Goal: Task Accomplishment & Management: Use online tool/utility

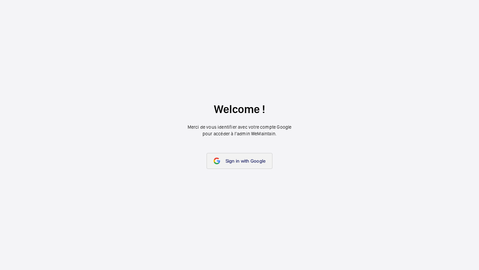
click at [255, 163] on span "Sign in with Google" at bounding box center [245, 160] width 40 height 5
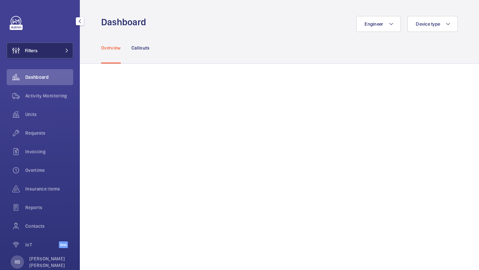
click at [62, 48] on button "Filters" at bounding box center [40, 51] width 67 height 16
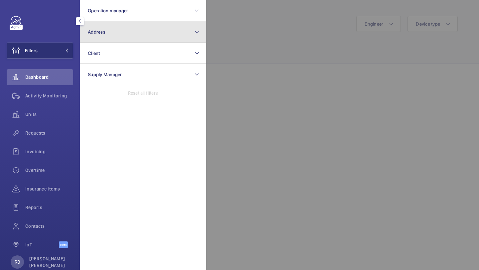
click at [112, 29] on button "Address" at bounding box center [143, 31] width 126 height 21
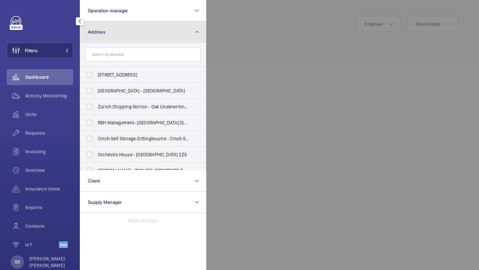
click at [124, 34] on button "Address" at bounding box center [143, 31] width 126 height 21
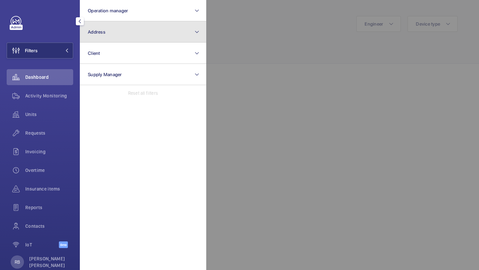
click at [164, 32] on button "Address" at bounding box center [143, 31] width 126 height 21
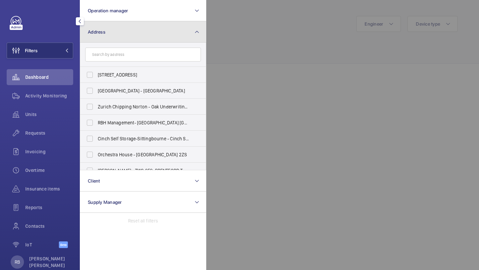
click at [185, 32] on button "Address" at bounding box center [143, 31] width 126 height 21
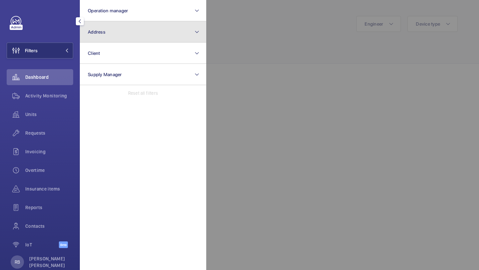
click at [178, 33] on button "Address" at bounding box center [143, 31] width 126 height 21
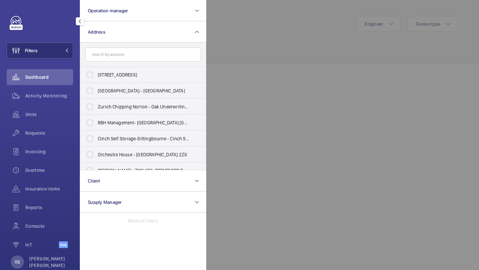
click at [169, 62] on form at bounding box center [143, 55] width 126 height 24
click at [169, 61] on input "text" at bounding box center [143, 55] width 116 height 14
click at [169, 60] on input "text" at bounding box center [143, 55] width 116 height 14
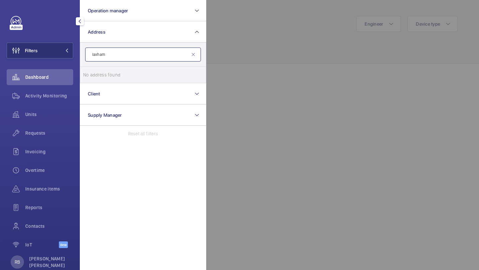
click at [149, 55] on input "laxham" at bounding box center [143, 55] width 116 height 14
type input "la"
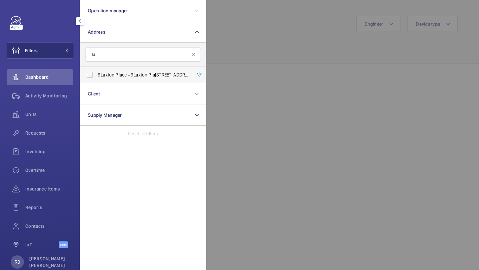
click at [141, 75] on span "9 La xton P la ce - 9 La xton P la ce, LONDON NW1 3PT" at bounding box center [143, 75] width 91 height 7
click at [96, 75] on input "9 La xton P la ce - 9 La xton P la ce, LONDON NW1 3PT" at bounding box center [89, 74] width 13 height 13
checkbox input "true"
click at [234, 42] on div at bounding box center [445, 135] width 479 height 270
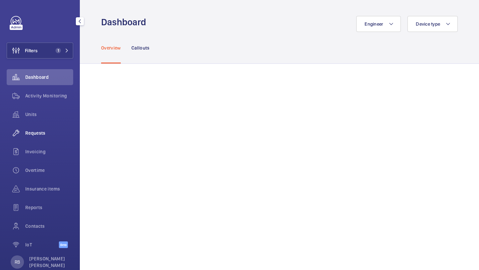
click at [39, 133] on span "Requests" at bounding box center [49, 133] width 48 height 7
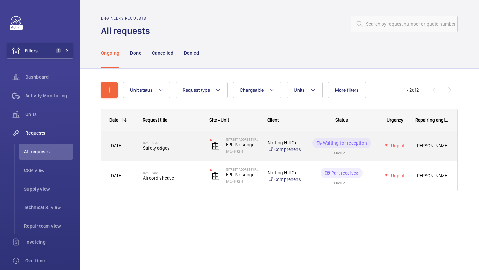
click at [201, 146] on span "Safety edges" at bounding box center [172, 148] width 58 height 7
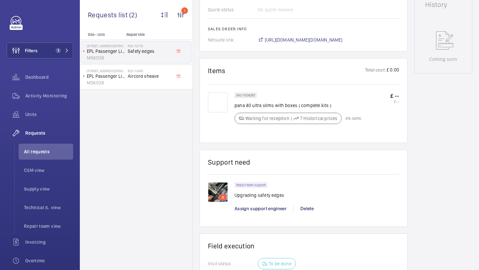
scroll to position [366, 0]
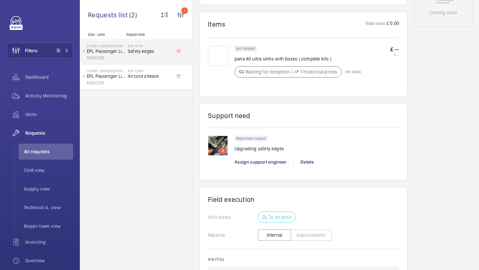
click at [213, 144] on img at bounding box center [218, 146] width 20 height 20
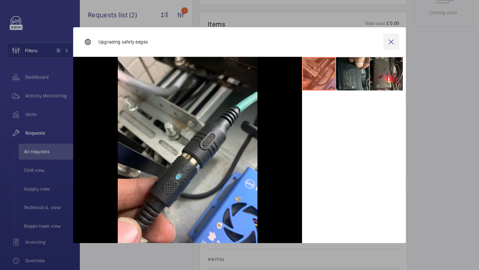
click at [394, 41] on wm-front-icon-button at bounding box center [391, 42] width 16 height 16
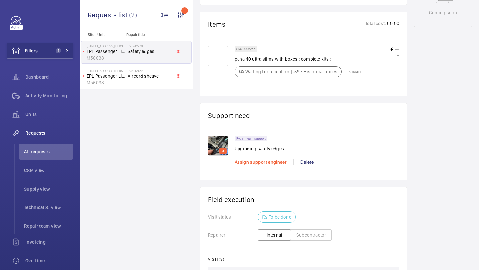
click at [251, 161] on span "Assign support engineer" at bounding box center [260, 161] width 52 height 5
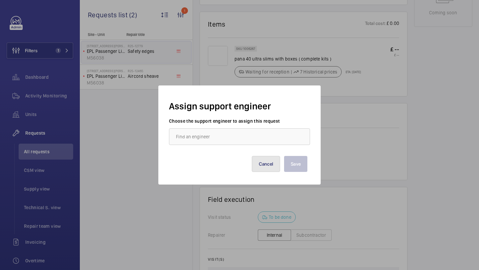
click at [259, 158] on button "Cancel" at bounding box center [266, 164] width 29 height 16
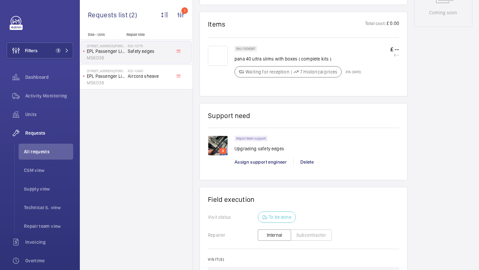
click at [227, 140] on img at bounding box center [218, 146] width 20 height 20
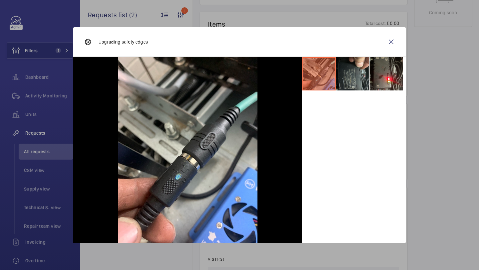
click at [402, 41] on div "Upgrading safety edges" at bounding box center [239, 42] width 333 height 30
click at [400, 41] on div "Upgrading safety edges" at bounding box center [239, 42] width 333 height 30
click at [388, 41] on wm-front-icon-button at bounding box center [391, 42] width 16 height 16
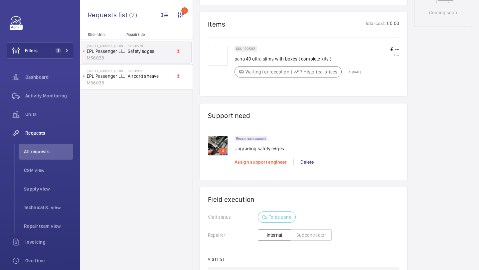
click at [261, 165] on span "Assign support engineer" at bounding box center [260, 161] width 52 height 5
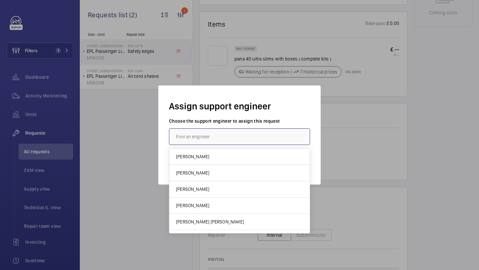
click at [257, 131] on input "text" at bounding box center [239, 136] width 141 height 17
click at [258, 132] on input "text" at bounding box center [239, 136] width 141 height 17
click at [264, 117] on div "Assign support engineer Choose the support engineer to assign this request Save…" at bounding box center [239, 134] width 162 height 99
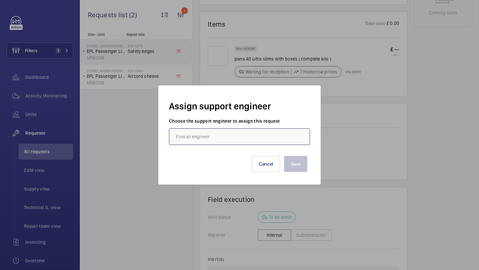
click at [250, 138] on input "text" at bounding box center [239, 136] width 141 height 17
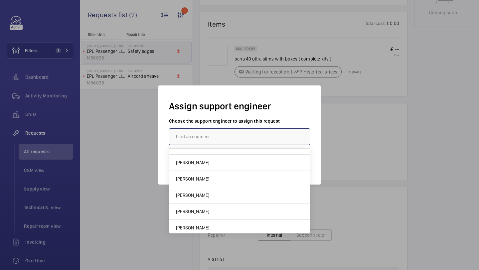
scroll to position [76, 0]
click at [229, 210] on mat-option "Dan Jarvis" at bounding box center [239, 211] width 140 height 16
type input "Dan Jarvis"
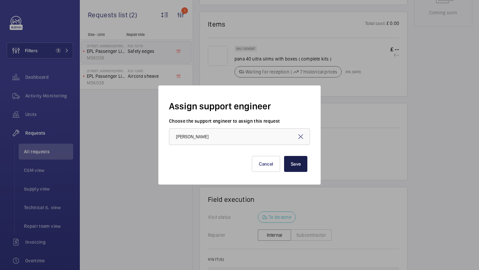
click at [294, 167] on button "Save" at bounding box center [295, 164] width 23 height 16
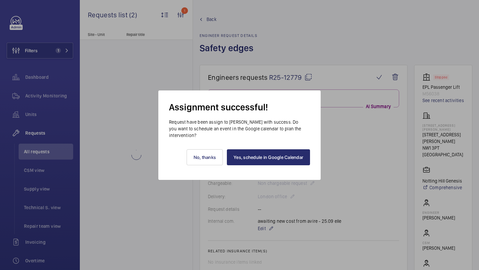
scroll to position [366, 0]
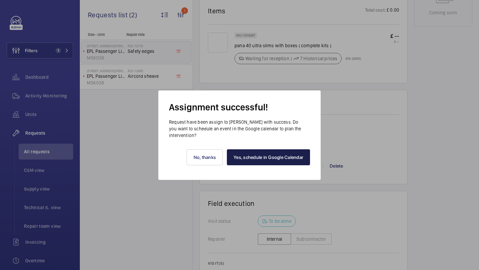
click at [251, 155] on link "Yes, schedule in Google Calendar" at bounding box center [268, 157] width 83 height 16
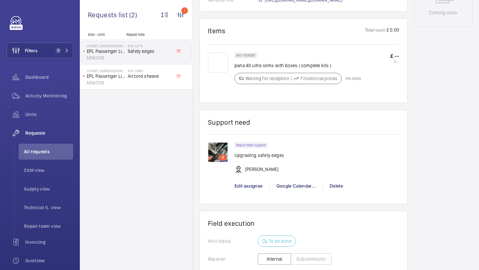
scroll to position [393, 0]
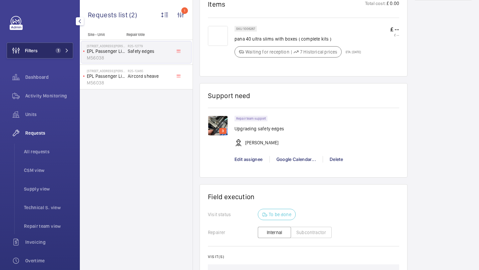
click at [57, 55] on button "Filters 1" at bounding box center [40, 51] width 67 height 16
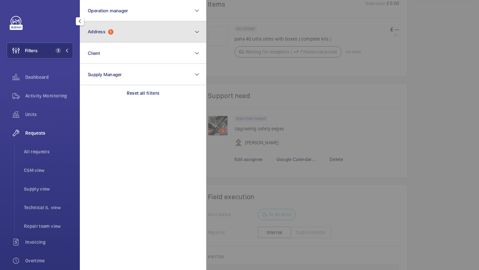
click at [113, 26] on button "Address 1" at bounding box center [143, 31] width 126 height 21
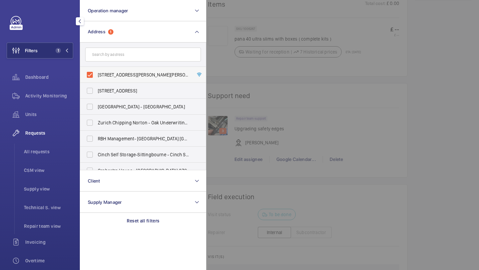
click at [118, 77] on span "9 Laxton Place - 9 Laxton Place, LONDON NW1 3PT" at bounding box center [143, 75] width 91 height 7
click at [96, 77] on input "9 Laxton Place - 9 Laxton Place, LONDON NW1 3PT" at bounding box center [89, 74] width 13 height 13
checkbox input "false"
click at [130, 60] on input "text" at bounding box center [143, 55] width 116 height 14
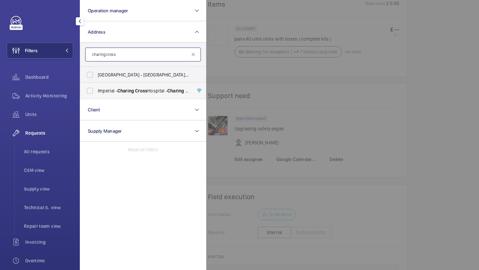
type input "charing cross"
click at [122, 89] on span "Charing" at bounding box center [125, 90] width 17 height 5
click at [96, 89] on input "Imperial - Charing Cross Hospital - Charing Cross Hospital, LONDON W6 8RF" at bounding box center [89, 90] width 13 height 13
checkbox input "true"
click at [275, 78] on div at bounding box center [445, 135] width 479 height 270
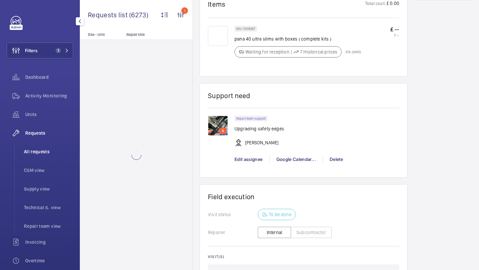
click at [51, 155] on span "All requests" at bounding box center [48, 151] width 49 height 7
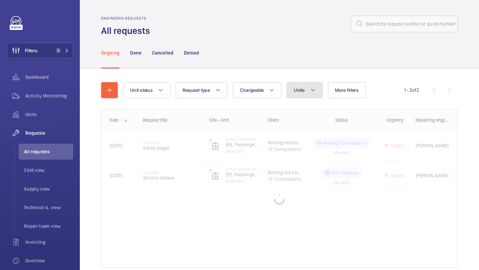
click at [310, 86] on button "Units" at bounding box center [305, 90] width 36 height 16
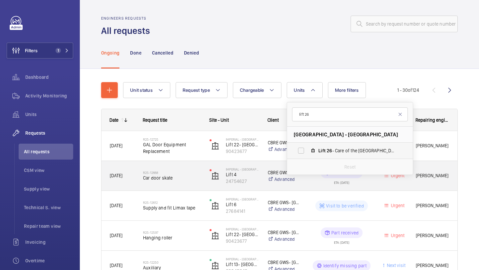
type input "lift 26"
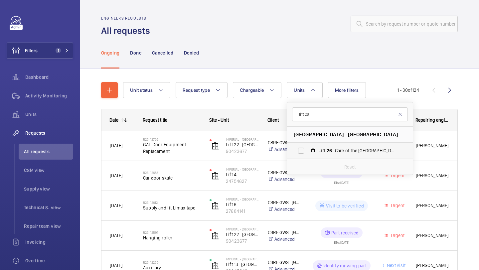
click at [334, 154] on span "Lift 26 - Care of the Elderly Building (Passenger), 52561515" at bounding box center [356, 150] width 77 height 7
click at [308, 154] on input "Lift 26 - Care of the Elderly Building (Passenger), 52561515" at bounding box center [300, 150] width 13 height 13
checkbox input "true"
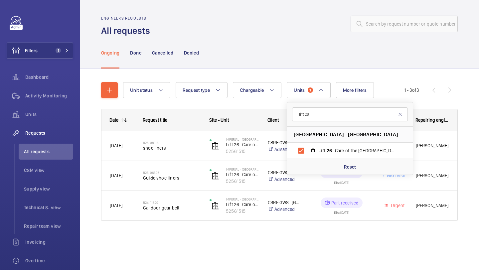
click at [400, 90] on div "Unit status Request type Chargeable Units 1 lift 26 Imperial - Charing Cross Ho…" at bounding box center [263, 90] width 281 height 16
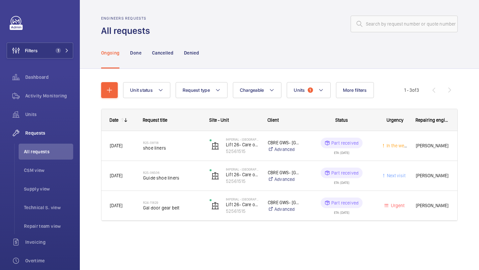
click at [400, 90] on div "Unit status Request type Chargeable Units 1 More filters Request status Urgency…" at bounding box center [263, 90] width 281 height 16
click at [52, 99] on div "Activity Monitoring" at bounding box center [40, 96] width 67 height 16
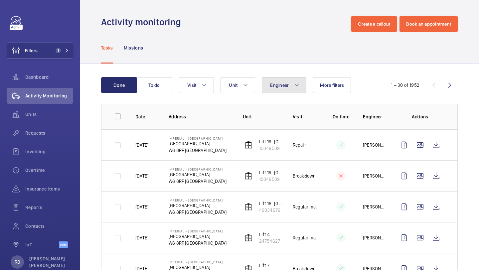
click at [268, 82] on button "Engineer" at bounding box center [284, 85] width 45 height 16
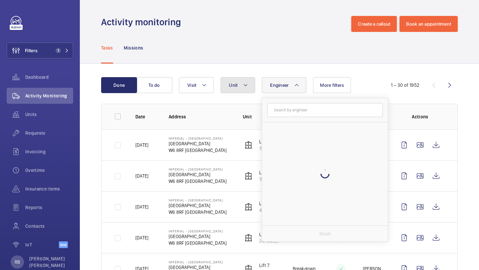
click at [235, 83] on span "Unit" at bounding box center [233, 84] width 9 height 5
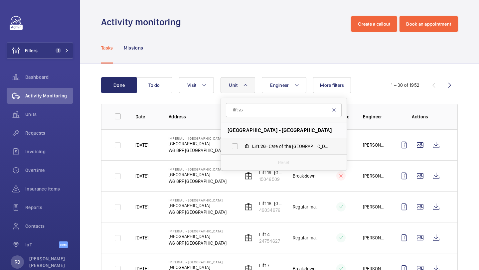
type input "lift 26"
click at [255, 144] on span "Lift" at bounding box center [255, 146] width 7 height 5
click at [241, 144] on input "Lift 26 - Care of the Elderly Building (Passenger), 52561515" at bounding box center [234, 146] width 13 height 13
checkbox input "true"
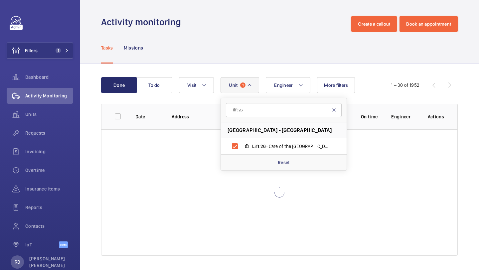
click at [468, 107] on div "Done To do Engineer Unit 1 lift 26 Imperial - Charing Cross Hospital - Charing …" at bounding box center [279, 168] width 399 height 208
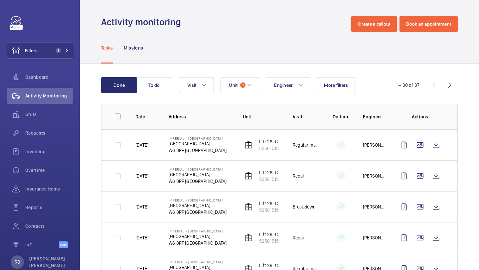
scroll to position [24, 0]
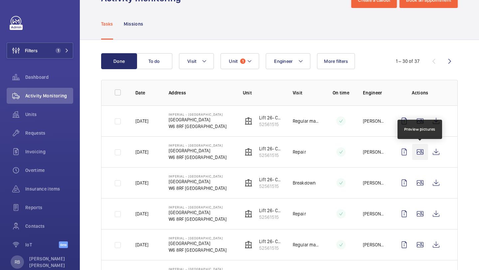
click at [417, 151] on wm-front-icon-button at bounding box center [420, 152] width 16 height 16
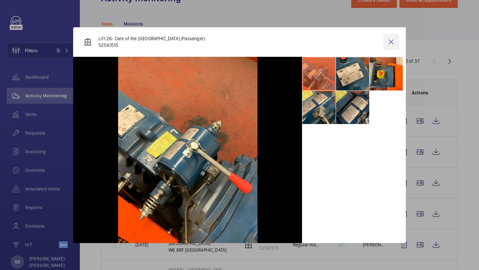
click at [394, 47] on wm-front-icon-button at bounding box center [391, 42] width 16 height 16
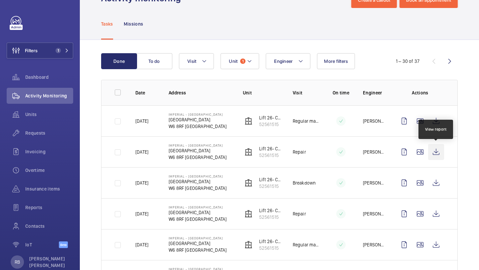
click at [437, 152] on wm-front-icon-button at bounding box center [436, 152] width 16 height 16
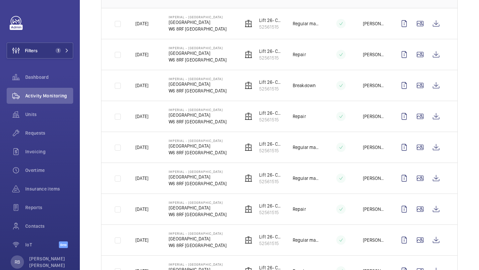
scroll to position [0, 0]
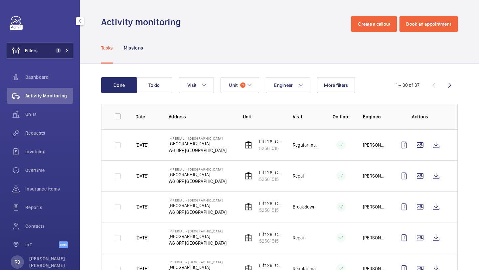
click at [62, 48] on span "1" at bounding box center [61, 50] width 16 height 5
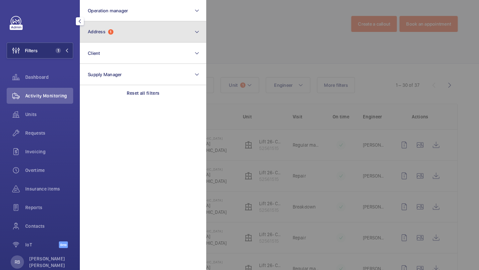
click at [110, 37] on button "Address 1" at bounding box center [143, 31] width 126 height 21
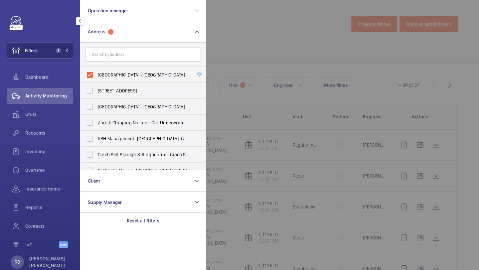
click at [223, 27] on div at bounding box center [445, 135] width 479 height 270
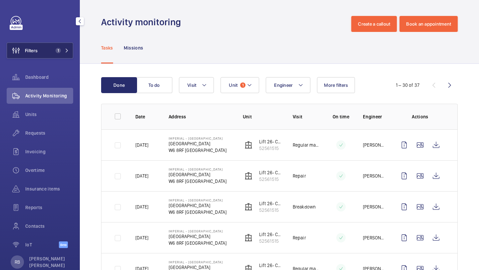
click at [49, 53] on button "Filters 1" at bounding box center [40, 51] width 67 height 16
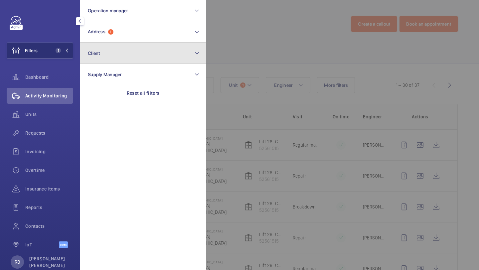
click at [95, 44] on button "Client" at bounding box center [143, 53] width 126 height 21
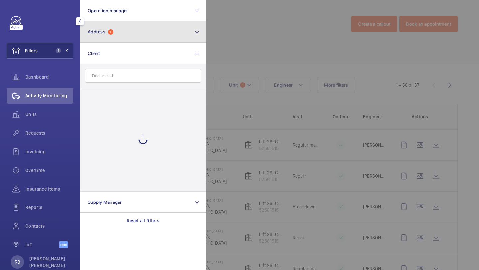
click at [107, 40] on button "Address 1" at bounding box center [143, 31] width 126 height 21
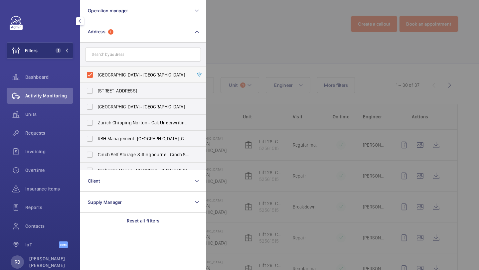
click at [114, 71] on label "Imperial - Charing Cross Hospital - Charing Cross Hospital, LONDON W6 8RF" at bounding box center [138, 75] width 116 height 16
click at [96, 71] on input "Imperial - Charing Cross Hospital - Charing Cross Hospital, LONDON W6 8RF" at bounding box center [89, 74] width 13 height 13
checkbox input "false"
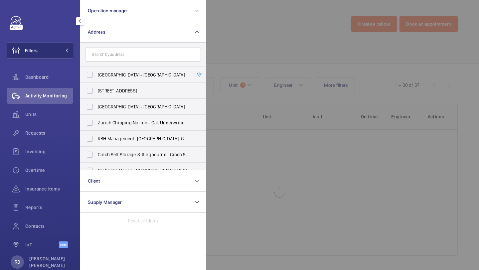
click at [296, 37] on div at bounding box center [445, 135] width 479 height 270
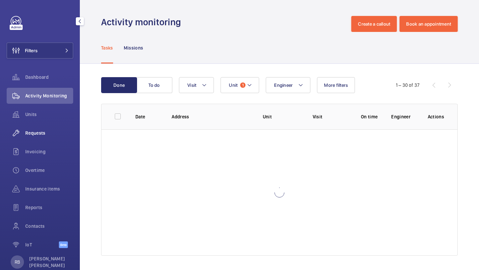
click at [31, 136] on div "Requests" at bounding box center [40, 133] width 67 height 16
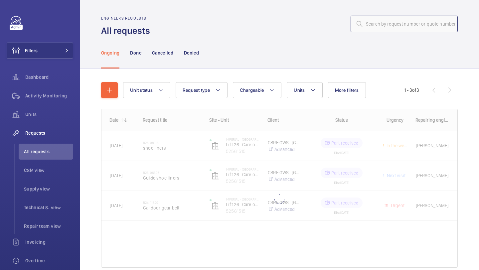
click at [376, 25] on input "text" at bounding box center [404, 24] width 107 height 17
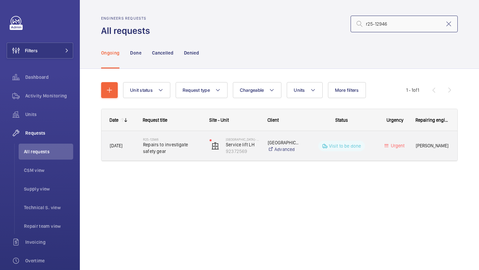
type input "r25-12946"
click at [192, 152] on span "Repairs to investigate safety gear" at bounding box center [172, 147] width 58 height 13
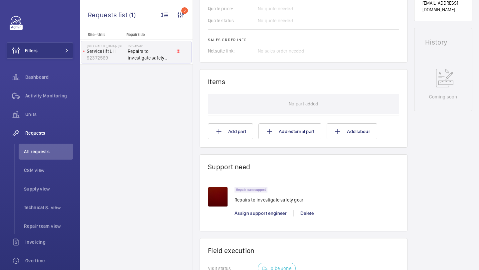
scroll to position [372, 0]
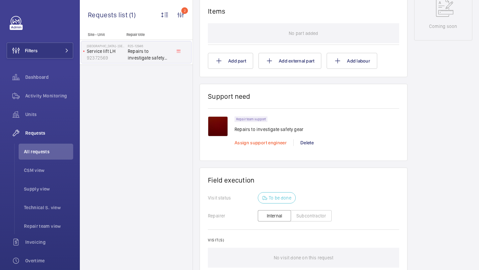
click at [253, 141] on span "Assign support engineer" at bounding box center [260, 142] width 52 height 5
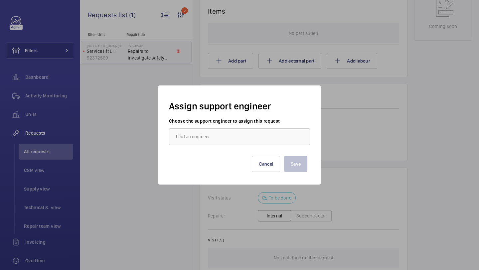
click at [216, 120] on label "Choose the support engineer to assign this request" at bounding box center [239, 121] width 141 height 7
click at [210, 132] on input "text" at bounding box center [239, 136] width 141 height 17
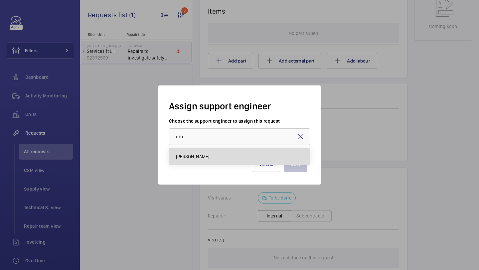
click at [207, 155] on mat-option "[PERSON_NAME]" at bounding box center [239, 157] width 140 height 16
type input "[PERSON_NAME]"
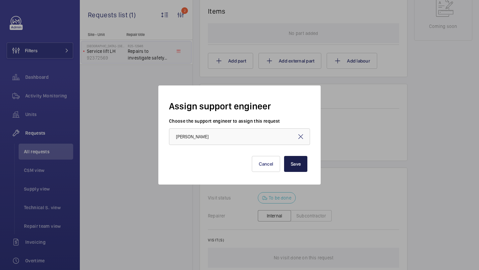
click at [289, 167] on button "Save" at bounding box center [295, 164] width 23 height 16
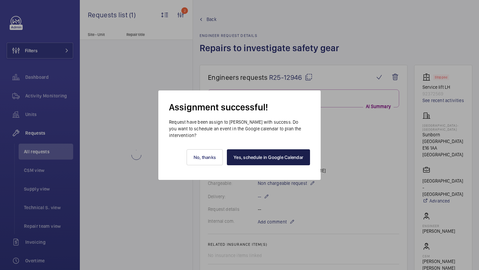
click at [257, 154] on link "Yes, schedule in Google Calendar" at bounding box center [268, 157] width 83 height 16
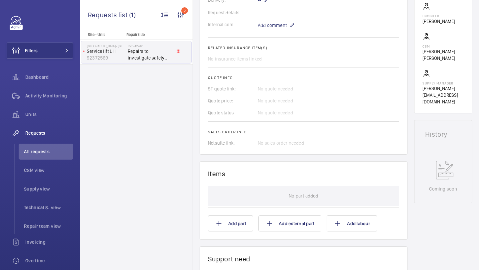
scroll to position [213, 0]
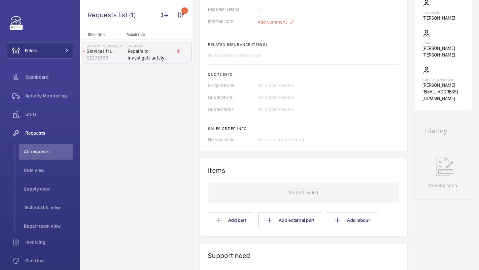
click at [281, 24] on span "Add comment" at bounding box center [272, 22] width 29 height 7
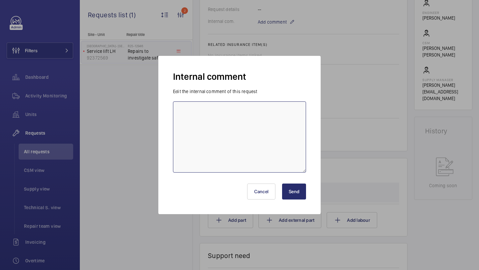
click at [242, 111] on textarea at bounding box center [239, 136] width 133 height 71
type textarea "T"
type textarea "ROB BOOKED 30/09/2025 KB"
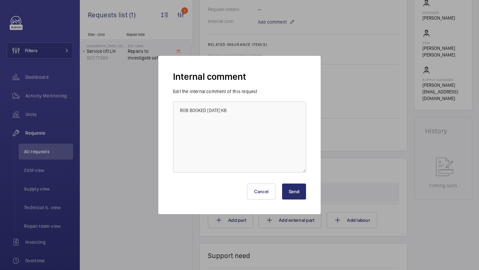
click at [288, 185] on button "Send" at bounding box center [294, 192] width 24 height 16
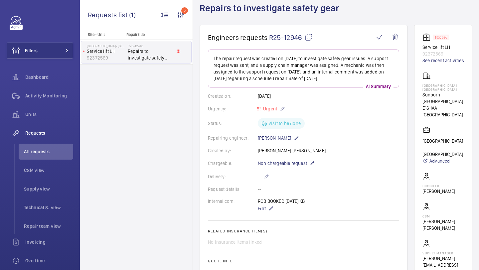
scroll to position [0, 0]
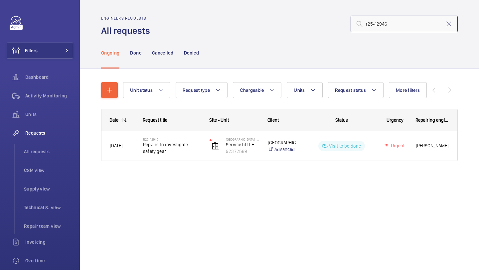
click at [420, 30] on input "r25-12946" at bounding box center [404, 24] width 107 height 17
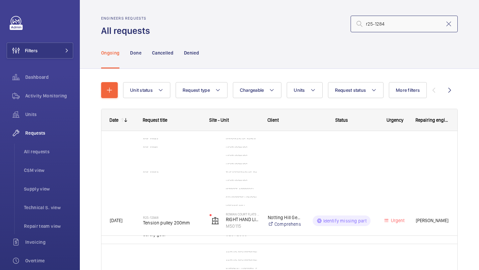
type input "r25-12843"
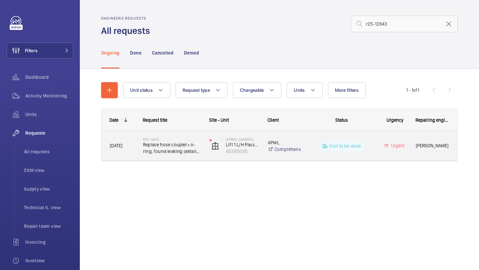
click at [190, 145] on span "Replace hose coupler+ o-ring, found leaking (details have been previously gathe…" at bounding box center [172, 147] width 58 height 13
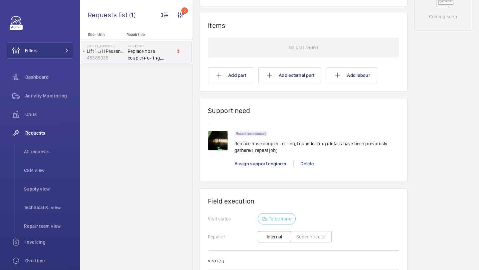
scroll to position [376, 0]
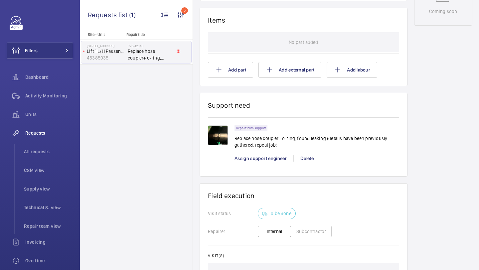
click at [219, 137] on img at bounding box center [218, 135] width 20 height 20
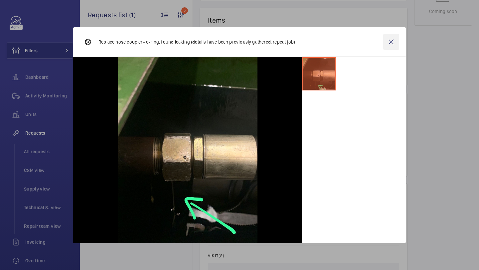
click at [393, 39] on wm-front-icon-button at bounding box center [391, 42] width 16 height 16
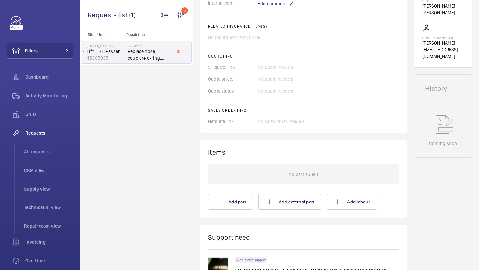
scroll to position [357, 0]
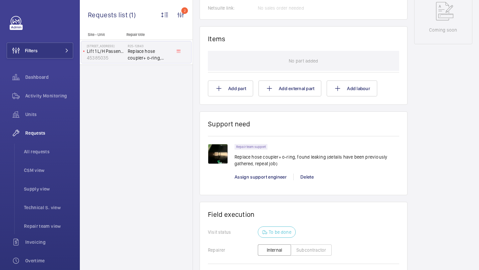
click at [225, 163] on img at bounding box center [218, 154] width 20 height 20
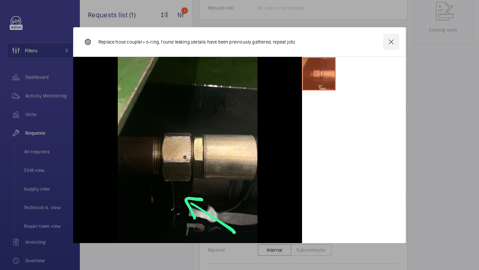
click at [392, 43] on wm-front-icon-button at bounding box center [391, 42] width 16 height 16
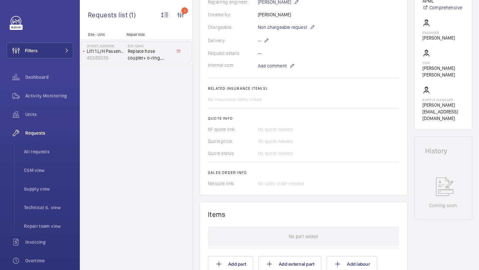
scroll to position [435, 0]
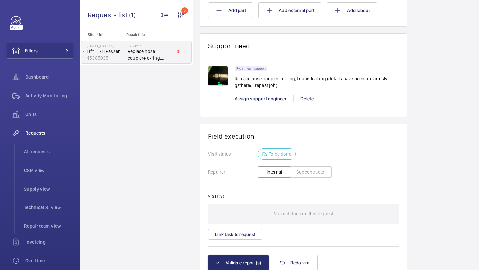
click at [252, 102] on div "Assign support engineer" at bounding box center [263, 98] width 59 height 7
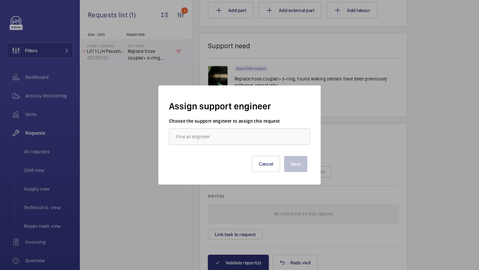
click at [236, 123] on label "Choose the support engineer to assign this request" at bounding box center [239, 121] width 141 height 7
click at [232, 130] on input "text" at bounding box center [239, 136] width 141 height 17
click at [214, 139] on input "STEVE" at bounding box center [239, 136] width 141 height 17
click at [213, 154] on mat-option "Stephen Brine" at bounding box center [239, 157] width 140 height 16
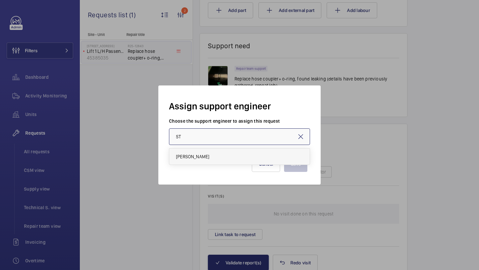
type input "Stephen Brine"
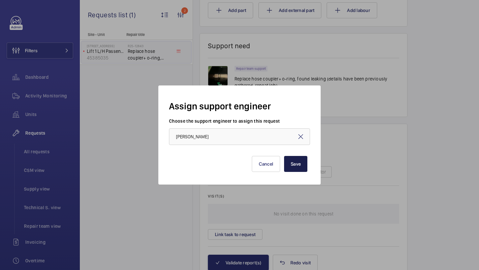
click at [296, 164] on button "Save" at bounding box center [295, 164] width 23 height 16
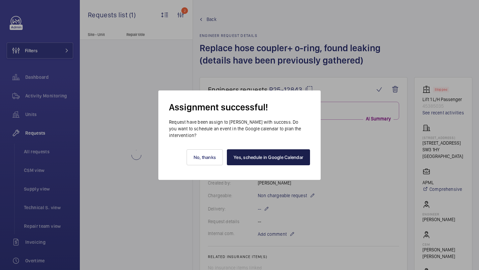
click at [253, 152] on link "Yes, schedule in Google Calendar" at bounding box center [268, 157] width 83 height 16
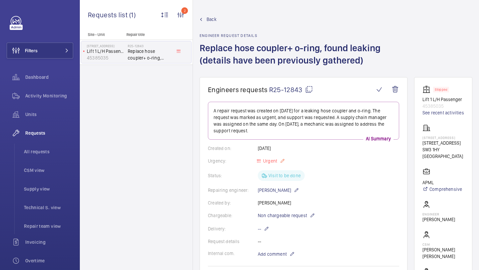
scroll to position [192, 0]
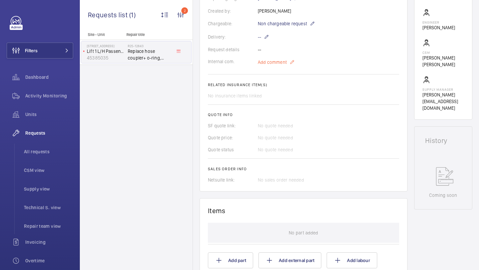
click at [278, 59] on span "Add comment" at bounding box center [272, 62] width 29 height 7
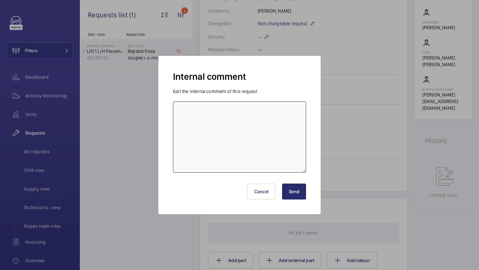
click at [266, 128] on textarea at bounding box center [239, 136] width 133 height 71
type textarea "STEVE BOOKED IN 30/09/2025 KB"
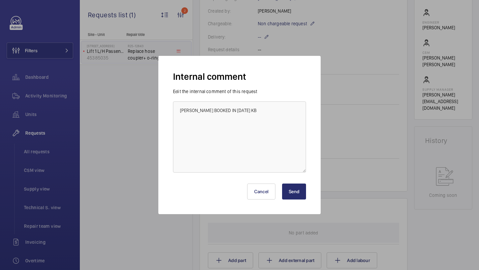
click at [286, 183] on div "Cancel Send" at bounding box center [239, 189] width 133 height 32
click at [299, 196] on button "Send" at bounding box center [294, 192] width 24 height 16
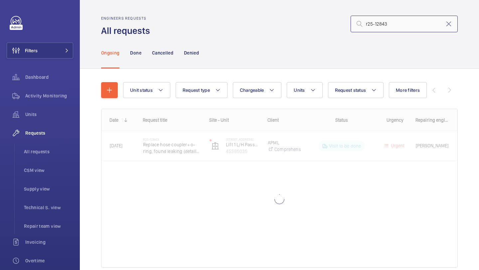
click at [408, 24] on input "r25-12843" at bounding box center [404, 24] width 107 height 17
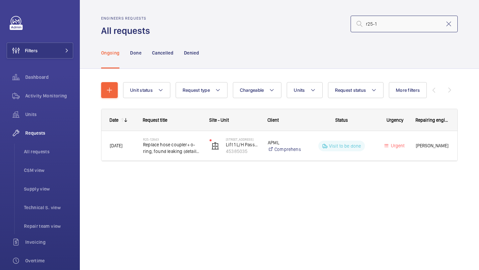
type input "r25-"
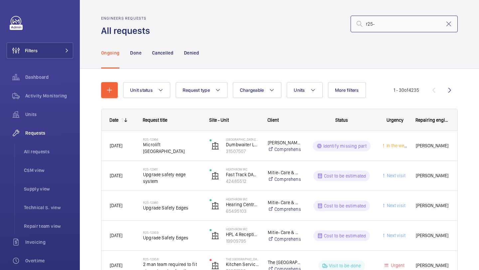
click at [405, 25] on input "r25-" at bounding box center [404, 24] width 107 height 17
click at [385, 25] on input "text" at bounding box center [404, 24] width 107 height 17
type input "10770"
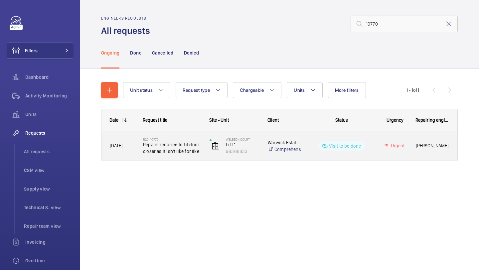
click at [191, 149] on span "Repairs required to fit door closer as it isn't like for like" at bounding box center [172, 147] width 58 height 13
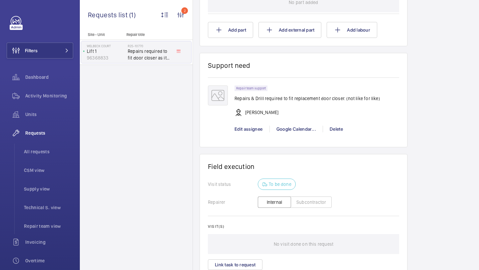
scroll to position [477, 0]
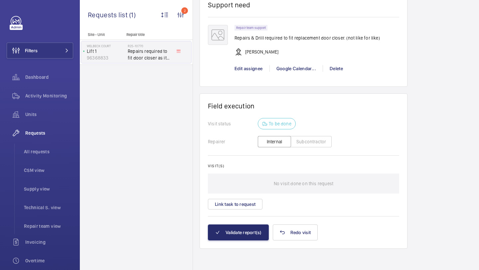
click at [286, 40] on p "Repairs & Drill required to fit replacement door closer. (not like for like)" at bounding box center [306, 38] width 145 height 7
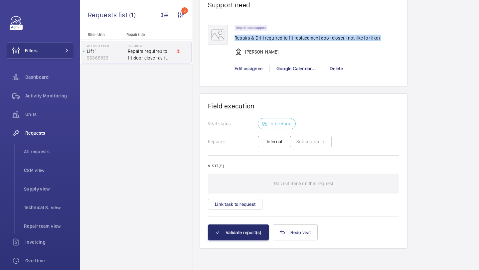
click at [286, 40] on p "Repairs & Drill required to fit replacement door closer. (not like for like)" at bounding box center [306, 38] width 145 height 7
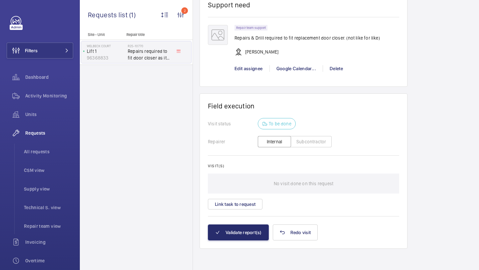
click at [282, 39] on p "Repairs & Drill required to fit replacement door closer. (not like for like)" at bounding box center [306, 38] width 145 height 7
click at [244, 207] on button "Link task to request" at bounding box center [235, 204] width 55 height 11
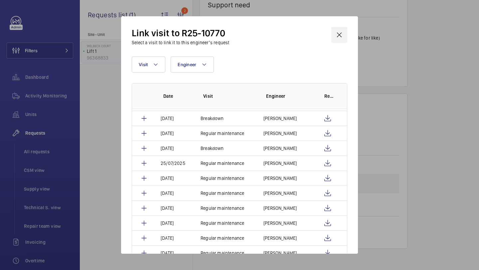
scroll to position [42, 0]
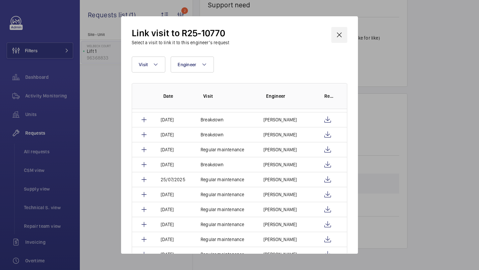
click at [343, 34] on wm-front-icon-button at bounding box center [339, 35] width 16 height 16
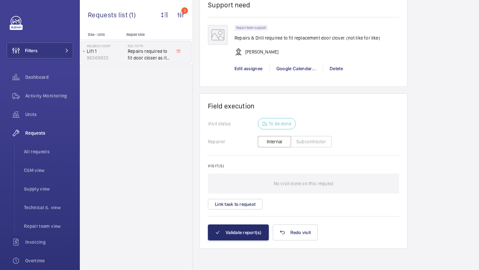
scroll to position [449, 0]
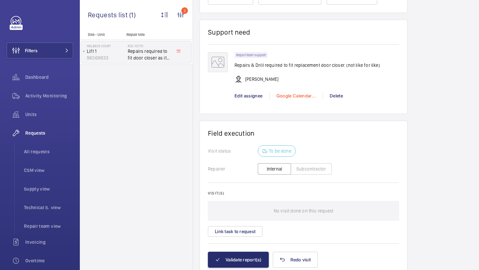
click at [299, 99] on div "Google Calendar..." at bounding box center [295, 95] width 53 height 7
click at [296, 110] on span "Schedule this event" at bounding box center [299, 108] width 46 height 7
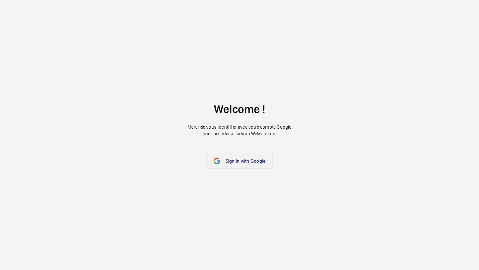
click at [241, 154] on link "Sign in with Google" at bounding box center [240, 161] width 66 height 16
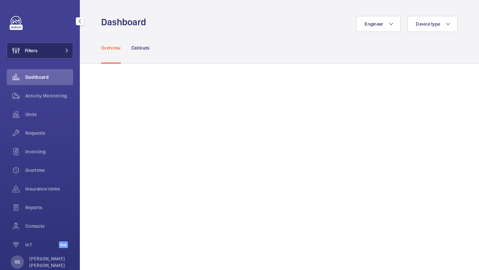
click at [55, 48] on button "Filters" at bounding box center [40, 51] width 67 height 16
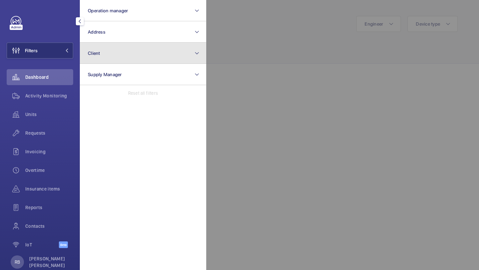
click at [100, 43] on button "Client" at bounding box center [143, 53] width 126 height 21
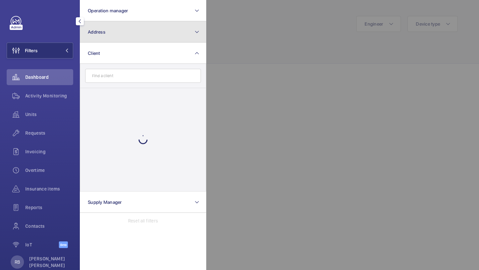
click at [102, 41] on button "Address" at bounding box center [143, 31] width 126 height 21
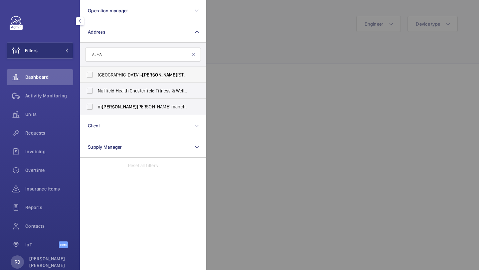
type input "ALMA"
click at [143, 75] on span "Cresta House - Alma Street, LUTON LU1 2EQ" at bounding box center [143, 75] width 91 height 7
click at [96, 75] on input "Cresta House - Alma Street, LUTON LU1 2EQ" at bounding box center [89, 74] width 13 height 13
checkbox input "true"
click at [252, 52] on div at bounding box center [445, 135] width 479 height 270
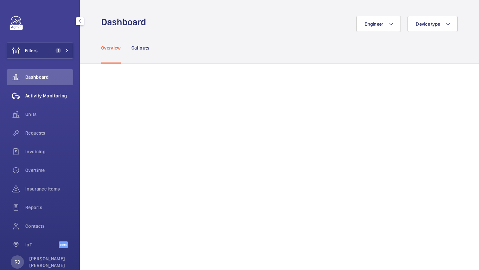
click at [65, 92] on div "Activity Monitoring" at bounding box center [40, 96] width 67 height 16
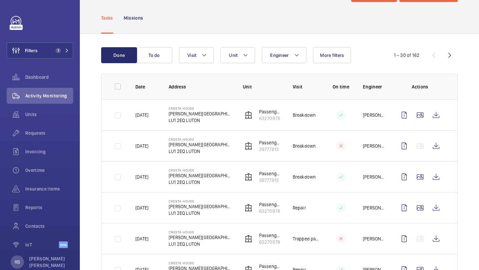
scroll to position [43, 0]
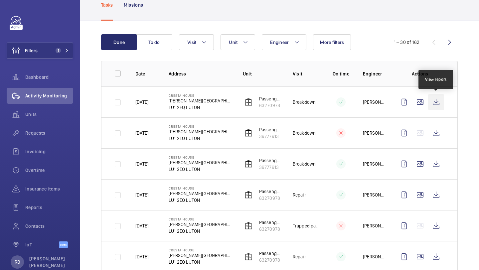
click at [439, 101] on wm-front-icon-button at bounding box center [436, 102] width 16 height 16
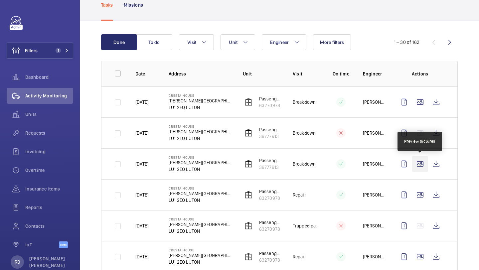
click at [417, 158] on wm-front-icon-button at bounding box center [420, 164] width 16 height 16
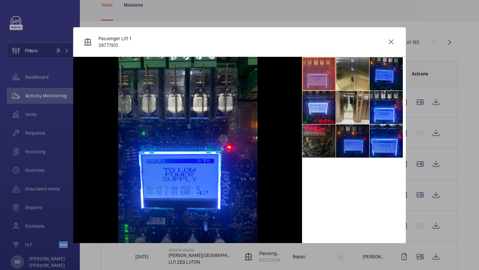
click at [309, 146] on li at bounding box center [318, 140] width 33 height 33
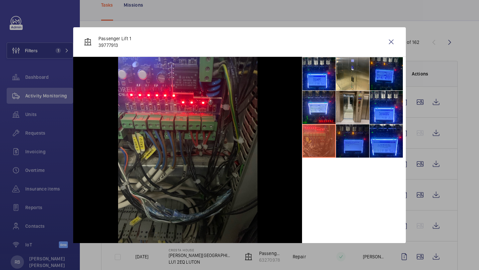
click at [347, 103] on li at bounding box center [352, 107] width 33 height 33
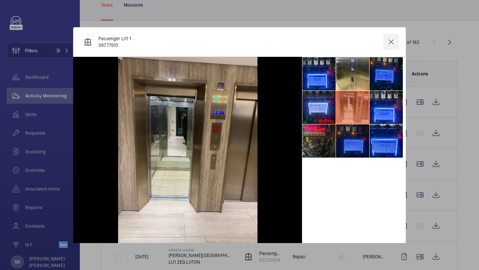
click at [392, 38] on wm-front-icon-button at bounding box center [391, 42] width 16 height 16
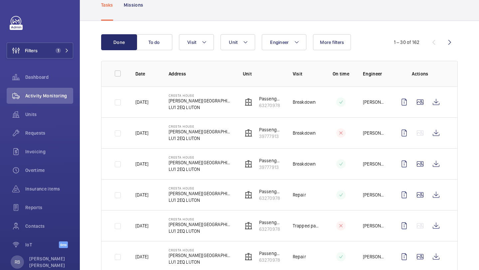
scroll to position [61, 0]
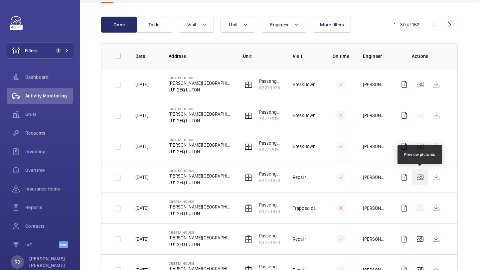
click at [417, 180] on wm-front-icon-button at bounding box center [420, 177] width 16 height 16
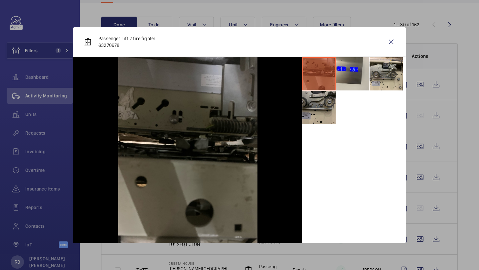
click at [329, 105] on li at bounding box center [318, 107] width 33 height 33
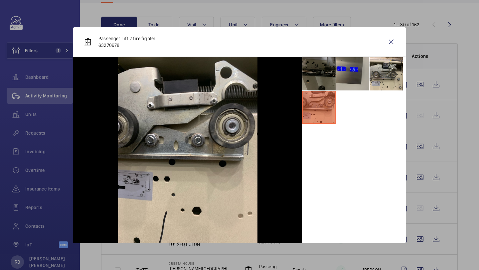
click at [353, 88] on li at bounding box center [352, 73] width 33 height 33
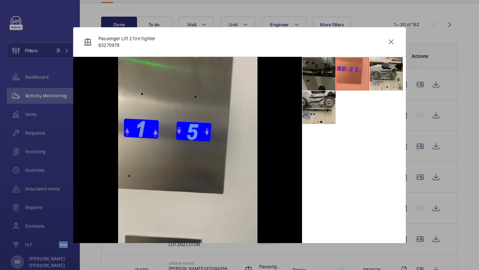
click at [368, 83] on li at bounding box center [352, 73] width 33 height 33
click at [386, 48] on wm-front-icon-button at bounding box center [391, 42] width 16 height 16
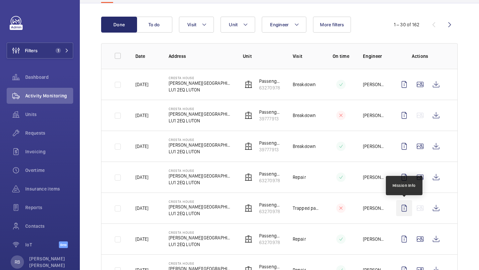
scroll to position [78, 0]
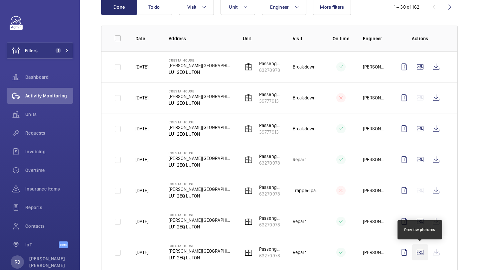
click at [416, 248] on wm-front-icon-button at bounding box center [420, 252] width 16 height 16
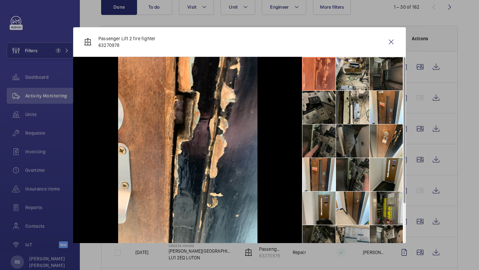
click at [395, 202] on li at bounding box center [386, 208] width 33 height 33
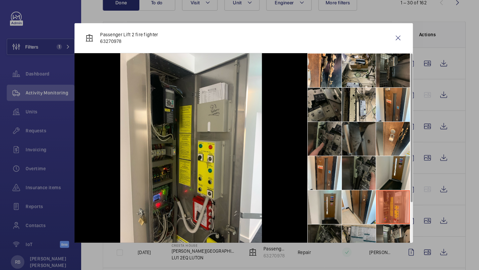
scroll to position [0, 0]
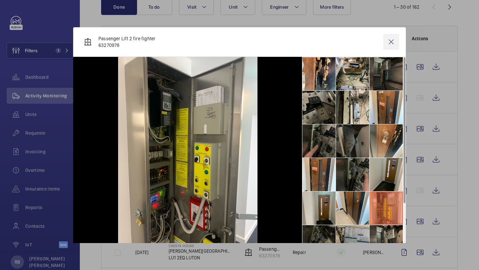
click at [392, 44] on wm-front-icon-button at bounding box center [391, 42] width 16 height 16
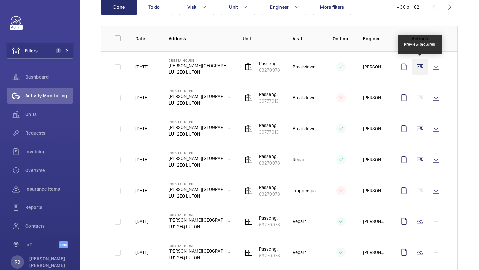
click at [423, 70] on wm-front-icon-button at bounding box center [420, 67] width 16 height 16
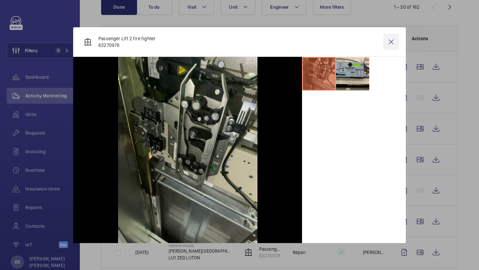
click at [388, 42] on wm-front-icon-button at bounding box center [391, 42] width 16 height 16
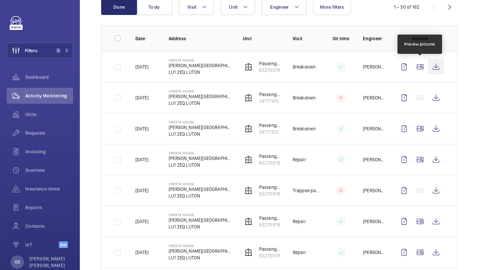
click at [435, 67] on wm-front-icon-button at bounding box center [436, 67] width 16 height 16
click at [423, 67] on wm-front-icon-button at bounding box center [420, 67] width 16 height 16
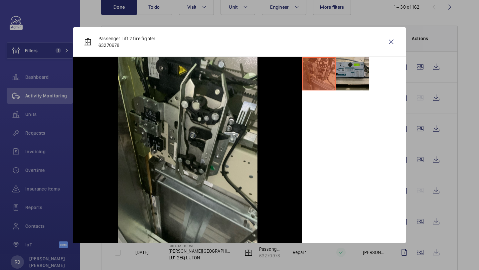
click at [348, 74] on li at bounding box center [352, 73] width 33 height 33
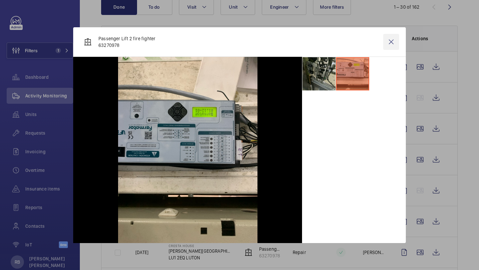
click at [388, 43] on wm-front-icon-button at bounding box center [391, 42] width 16 height 16
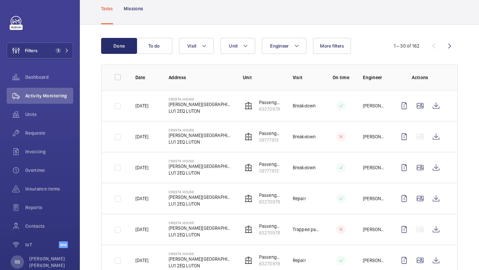
scroll to position [26, 0]
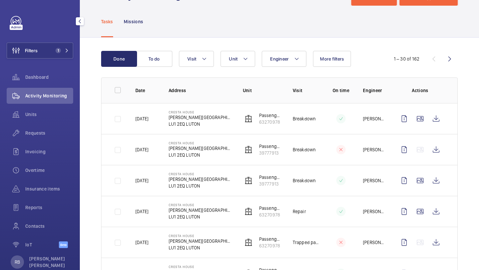
click at [48, 59] on div "Filters 1 Dashboard Activity Monitoring Units Requests Invoicing Overtime Insur…" at bounding box center [40, 135] width 67 height 239
click at [49, 57] on button "Filters 1" at bounding box center [40, 51] width 67 height 16
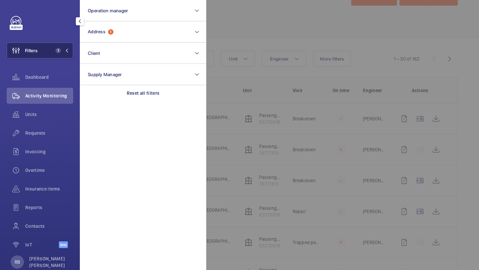
click at [57, 49] on span "1" at bounding box center [58, 50] width 5 height 5
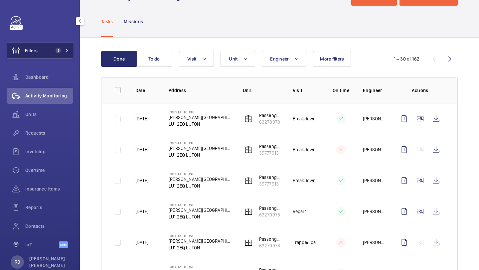
click at [57, 49] on span "1" at bounding box center [58, 50] width 5 height 5
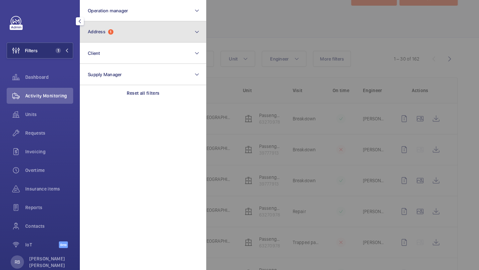
click at [107, 37] on button "Address 1" at bounding box center [143, 31] width 126 height 21
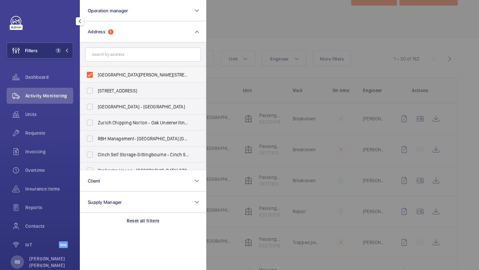
click at [108, 72] on span "Cresta House - Alma Street, LUTON LU1 2EQ" at bounding box center [143, 75] width 91 height 7
click at [96, 72] on input "Cresta House - Alma Street, LUTON LU1 2EQ" at bounding box center [89, 74] width 13 height 13
checkbox input "false"
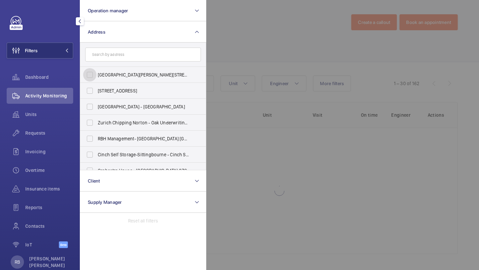
scroll to position [2, 0]
click at [287, 52] on div at bounding box center [445, 135] width 479 height 270
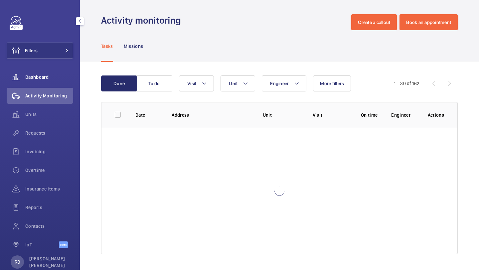
click at [60, 78] on span "Dashboard" at bounding box center [49, 77] width 48 height 7
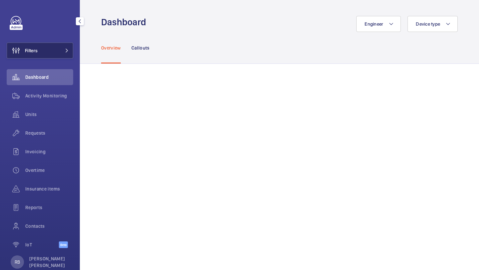
click at [65, 57] on button "Filters" at bounding box center [40, 51] width 67 height 16
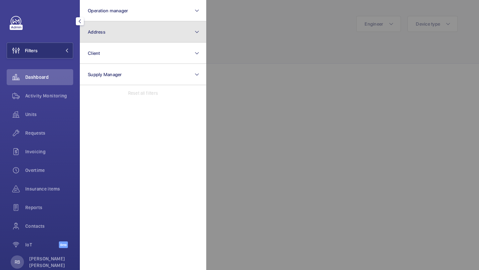
click at [115, 35] on button "Address" at bounding box center [143, 31] width 126 height 21
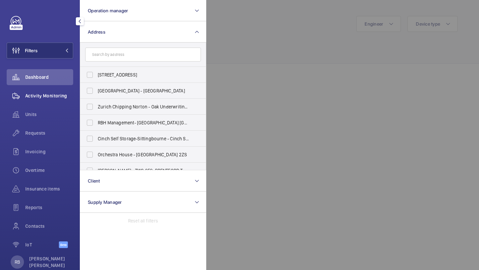
click at [49, 88] on div "Activity Monitoring" at bounding box center [40, 96] width 67 height 16
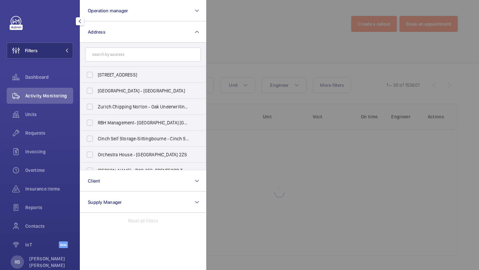
click at [234, 30] on div at bounding box center [445, 135] width 479 height 270
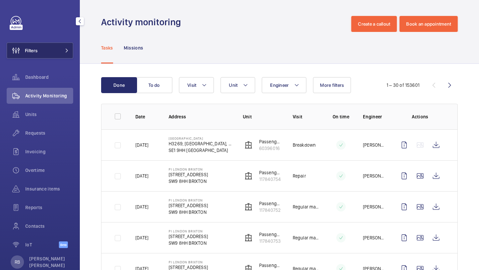
click at [65, 43] on button "Filters" at bounding box center [40, 51] width 67 height 16
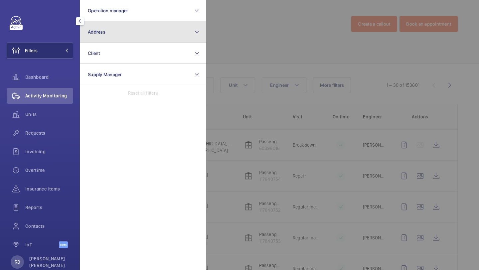
click at [111, 29] on button "Address" at bounding box center [143, 31] width 126 height 21
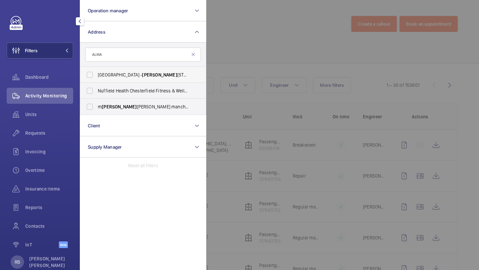
type input "ALMA"
click at [143, 77] on span "Cresta House - Alma Street, LUTON LU1 2EQ" at bounding box center [143, 75] width 91 height 7
click at [96, 77] on input "Cresta House - Alma Street, LUTON LU1 2EQ" at bounding box center [89, 74] width 13 height 13
checkbox input "true"
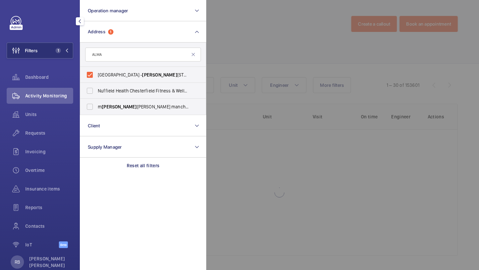
click at [208, 61] on div at bounding box center [445, 135] width 479 height 270
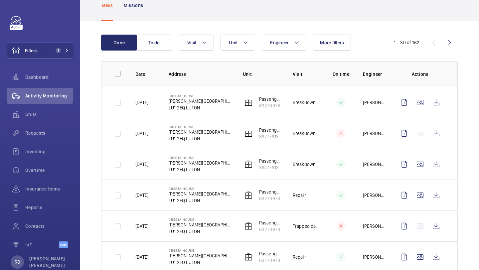
scroll to position [26, 0]
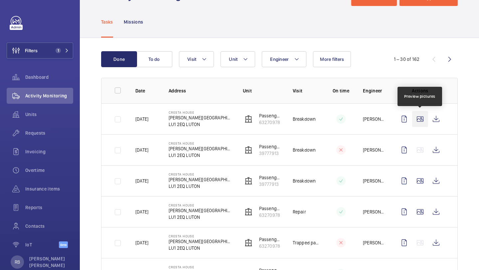
click at [420, 118] on wm-front-icon-button at bounding box center [420, 119] width 16 height 16
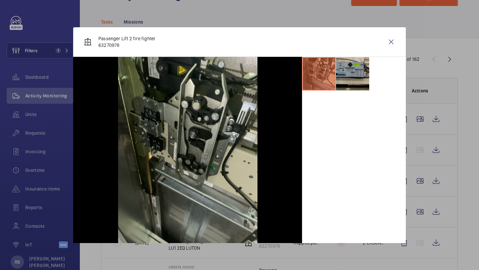
click at [367, 65] on li at bounding box center [352, 73] width 33 height 33
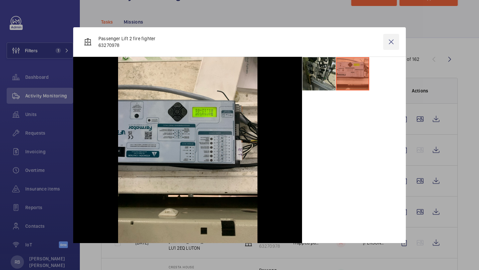
click at [388, 43] on wm-front-icon-button at bounding box center [391, 42] width 16 height 16
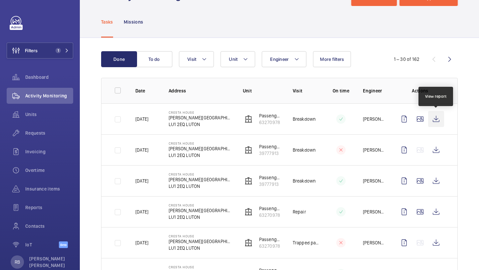
click at [435, 119] on wm-front-icon-button at bounding box center [436, 119] width 16 height 16
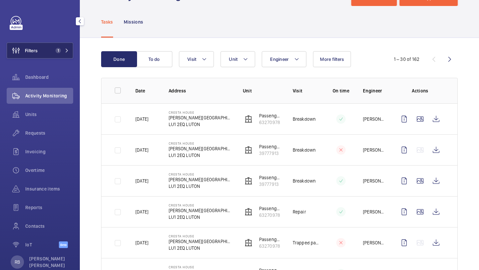
click at [30, 43] on span "Filters" at bounding box center [22, 51] width 31 height 16
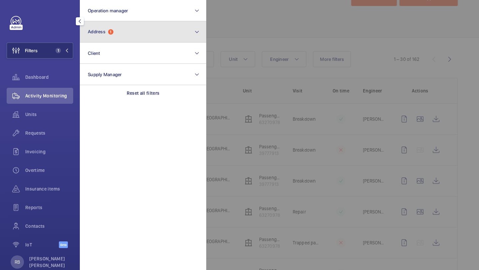
click at [108, 39] on button "Address 1" at bounding box center [143, 31] width 126 height 21
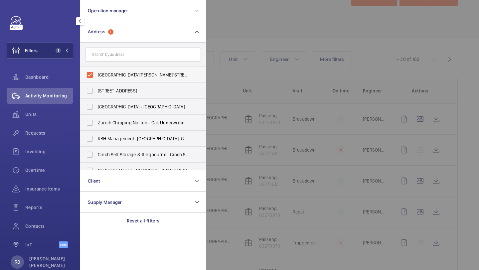
click at [103, 74] on span "Cresta House - Alma Street, LUTON LU1 2EQ" at bounding box center [143, 75] width 91 height 7
click at [96, 74] on input "Cresta House - Alma Street, LUTON LU1 2EQ" at bounding box center [89, 74] width 13 height 13
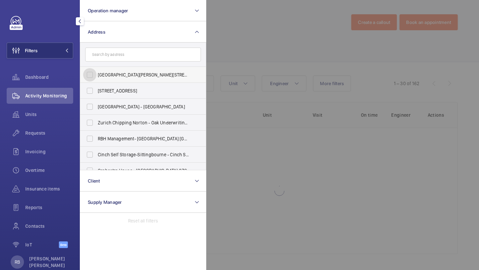
scroll to position [2, 0]
click at [103, 74] on span "Cresta House - Alma Street, LUTON LU1 2EQ" at bounding box center [143, 75] width 91 height 7
click at [96, 74] on input "Cresta House - Alma Street, LUTON LU1 2EQ" at bounding box center [89, 74] width 13 height 13
checkbox input "true"
click at [240, 54] on div at bounding box center [445, 135] width 479 height 270
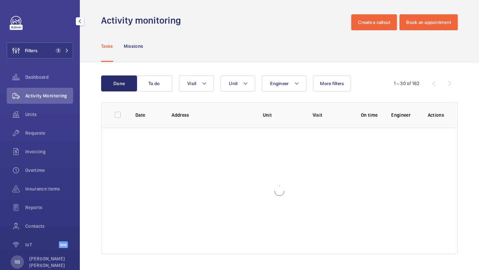
scroll to position [26, 0]
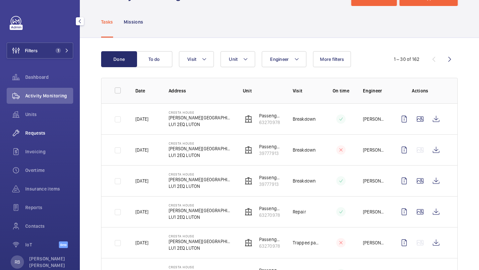
click at [25, 130] on wm-front-icon-button at bounding box center [16, 133] width 19 height 16
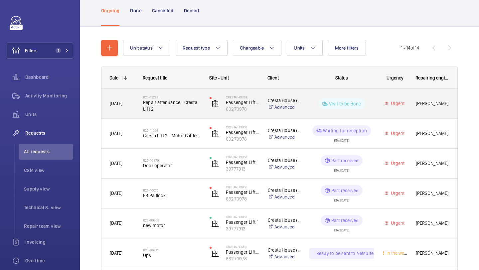
scroll to position [71, 0]
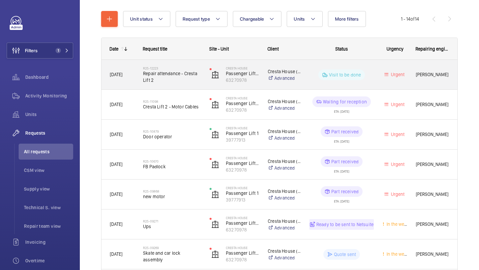
click at [197, 78] on span "Repair attendance - Cresta Lift 2" at bounding box center [172, 76] width 58 height 13
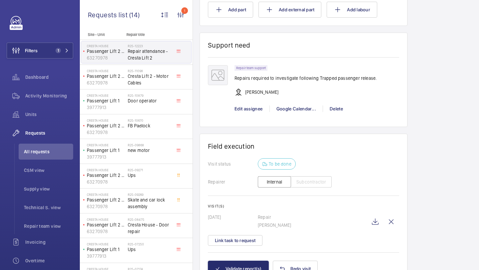
scroll to position [465, 0]
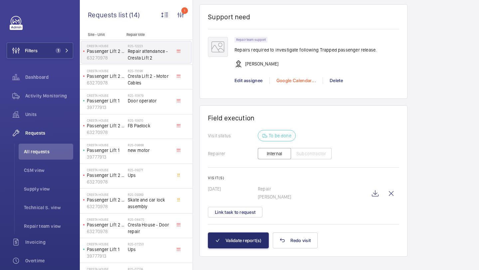
click at [293, 82] on div "Google Calendar..." at bounding box center [295, 80] width 53 height 7
click at [296, 87] on div "Schedule this event See assignee calendar" at bounding box center [299, 98] width 60 height 29
click at [296, 90] on div "Repair team support Repairs required to investigate following Trapped passenger…" at bounding box center [316, 64] width 165 height 54
click at [296, 85] on div "Repair team support Repairs required to investigate following Trapped passenger…" at bounding box center [316, 64] width 165 height 54
click at [297, 82] on div "Google Calendar..." at bounding box center [295, 80] width 53 height 7
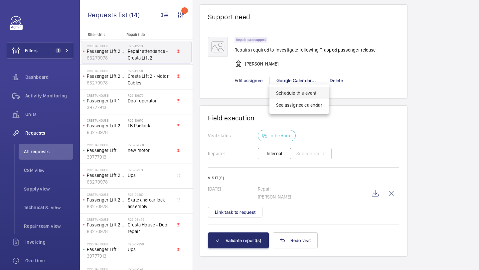
click at [287, 93] on span "Schedule this event" at bounding box center [299, 93] width 46 height 7
click at [267, 71] on div at bounding box center [239, 135] width 479 height 270
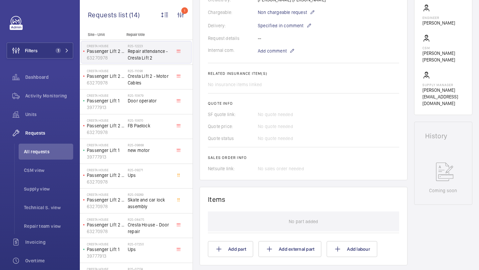
scroll to position [181, 0]
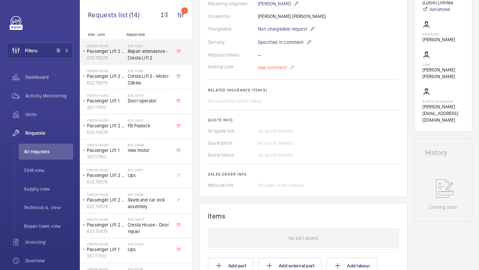
click at [268, 70] on span "Add comment" at bounding box center [272, 67] width 29 height 7
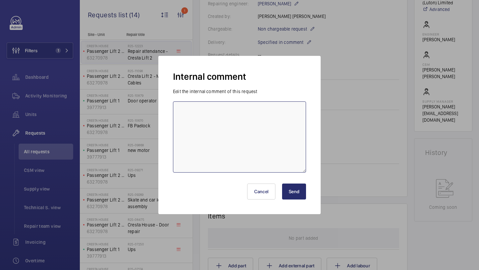
click at [262, 103] on textarea at bounding box center [239, 136] width 133 height 71
type textarea "S"
type textarea "DAN J BOOKED 30/09/2025 KB"
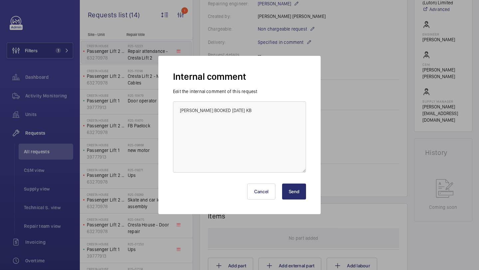
click at [303, 200] on div "Cancel Send" at bounding box center [239, 189] width 133 height 32
click at [302, 195] on button "Send" at bounding box center [294, 192] width 24 height 16
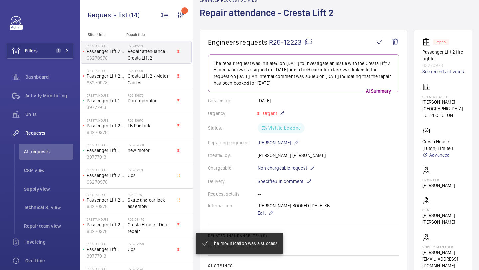
scroll to position [0, 0]
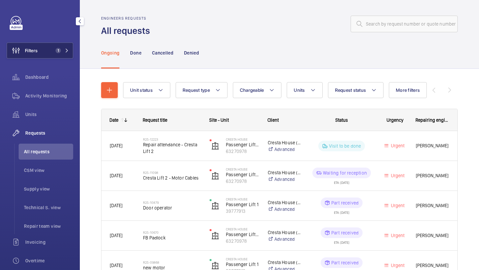
click at [58, 49] on span "1" at bounding box center [58, 50] width 5 height 5
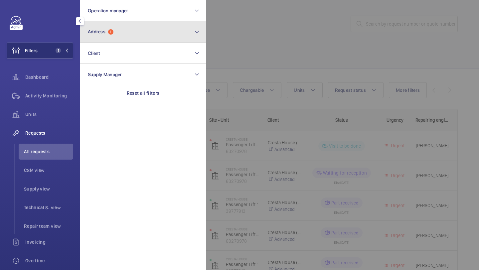
click at [114, 35] on button "Address 1" at bounding box center [143, 31] width 126 height 21
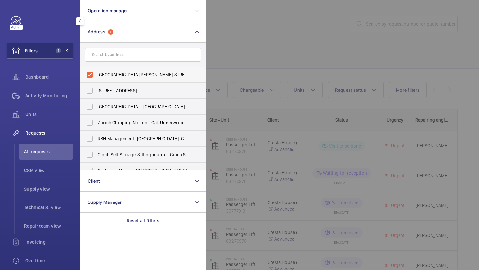
click at [110, 69] on label "Cresta House - Alma Street, LUTON LU1 2EQ" at bounding box center [138, 75] width 116 height 16
click at [96, 69] on input "Cresta House - Alma Street, LUTON LU1 2EQ" at bounding box center [89, 74] width 13 height 13
checkbox input "false"
click at [122, 46] on form at bounding box center [143, 55] width 126 height 24
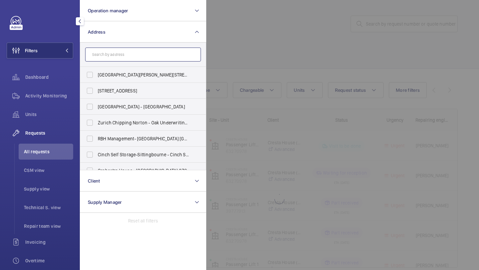
click at [119, 51] on input "text" at bounding box center [143, 55] width 116 height 14
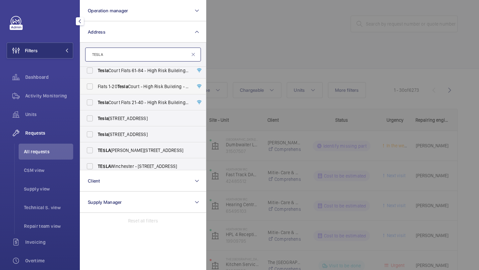
scroll to position [26, 0]
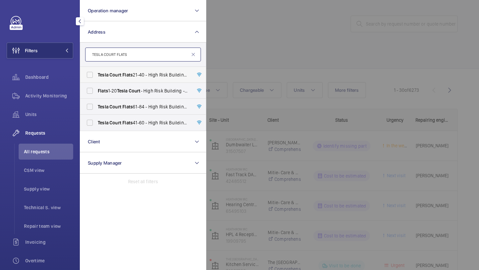
type input "TESLA COURT FLATS"
click at [127, 76] on span "Flats" at bounding box center [127, 74] width 10 height 5
click at [96, 76] on input "Tesla Court Flats 21-40 - High Risk Building - Tesla Court Flats 21-40, LONDON …" at bounding box center [89, 74] width 13 height 13
checkbox input "true"
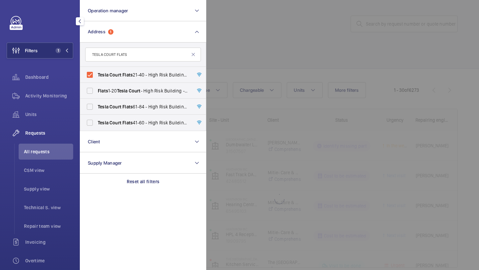
click at [233, 59] on div at bounding box center [445, 135] width 479 height 270
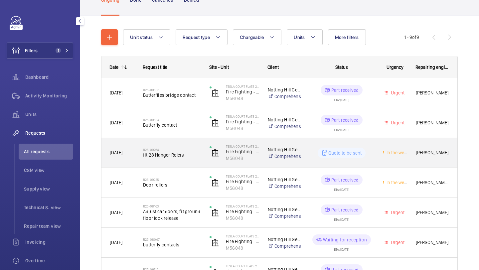
scroll to position [67, 0]
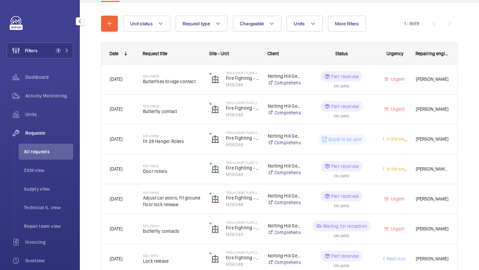
click at [53, 130] on span "Requests" at bounding box center [49, 133] width 48 height 7
click at [52, 90] on div "Activity Monitoring" at bounding box center [40, 96] width 67 height 16
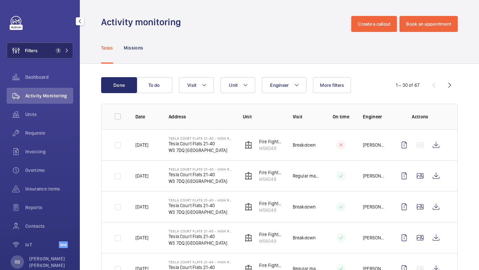
click at [60, 54] on button "Filters 1" at bounding box center [40, 51] width 67 height 16
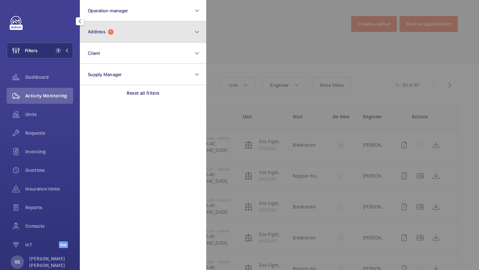
click at [156, 21] on button "Address 1" at bounding box center [143, 31] width 126 height 21
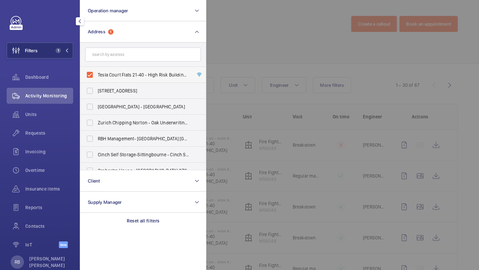
click at [113, 74] on span "Tesla Court Flats 21-40 - High Risk Building - Tesla Court Flats 21-40, LONDON …" at bounding box center [143, 75] width 91 height 7
click at [96, 74] on input "Tesla Court Flats 21-40 - High Risk Building - Tesla Court Flats 21-40, LONDON …" at bounding box center [89, 74] width 13 height 13
checkbox input "false"
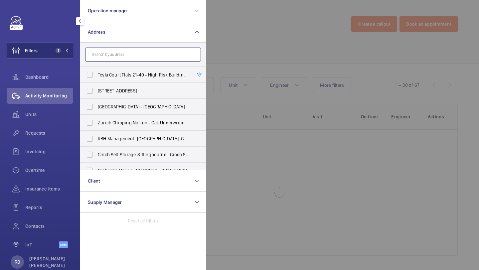
click at [126, 53] on input "text" at bounding box center [143, 55] width 116 height 14
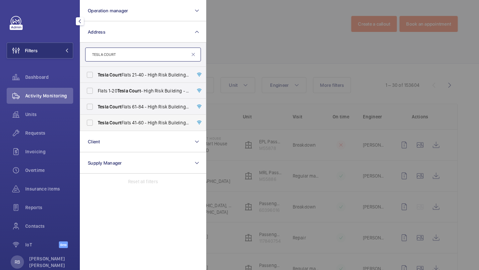
type input "TESLA COURT"
click at [141, 125] on span "Tesla Court Flats 41-60 - High Risk Building - Tesla Court Flats 41-60, LONDON …" at bounding box center [143, 122] width 91 height 7
click at [96, 125] on input "Tesla Court Flats 41-60 - High Risk Building - Tesla Court Flats 41-60, LONDON …" at bounding box center [89, 122] width 13 height 13
checkbox input "true"
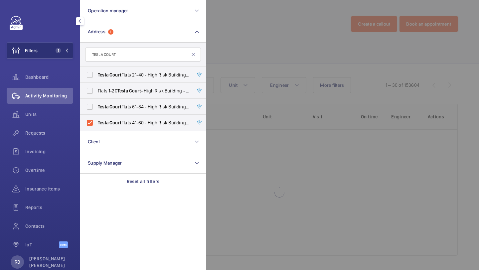
click at [250, 60] on div at bounding box center [445, 135] width 479 height 270
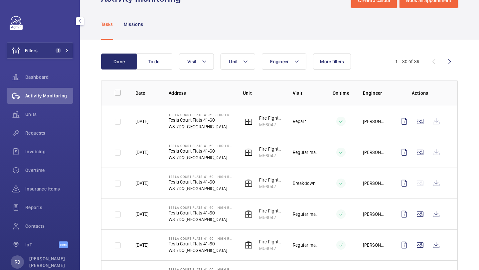
scroll to position [24, 0]
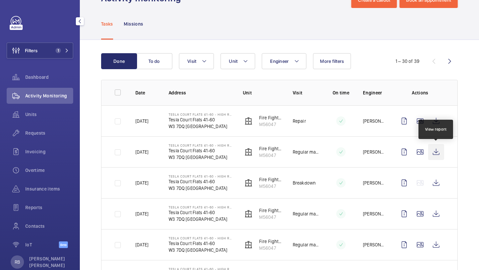
click at [435, 154] on wm-front-icon-button at bounding box center [436, 152] width 16 height 16
click at [363, 124] on td "Mike Bray" at bounding box center [368, 120] width 33 height 31
drag, startPoint x: 363, startPoint y: 124, endPoint x: 367, endPoint y: 124, distance: 3.7
click at [363, 124] on td "Mike Bray" at bounding box center [368, 120] width 33 height 31
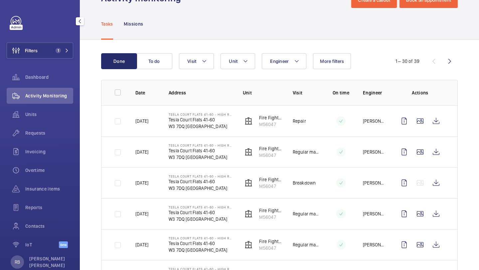
click at [367, 124] on td "Mike Bray" at bounding box center [368, 120] width 33 height 31
click at [422, 123] on wm-front-icon-button at bounding box center [420, 121] width 16 height 16
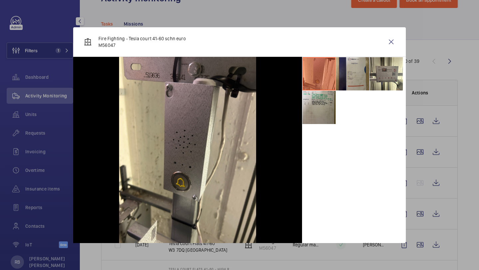
click at [364, 74] on li at bounding box center [352, 73] width 33 height 33
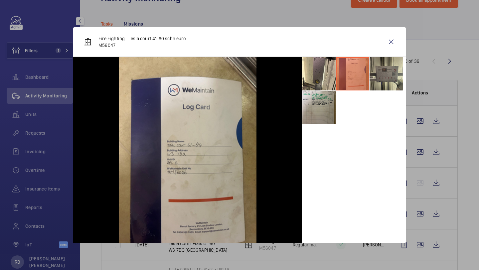
click at [373, 74] on li at bounding box center [386, 73] width 33 height 33
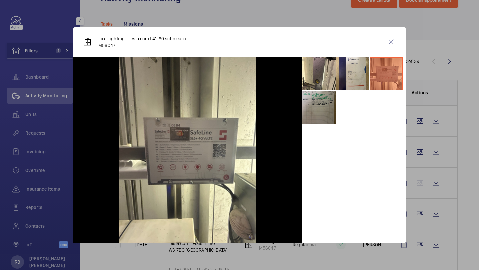
click at [315, 112] on li at bounding box center [318, 107] width 33 height 33
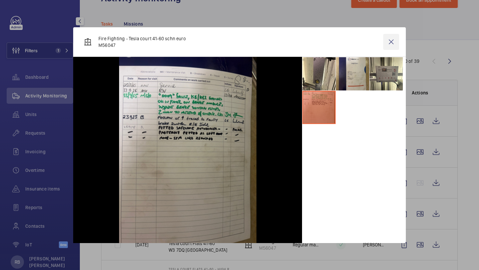
click at [386, 41] on wm-front-icon-button at bounding box center [391, 42] width 16 height 16
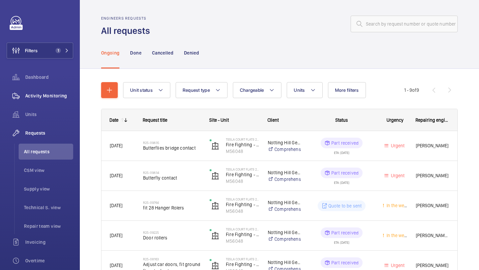
click at [44, 102] on div "Activity Monitoring" at bounding box center [40, 96] width 67 height 16
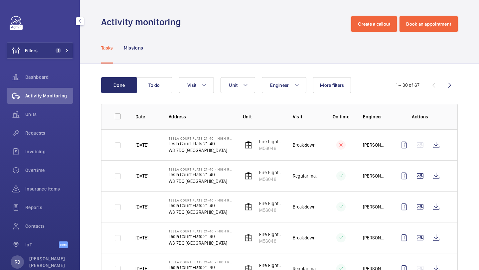
click at [52, 60] on div "Filters 1 Dashboard Activity Monitoring Units Requests Invoicing Overtime Insur…" at bounding box center [40, 135] width 67 height 239
click at [58, 53] on span "1" at bounding box center [58, 50] width 5 height 5
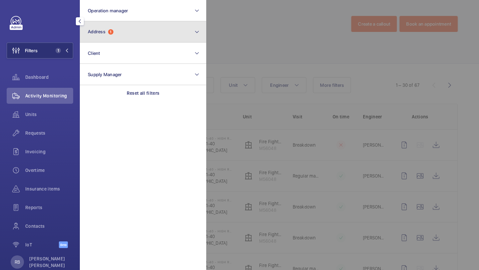
click at [117, 38] on button "Address 1" at bounding box center [143, 31] width 126 height 21
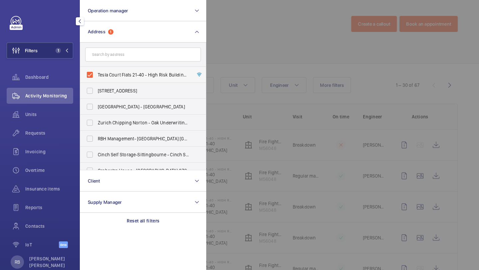
click at [109, 81] on label "Tesla Court Flats 21-40 - High Risk Building - Tesla Court Flats 21-40, LONDON …" at bounding box center [138, 75] width 116 height 16
click at [96, 81] on input "Tesla Court Flats 21-40 - High Risk Building - Tesla Court Flats 21-40, LONDON …" at bounding box center [89, 74] width 13 height 13
checkbox input "false"
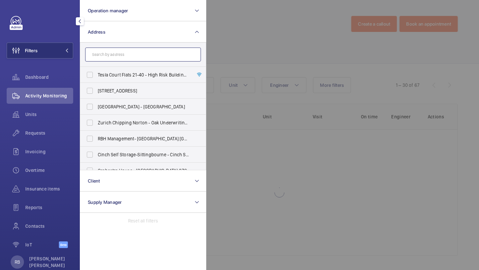
click at [116, 60] on input "text" at bounding box center [143, 55] width 116 height 14
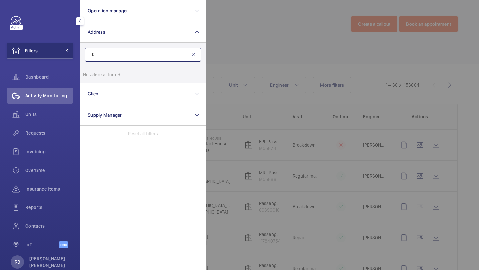
type input "K"
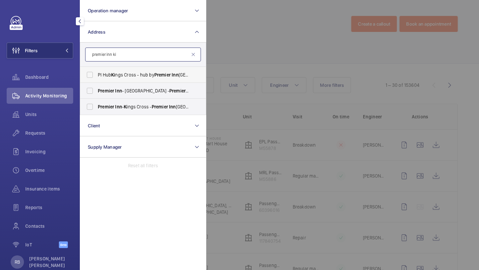
type input "premier inn ki"
click at [120, 73] on span "PI Hub Ki ngs Cross - hub by Premier Inn London Ki ng's Cross hotel, LONDON N1 …" at bounding box center [143, 75] width 91 height 7
click at [96, 73] on input "PI Hub Ki ngs Cross - hub by Premier Inn London Ki ng's Cross hotel, LONDON N1 …" at bounding box center [89, 74] width 13 height 13
checkbox input "true"
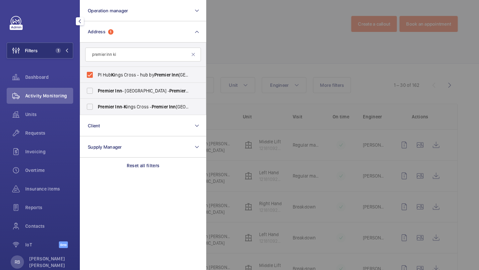
click at [229, 61] on div at bounding box center [445, 135] width 479 height 270
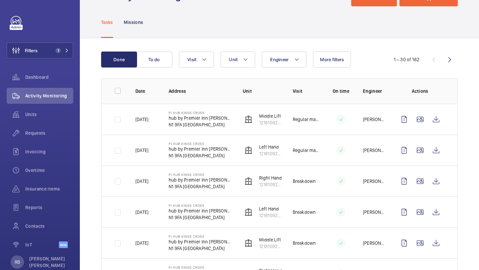
scroll to position [27, 0]
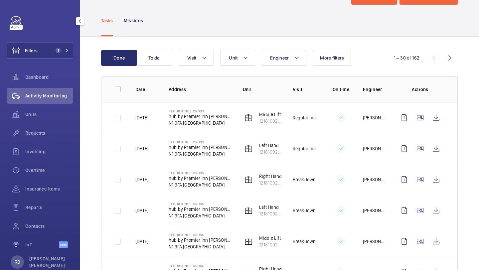
click at [50, 62] on div "Filters 1 Dashboard Activity Monitoring Units Requests Invoicing Overtime Insur…" at bounding box center [40, 135] width 67 height 239
click at [58, 47] on button "Filters 1" at bounding box center [40, 51] width 67 height 16
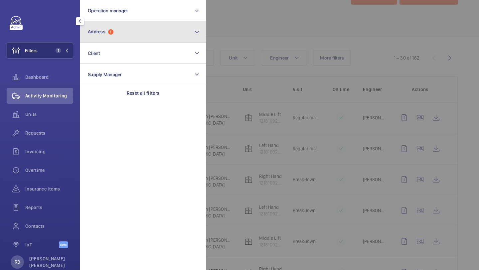
click at [101, 32] on span "Address" at bounding box center [97, 31] width 18 height 5
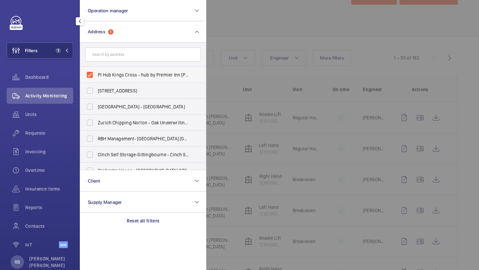
click at [106, 72] on span "PI Hub Kings Cross - hub by Premier Inn London King's Cross hotel, LONDON N1 9FA" at bounding box center [143, 75] width 91 height 7
click at [96, 72] on input "PI Hub Kings Cross - hub by Premier Inn London King's Cross hotel, LONDON N1 9FA" at bounding box center [89, 74] width 13 height 13
checkbox input "false"
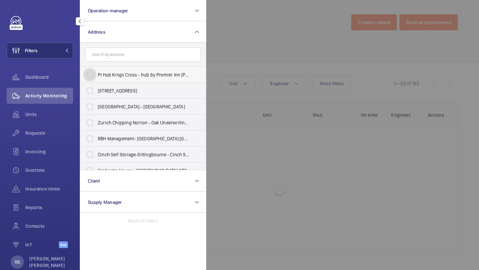
scroll to position [2, 0]
click at [52, 125] on div "Requests" at bounding box center [40, 133] width 67 height 16
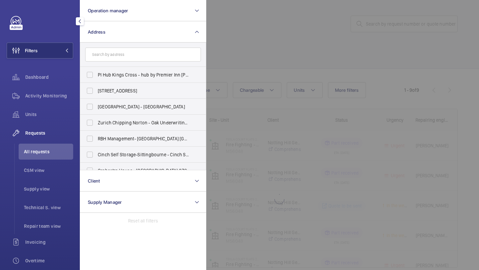
click at [418, 21] on div at bounding box center [445, 135] width 479 height 270
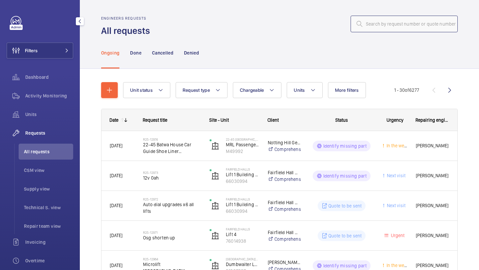
click at [419, 21] on input "text" at bounding box center [404, 24] width 107 height 17
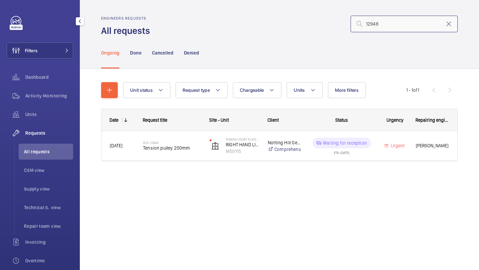
type input "12948"
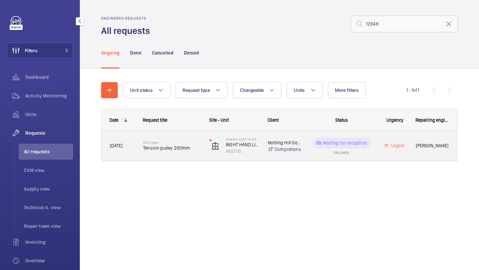
click at [178, 152] on div "R25-12948 Tension pulley 200mm" at bounding box center [172, 145] width 58 height 19
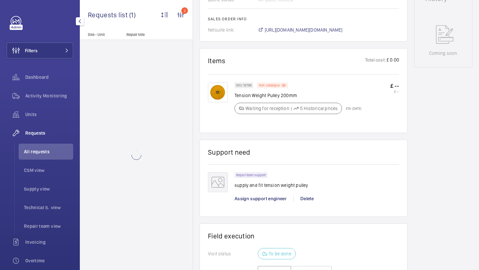
scroll to position [407, 0]
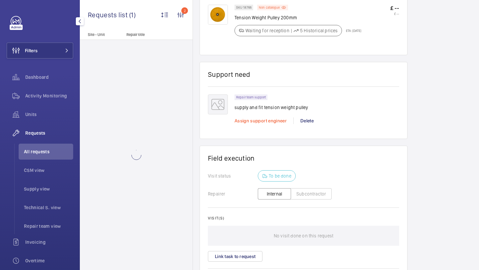
click at [262, 123] on span "Assign support engineer" at bounding box center [260, 120] width 52 height 5
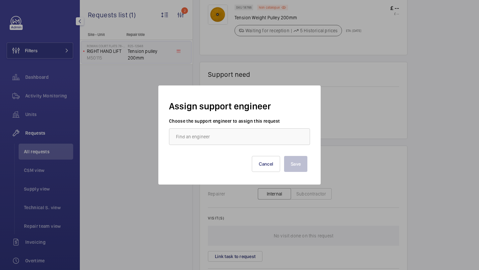
click at [228, 127] on wm-front-autocomplete-dropdown-select "Choose the support engineer to assign this request" at bounding box center [239, 131] width 141 height 27
click at [224, 138] on input "text" at bounding box center [239, 136] width 141 height 17
click at [212, 162] on mat-option "[PERSON_NAME]" at bounding box center [239, 157] width 140 height 16
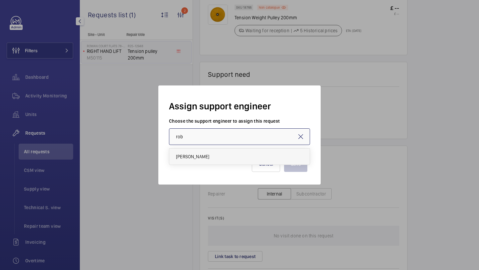
type input "[PERSON_NAME]"
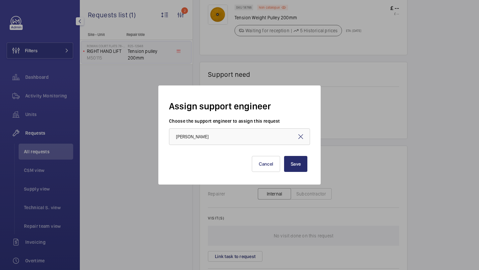
click at [297, 176] on div "Assign support engineer Choose the support engineer to assign this request Rob …" at bounding box center [239, 134] width 162 height 99
click at [299, 162] on button "Save" at bounding box center [295, 164] width 23 height 16
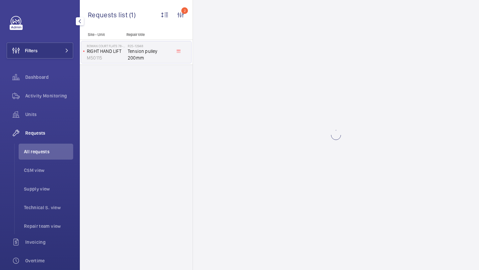
click at [253, 156] on link "Yes, schedule in Google Calendar" at bounding box center [262, 152] width 67 height 13
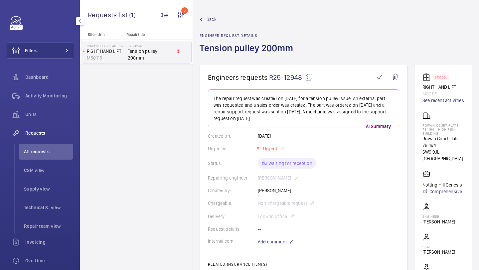
scroll to position [298, 0]
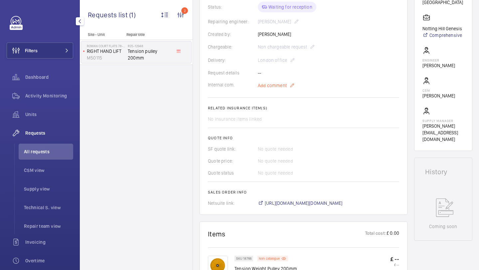
click at [275, 89] on span "Add comment" at bounding box center [272, 85] width 29 height 7
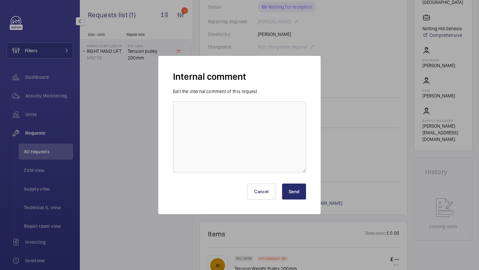
scroll to position [143, 0]
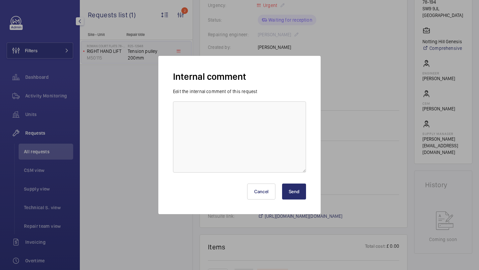
click at [274, 99] on div "Edit the internal comment of this request" at bounding box center [239, 130] width 133 height 84
click at [268, 109] on textarea at bounding box center [239, 136] width 133 height 71
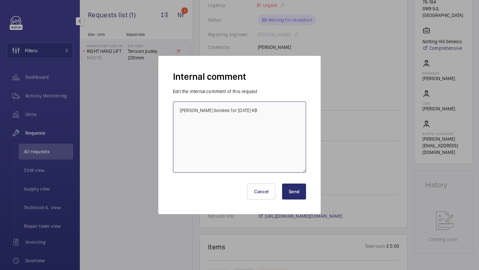
type textarea "Rob booked for 01/10/2025 KB"
click at [292, 187] on button "Send" at bounding box center [294, 192] width 24 height 16
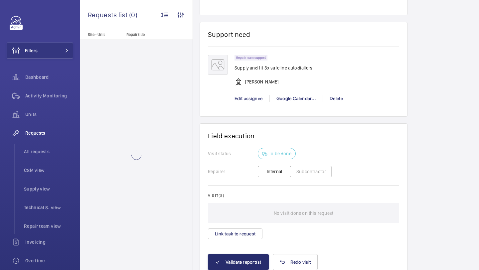
scroll to position [580, 0]
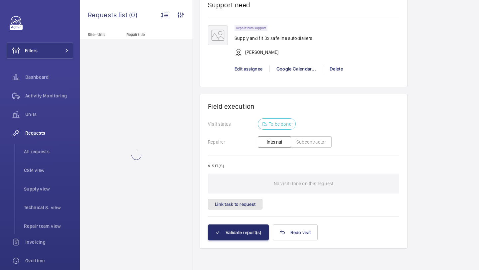
click at [241, 200] on button "Link task to request" at bounding box center [235, 204] width 55 height 11
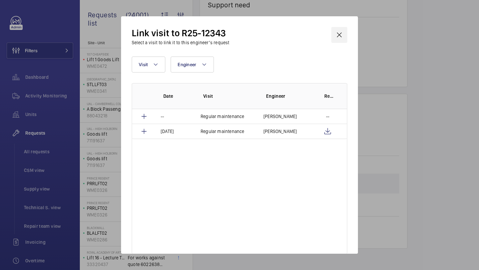
click at [342, 39] on wm-front-icon-button at bounding box center [339, 35] width 16 height 16
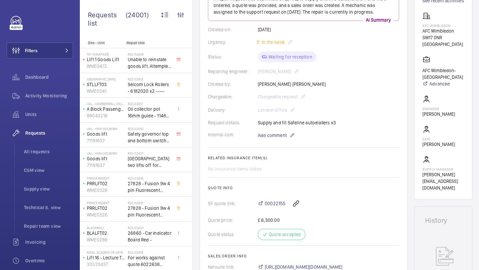
scroll to position [106, 0]
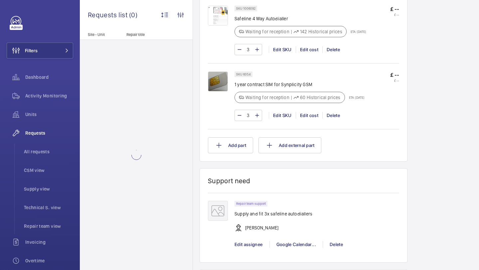
scroll to position [512, 0]
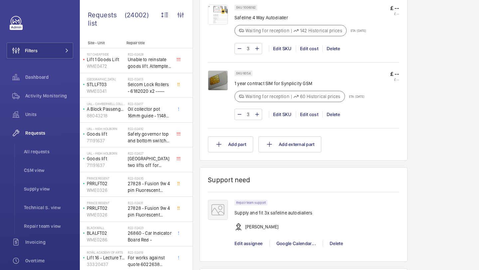
scroll to position [681, 0]
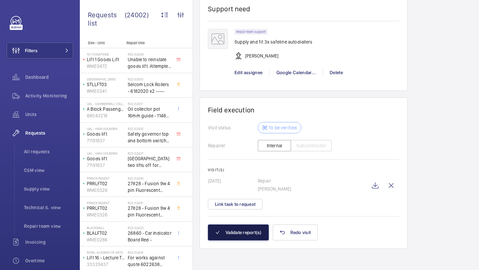
click at [229, 236] on button "Validate report(s)" at bounding box center [238, 232] width 61 height 16
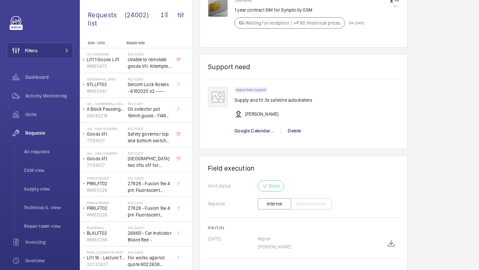
scroll to position [550, 0]
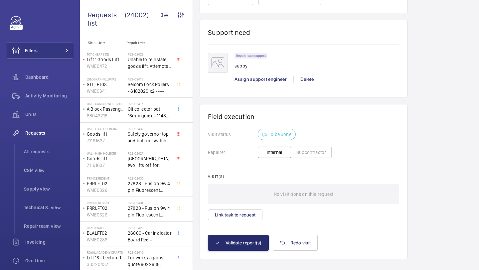
scroll to position [530, 0]
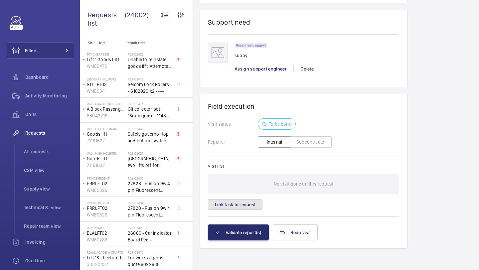
click at [243, 203] on button "Link task to request" at bounding box center [235, 204] width 55 height 11
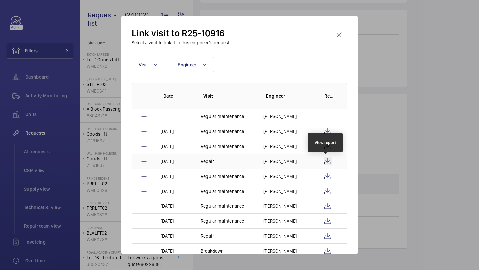
click at [326, 161] on wm-front-icon-button at bounding box center [328, 161] width 8 height 8
click at [334, 31] on wm-front-icon-button at bounding box center [339, 35] width 16 height 16
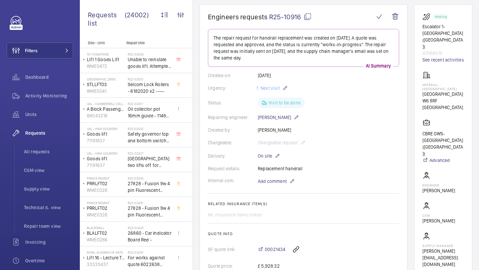
scroll to position [52, 0]
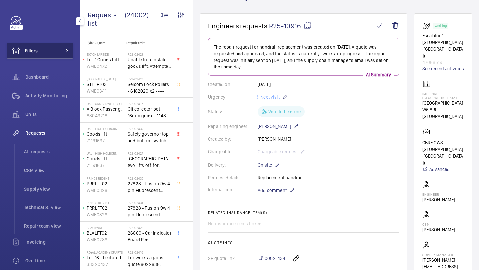
click at [59, 50] on button "Filters" at bounding box center [40, 51] width 67 height 16
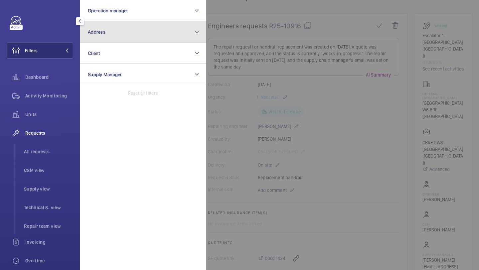
click at [121, 23] on button "Address" at bounding box center [143, 31] width 126 height 21
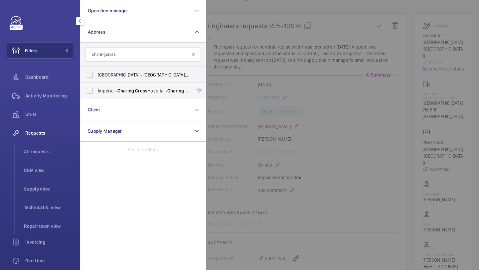
type input "charing cross"
click at [130, 92] on span "Charing" at bounding box center [125, 90] width 17 height 5
click at [96, 92] on input "Imperial - Charing Cross Hospital - Charing Cross Hospital, LONDON W6 8RF" at bounding box center [89, 90] width 13 height 13
checkbox input "true"
click at [248, 67] on div at bounding box center [445, 135] width 479 height 270
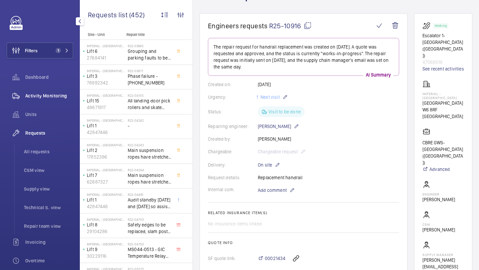
click at [57, 97] on span "Activity Monitoring" at bounding box center [49, 95] width 48 height 7
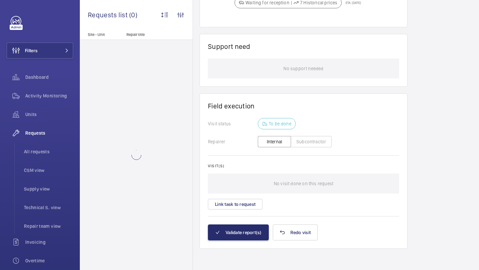
click at [247, 198] on div "Visit(s) No visit done on this request Link task to request" at bounding box center [303, 187] width 191 height 46
click at [244, 207] on button "Link task to request" at bounding box center [235, 204] width 55 height 11
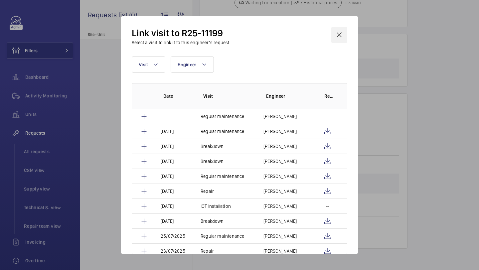
click at [343, 30] on wm-front-icon-button at bounding box center [339, 35] width 16 height 16
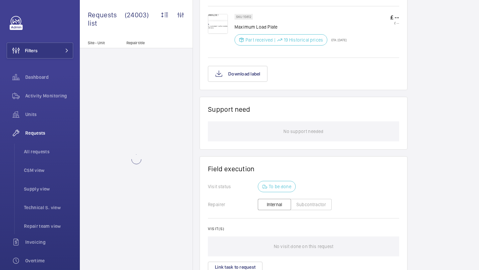
scroll to position [521, 0]
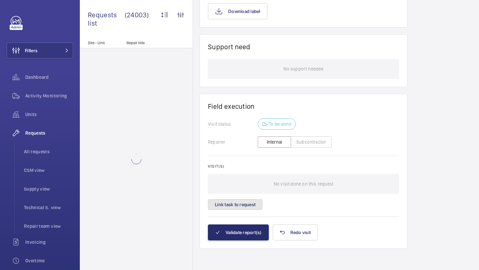
click at [247, 208] on button "Link task to request" at bounding box center [235, 204] width 55 height 11
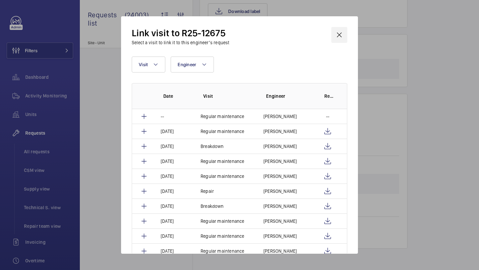
click at [344, 35] on wm-front-icon-button at bounding box center [339, 35] width 16 height 16
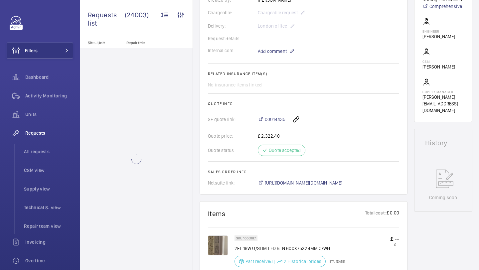
scroll to position [180, 0]
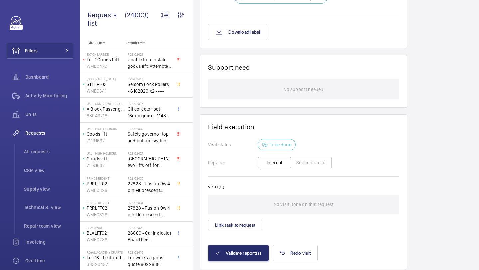
scroll to position [521, 0]
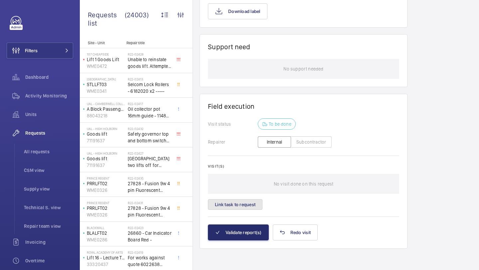
click at [244, 201] on button "Link task to request" at bounding box center [235, 204] width 55 height 11
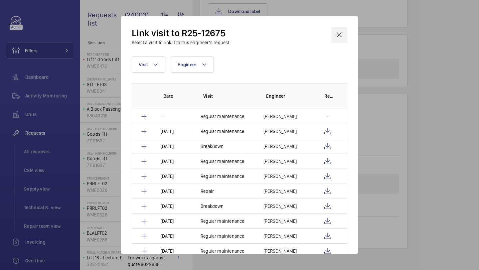
click at [343, 35] on wm-front-icon-button at bounding box center [339, 35] width 16 height 16
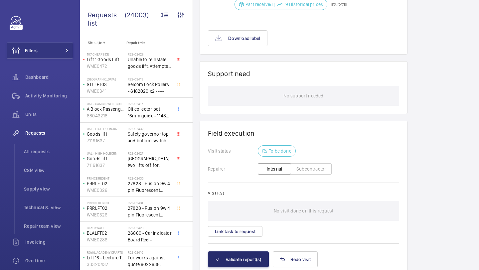
scroll to position [521, 0]
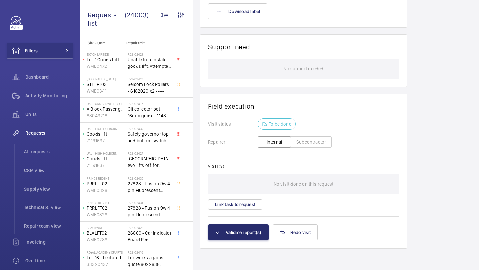
click at [244, 199] on div "Visit(s) No visit done on this request Link task to request" at bounding box center [303, 187] width 191 height 46
click at [240, 196] on div "Visit(s) No visit done on this request Link task to request" at bounding box center [303, 187] width 191 height 46
click at [239, 199] on div "Visit(s) No visit done on this request Link task to request" at bounding box center [303, 187] width 191 height 46
click at [237, 201] on button "Link task to request" at bounding box center [235, 204] width 55 height 11
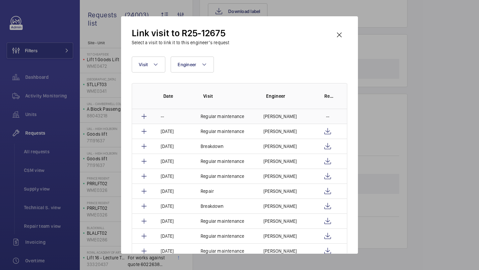
scroll to position [8, 0]
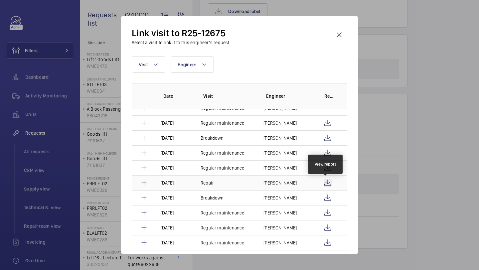
click at [326, 180] on wm-front-icon-button at bounding box center [328, 183] width 8 height 8
click at [344, 35] on wm-front-icon-button at bounding box center [339, 35] width 16 height 16
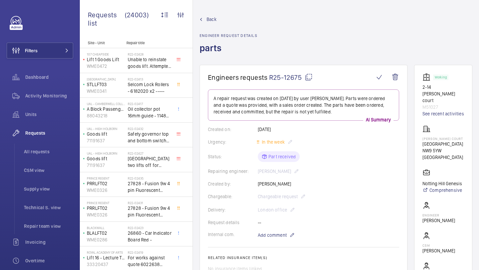
scroll to position [25, 0]
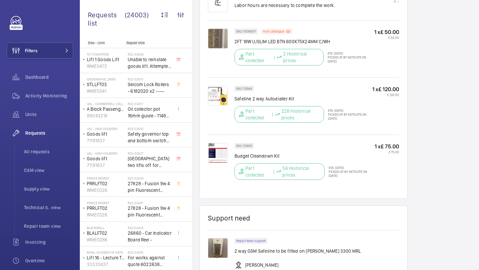
scroll to position [637, 0]
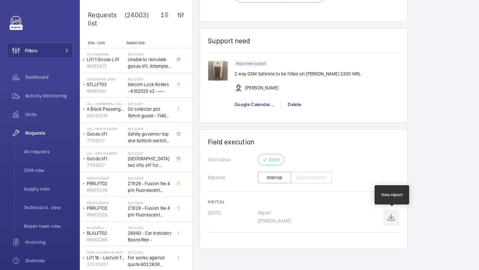
click at [396, 218] on wm-front-icon-button at bounding box center [391, 218] width 16 height 16
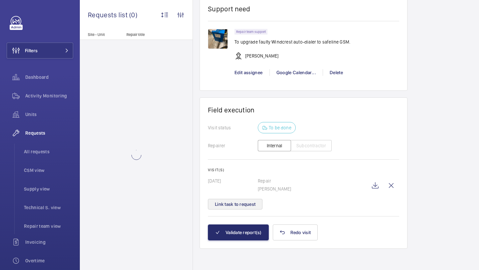
scroll to position [513, 0]
click at [252, 204] on button "Link task to request" at bounding box center [235, 204] width 55 height 11
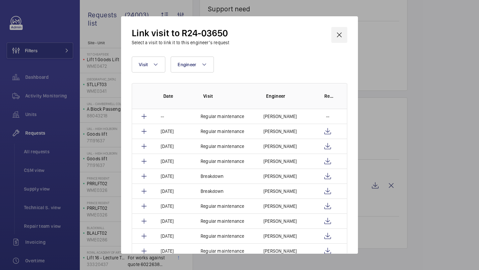
click at [340, 35] on wm-front-icon-button at bounding box center [339, 35] width 16 height 16
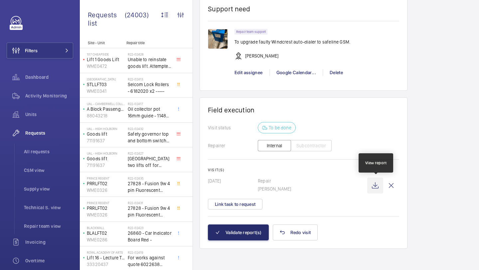
click at [373, 184] on wm-front-icon-button at bounding box center [375, 186] width 16 height 16
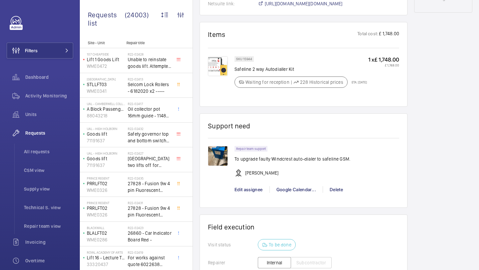
scroll to position [382, 0]
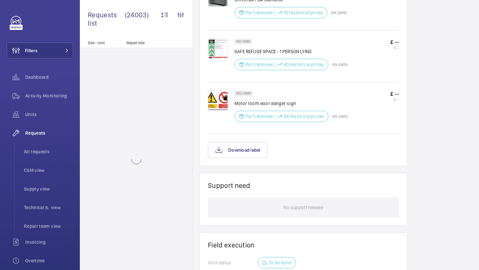
scroll to position [637, 0]
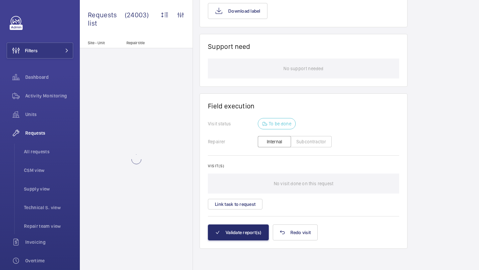
click at [251, 211] on wm-front-card-body "Visit status To be done Repairer Internal Subcontractor Visit(s) No visit done …" at bounding box center [303, 171] width 191 height 106
click at [251, 201] on button "Link task to request" at bounding box center [235, 204] width 55 height 11
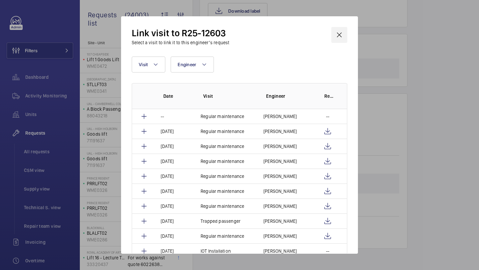
click at [347, 37] on wm-front-icon-button at bounding box center [339, 35] width 16 height 16
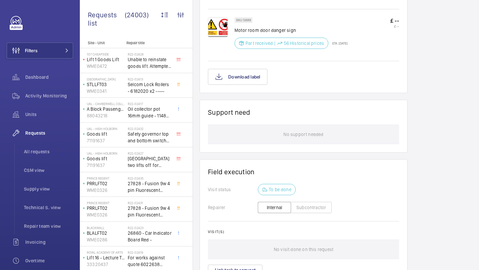
scroll to position [634, 0]
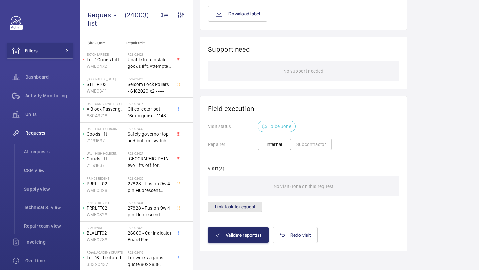
click at [253, 209] on button "Link task to request" at bounding box center [235, 207] width 55 height 11
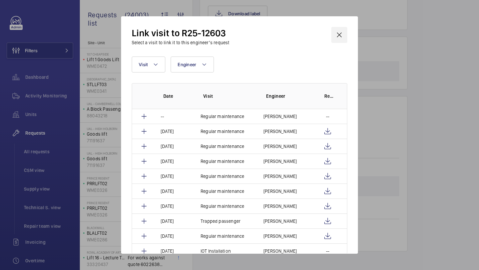
click at [339, 33] on wm-front-icon-button at bounding box center [339, 35] width 16 height 16
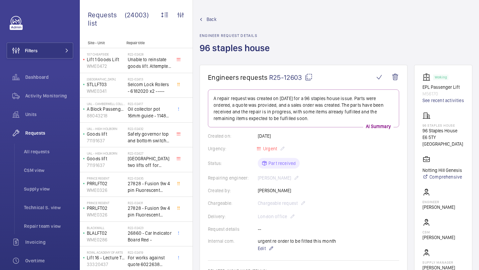
click at [428, 94] on p "M56170" at bounding box center [443, 93] width 42 height 7
click at [437, 94] on p "M56170" at bounding box center [443, 93] width 42 height 7
click at [463, 92] on p "M56170" at bounding box center [443, 93] width 42 height 7
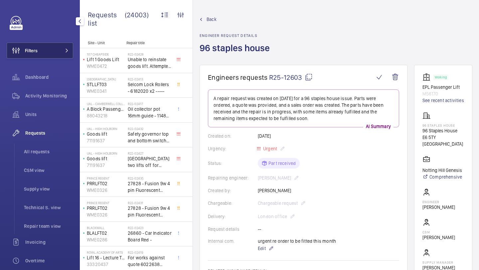
click at [66, 49] on mat-icon at bounding box center [67, 51] width 4 height 4
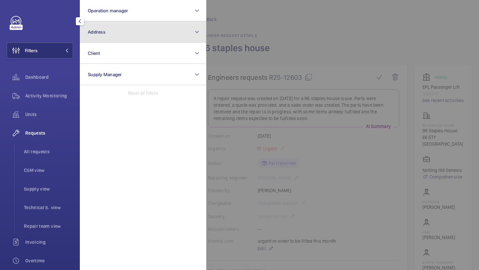
click at [129, 37] on button "Address" at bounding box center [143, 31] width 126 height 21
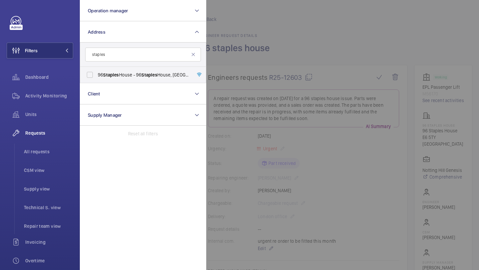
type input "staples"
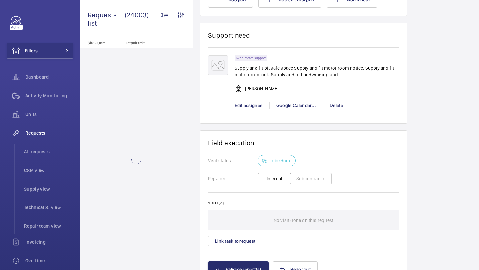
scroll to position [751, 0]
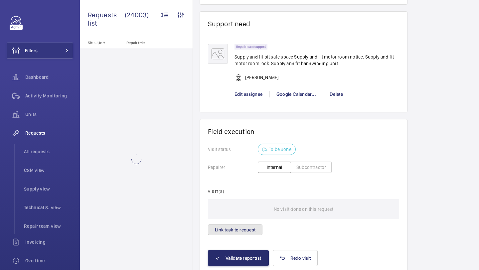
click at [247, 235] on button "Link task to request" at bounding box center [235, 229] width 55 height 11
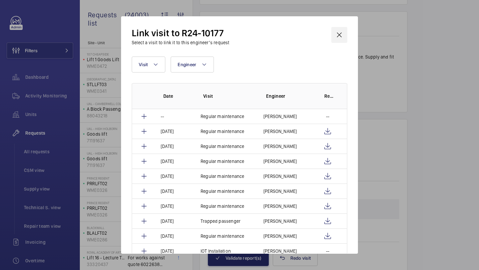
click at [343, 34] on wm-front-icon-button at bounding box center [339, 35] width 16 height 16
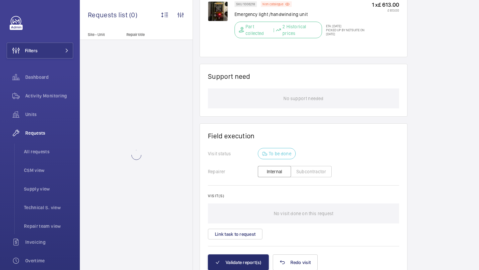
scroll to position [553, 0]
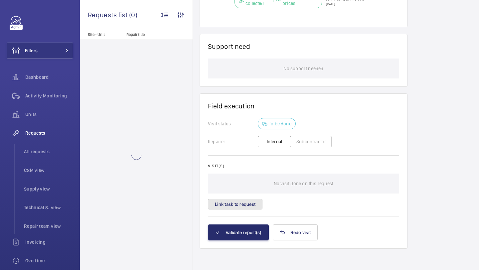
click at [247, 207] on button "Link task to request" at bounding box center [235, 204] width 55 height 11
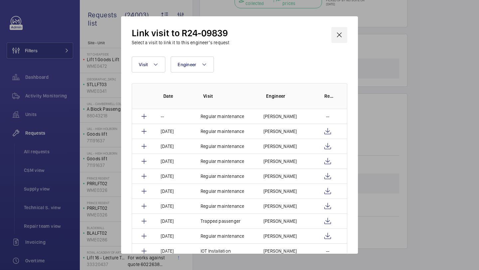
click at [341, 36] on wm-front-icon-button at bounding box center [339, 35] width 16 height 16
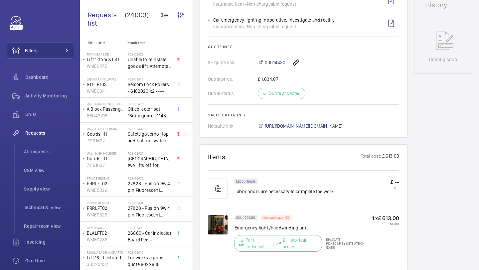
scroll to position [341, 0]
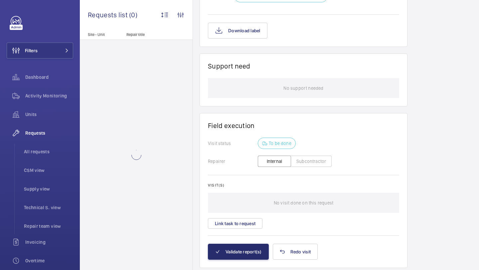
scroll to position [851, 0]
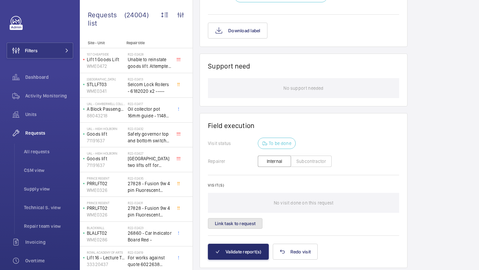
click at [244, 229] on button "Link task to request" at bounding box center [235, 223] width 55 height 11
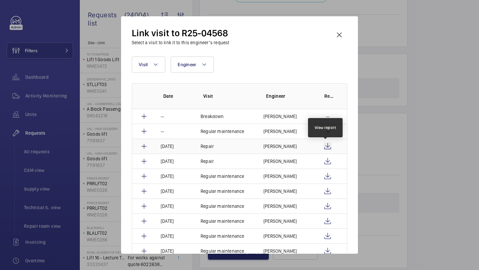
click at [325, 147] on wm-front-icon-button at bounding box center [328, 146] width 8 height 8
click at [309, 147] on td "[PERSON_NAME]" at bounding box center [284, 146] width 58 height 15
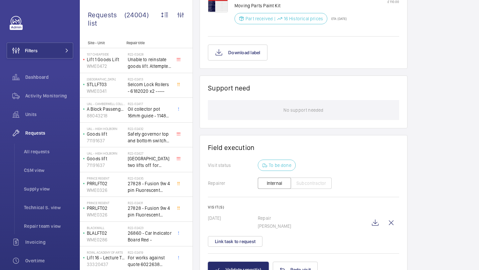
scroll to position [860, 0]
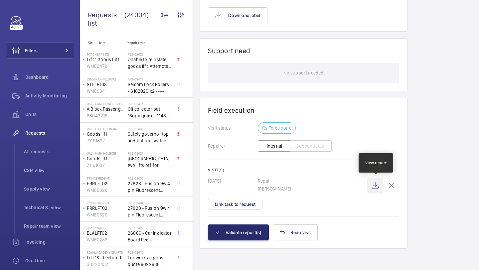
click at [377, 186] on wm-front-icon-button at bounding box center [375, 186] width 16 height 16
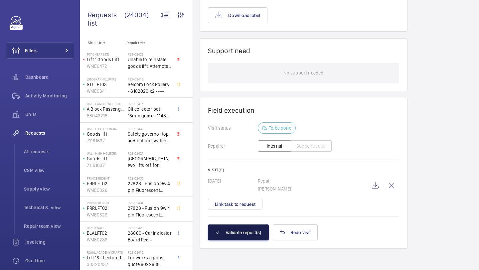
click at [243, 229] on button "Validate report(s)" at bounding box center [238, 232] width 61 height 16
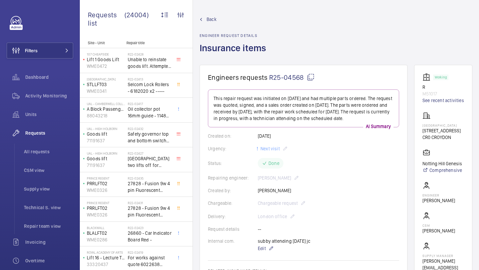
scroll to position [835, 0]
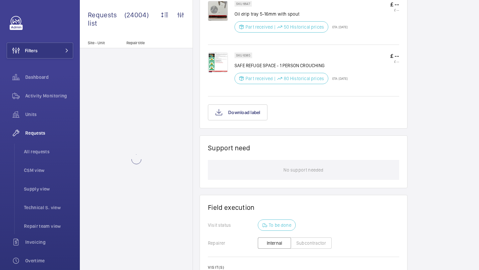
scroll to position [521, 0]
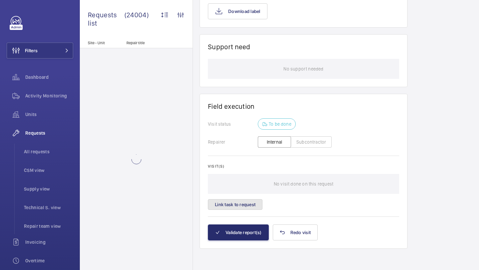
click at [254, 207] on button "Link task to request" at bounding box center [235, 204] width 55 height 11
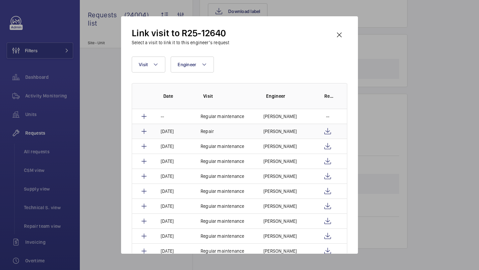
click at [274, 129] on p "[PERSON_NAME]" at bounding box center [279, 131] width 33 height 7
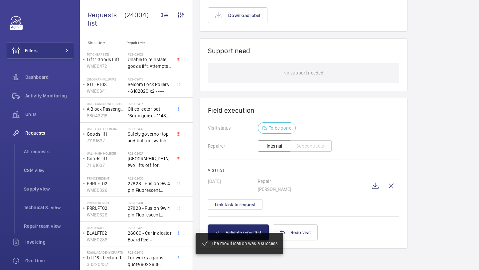
click at [254, 231] on mat-snack-bar-container "The modification was a success" at bounding box center [239, 244] width 114 height 48
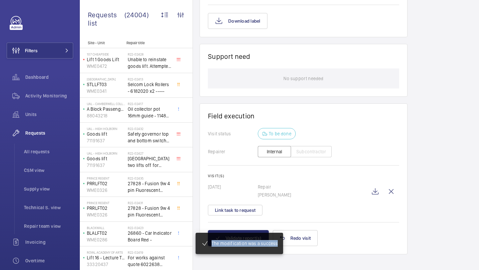
scroll to position [523, 0]
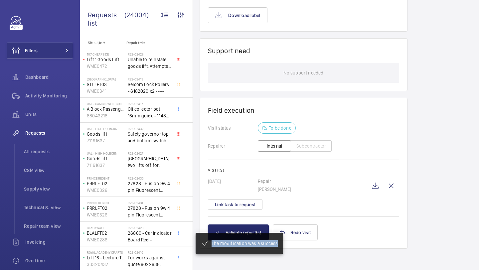
click at [298, 263] on div "The modification was a success" at bounding box center [239, 243] width 119 height 53
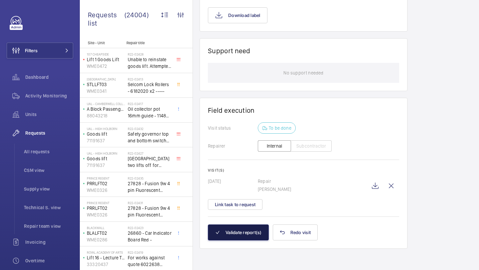
click at [245, 230] on button "Validate report(s)" at bounding box center [238, 232] width 61 height 16
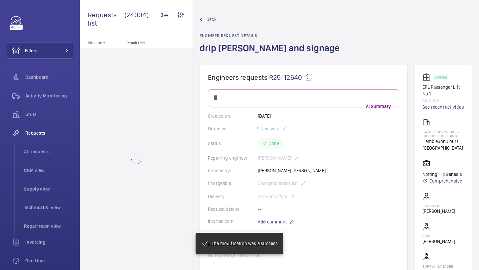
scroll to position [471, 0]
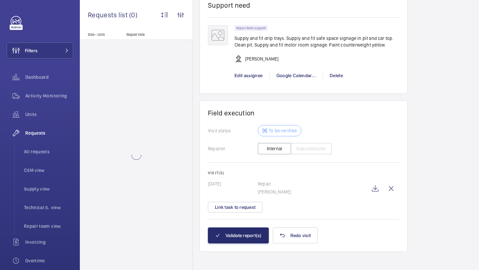
scroll to position [1107, 0]
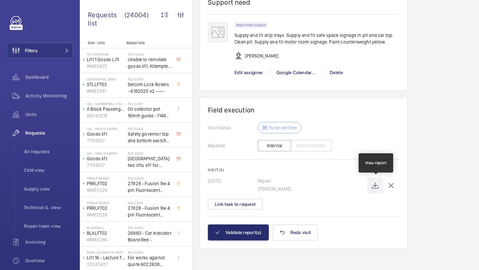
click at [376, 186] on wm-front-icon-button at bounding box center [375, 186] width 16 height 16
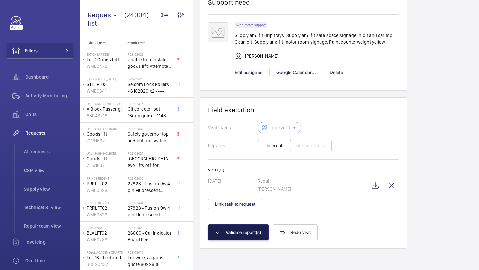
click at [244, 228] on button "Validate report(s)" at bounding box center [238, 232] width 61 height 16
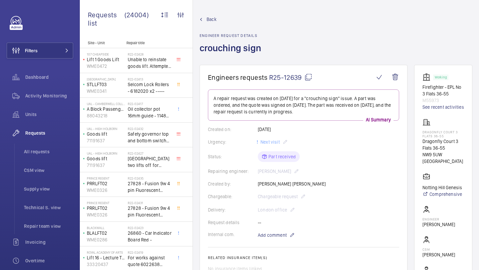
scroll to position [469, 0]
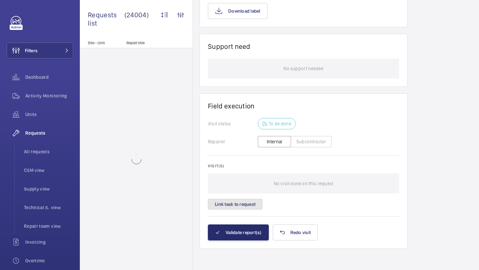
click at [245, 209] on button "Link task to request" at bounding box center [235, 204] width 55 height 11
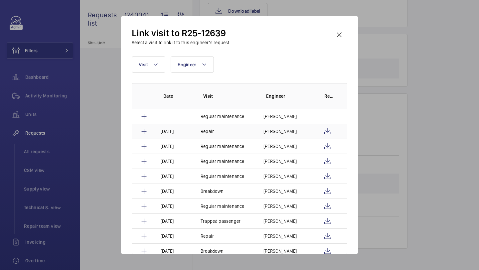
click at [238, 131] on td "Repair" at bounding box center [224, 131] width 63 height 15
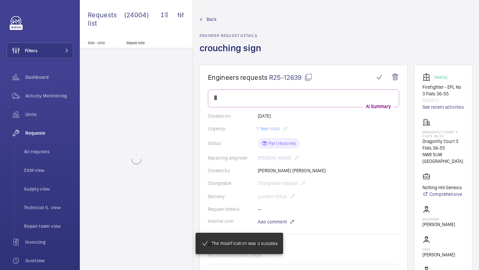
scroll to position [451, 0]
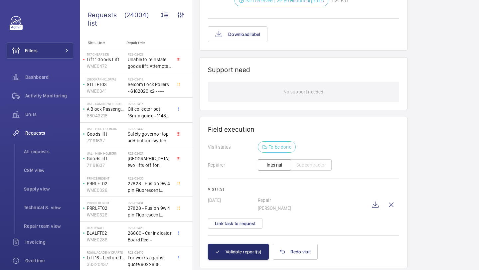
scroll to position [471, 0]
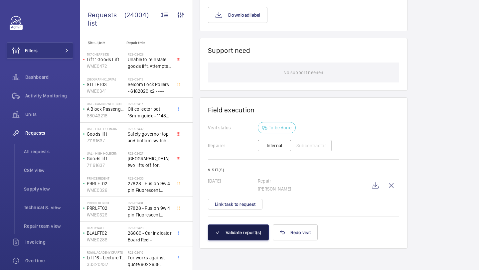
click at [239, 229] on button "Validate report(s)" at bounding box center [238, 232] width 61 height 16
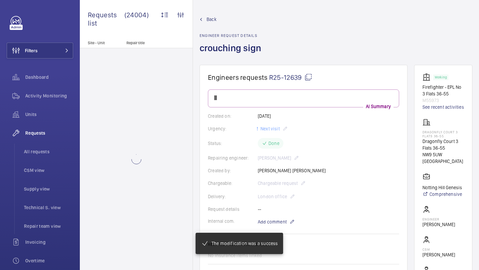
scroll to position [419, 0]
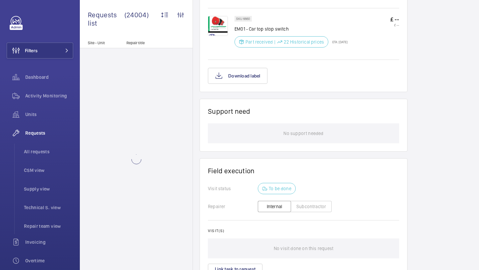
scroll to position [527, 0]
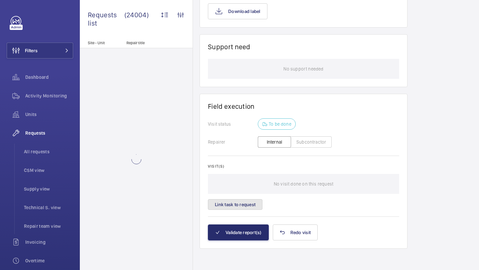
click at [239, 207] on button "Link task to request" at bounding box center [235, 204] width 55 height 11
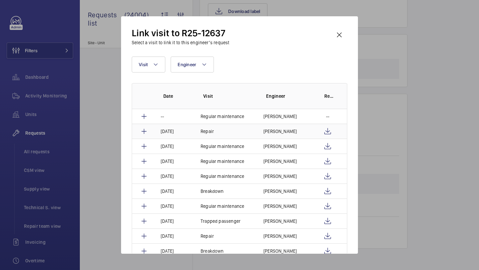
click at [249, 134] on td "Repair" at bounding box center [224, 131] width 63 height 15
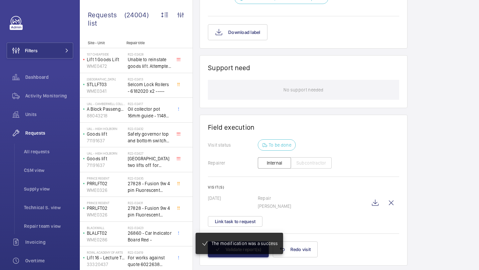
scroll to position [519, 0]
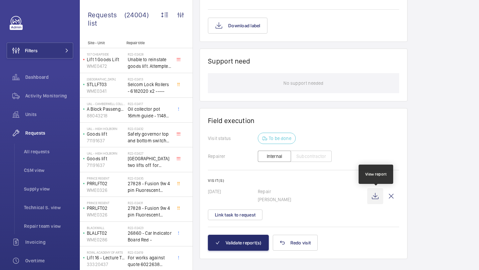
click at [370, 192] on wm-front-icon-button at bounding box center [375, 196] width 16 height 16
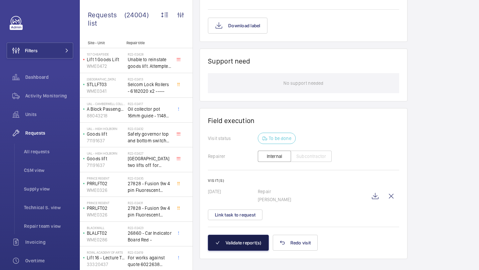
click at [244, 240] on button "Validate report(s)" at bounding box center [238, 243] width 61 height 16
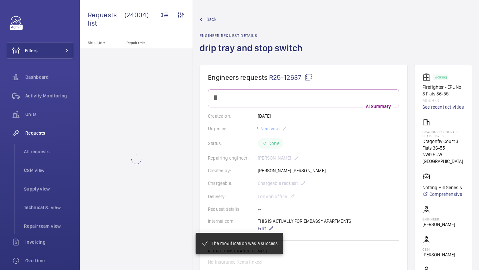
scroll to position [478, 0]
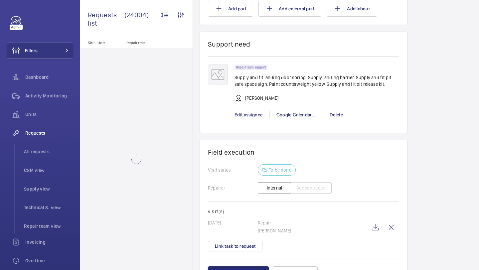
scroll to position [754, 0]
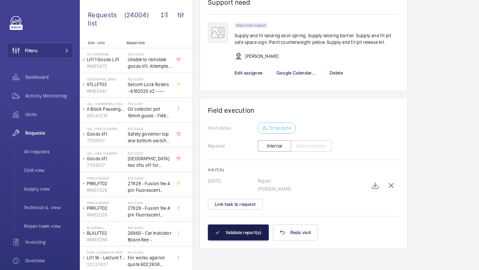
click at [248, 235] on button "Validate report(s)" at bounding box center [238, 232] width 61 height 16
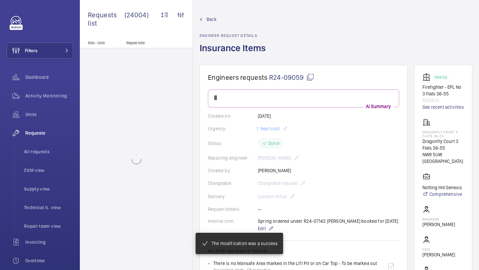
scroll to position [611, 0]
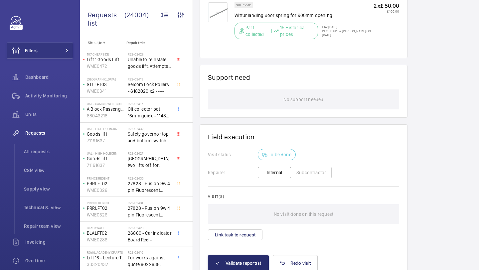
scroll to position [471, 0]
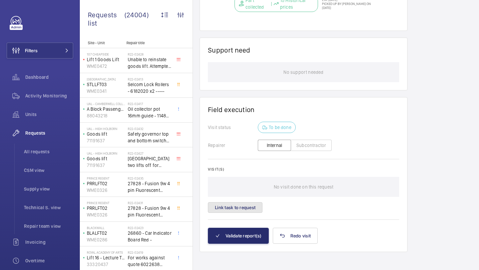
click at [236, 202] on button "Link task to request" at bounding box center [235, 207] width 55 height 11
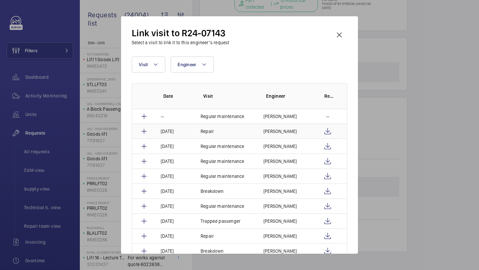
click at [331, 136] on td at bounding box center [330, 131] width 33 height 15
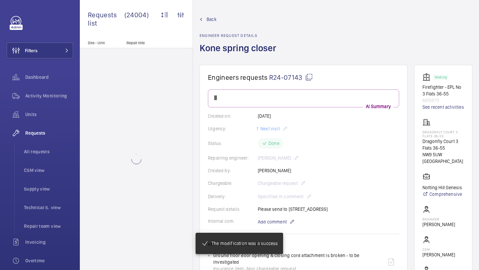
scroll to position [440, 0]
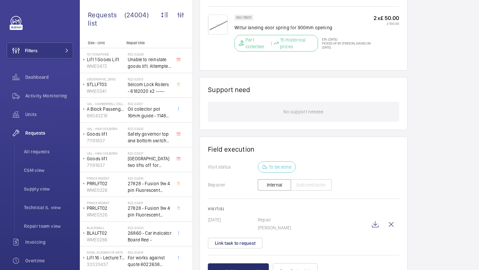
scroll to position [440, 0]
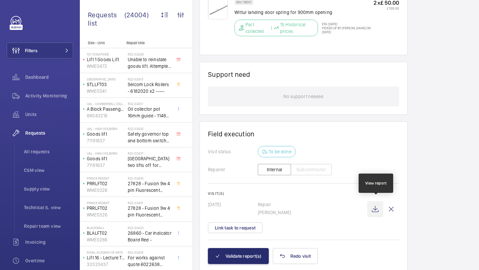
click at [378, 203] on wm-front-icon-button at bounding box center [375, 209] width 16 height 16
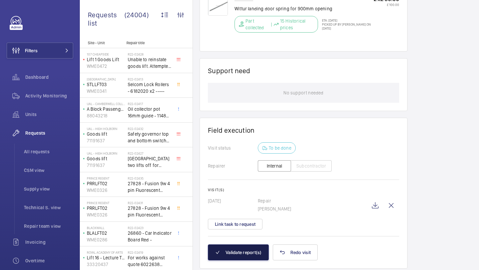
click at [235, 250] on button "Validate report(s)" at bounding box center [238, 252] width 61 height 16
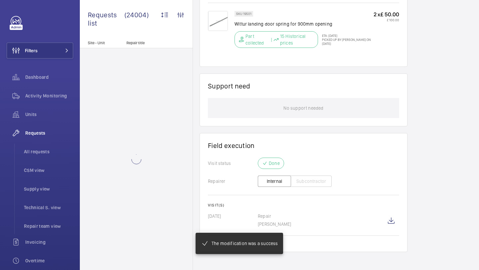
scroll to position [435, 0]
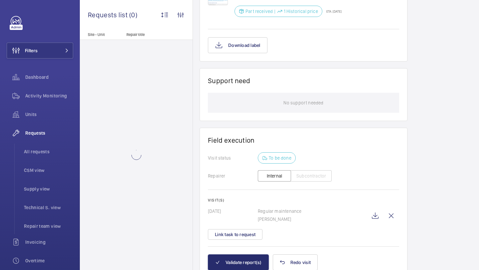
scroll to position [598, 0]
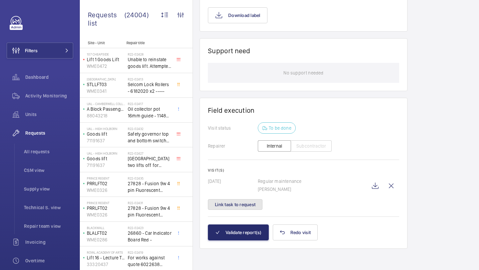
click at [242, 200] on button "Link task to request" at bounding box center [235, 204] width 55 height 11
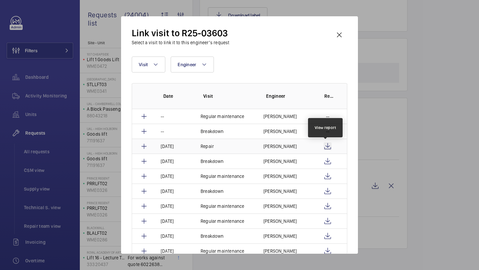
click at [327, 147] on wm-front-icon-button at bounding box center [328, 146] width 8 height 8
click at [292, 144] on td "[PERSON_NAME]" at bounding box center [284, 146] width 58 height 15
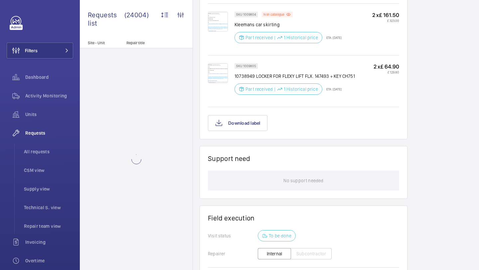
scroll to position [619, 0]
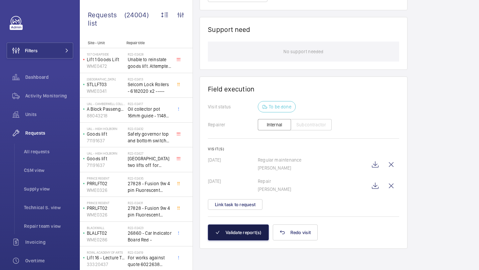
click at [246, 239] on button "Validate report(s)" at bounding box center [238, 232] width 61 height 16
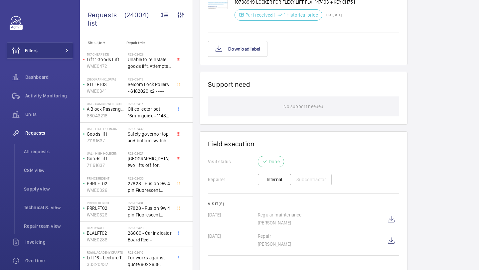
scroll to position [547, 0]
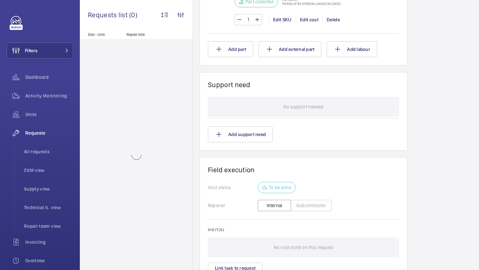
scroll to position [530, 0]
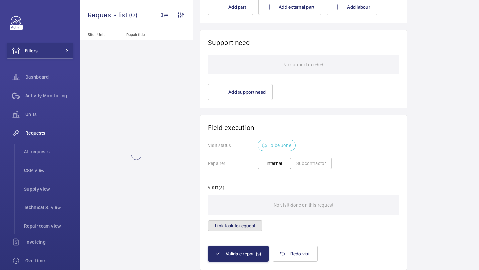
click at [248, 222] on button "Link task to request" at bounding box center [235, 226] width 55 height 11
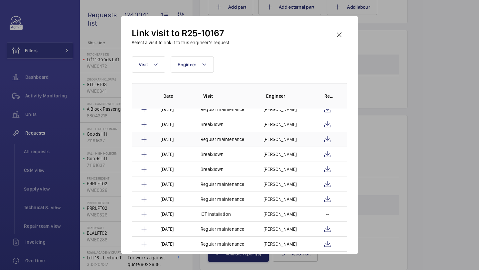
scroll to position [24, 0]
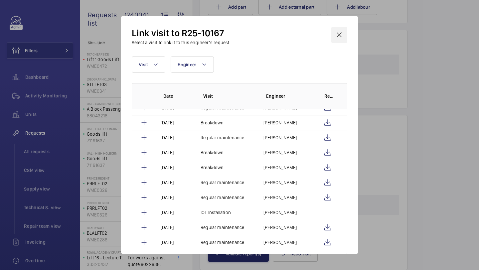
click at [345, 39] on wm-front-icon-button at bounding box center [339, 35] width 16 height 16
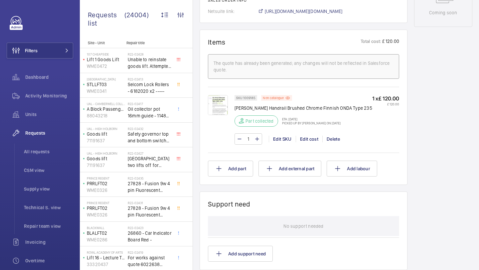
scroll to position [348, 0]
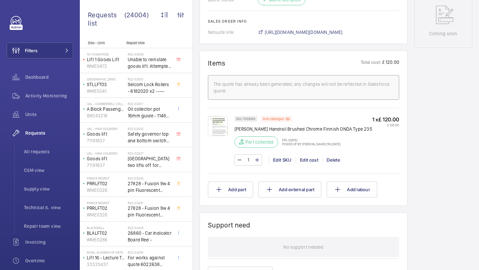
click at [279, 129] on p "Otis Handrail Brushed Chrome Finnish ONDA Type 235" at bounding box center [303, 129] width 138 height 7
click at [288, 129] on p "Otis Handrail Brushed Chrome Finnish ONDA Type 235" at bounding box center [303, 129] width 138 height 7
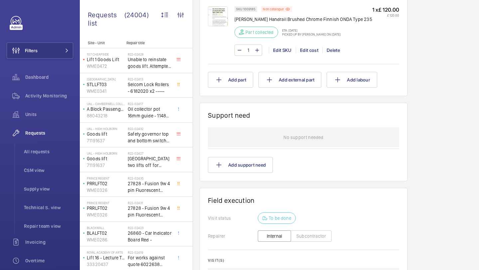
scroll to position [553, 0]
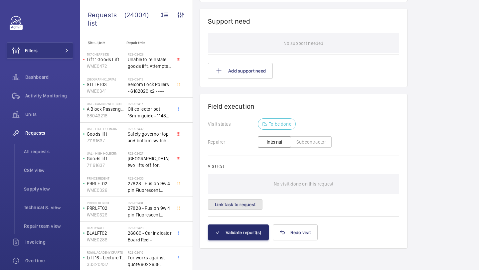
click at [239, 205] on button "Link task to request" at bounding box center [235, 204] width 55 height 11
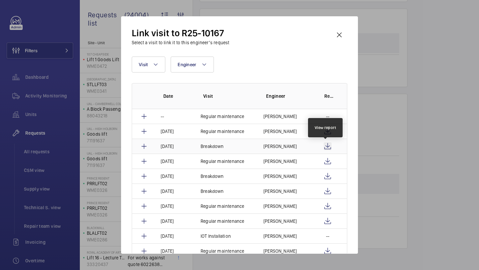
click at [325, 144] on wm-front-icon-button at bounding box center [328, 146] width 8 height 8
click at [324, 130] on wm-front-icon-button at bounding box center [328, 131] width 8 height 8
click at [345, 32] on wm-front-icon-button at bounding box center [339, 35] width 16 height 16
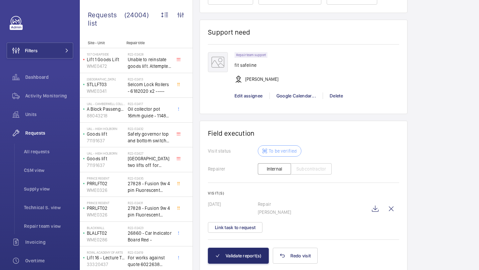
scroll to position [513, 0]
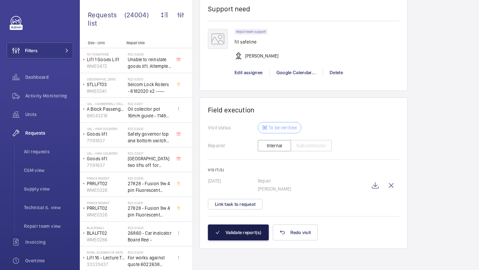
click at [251, 225] on button "Validate report(s)" at bounding box center [238, 232] width 61 height 16
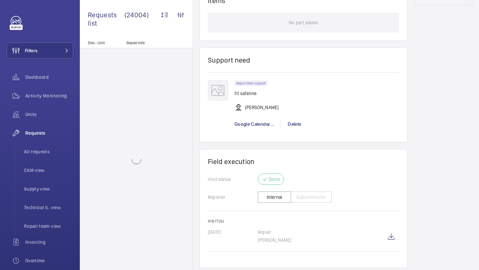
scroll to position [437, 0]
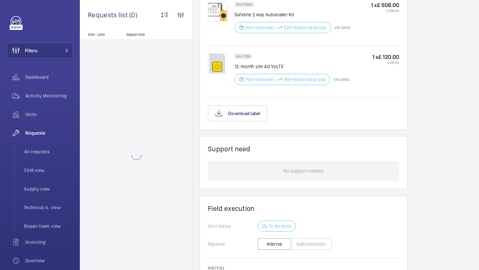
scroll to position [563, 0]
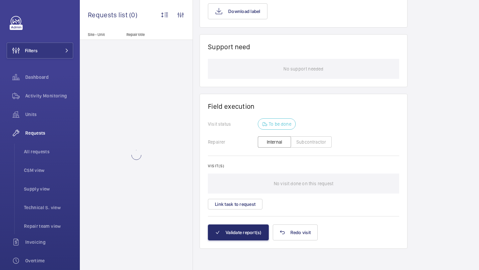
click at [264, 197] on div "Visit(s) No visit done on this request Link task to request" at bounding box center [303, 187] width 191 height 46
click at [255, 199] on button "Link task to request" at bounding box center [235, 204] width 55 height 11
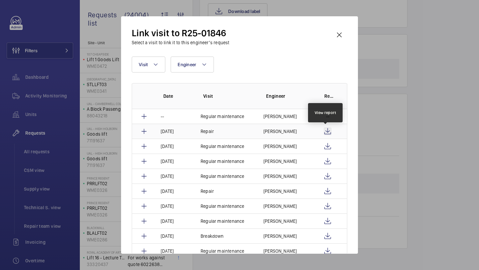
click at [325, 133] on wm-front-icon-button at bounding box center [328, 131] width 8 height 8
click at [327, 128] on wm-front-icon-button at bounding box center [328, 131] width 8 height 8
click at [289, 125] on td "[PERSON_NAME]" at bounding box center [284, 131] width 58 height 15
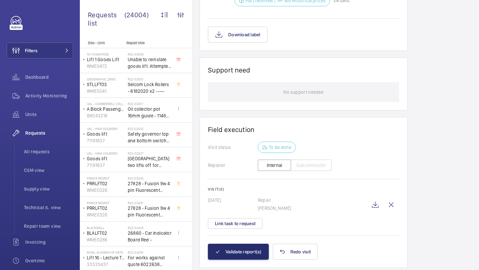
scroll to position [559, 0]
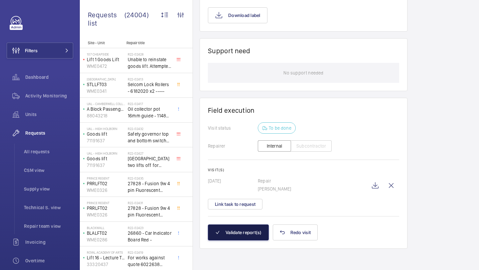
click at [252, 232] on button "Validate report(s)" at bounding box center [238, 232] width 61 height 16
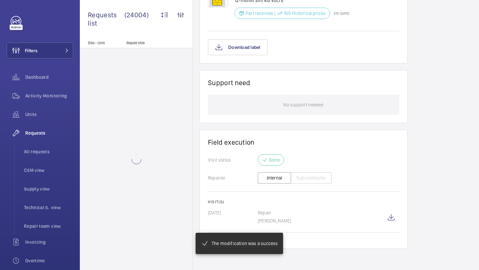
scroll to position [514, 0]
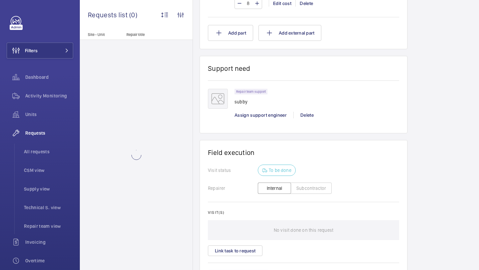
scroll to position [530, 0]
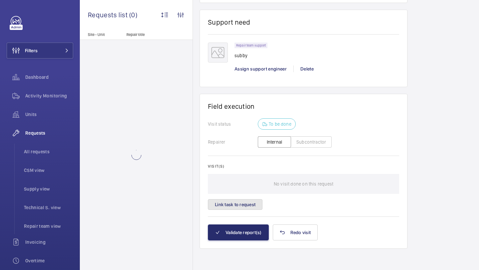
click at [239, 203] on button "Link task to request" at bounding box center [235, 204] width 55 height 11
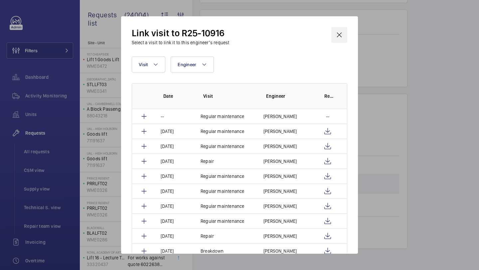
click at [340, 33] on wm-front-icon-button at bounding box center [339, 35] width 16 height 16
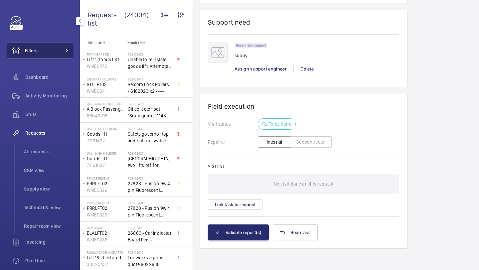
click at [58, 56] on button "Filters" at bounding box center [40, 51] width 67 height 16
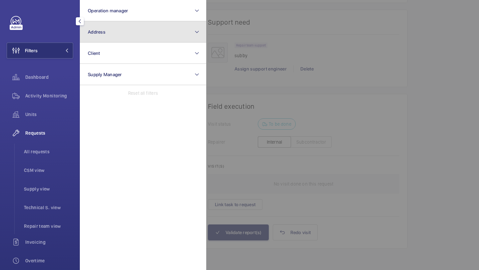
click at [112, 34] on button "Address" at bounding box center [143, 31] width 126 height 21
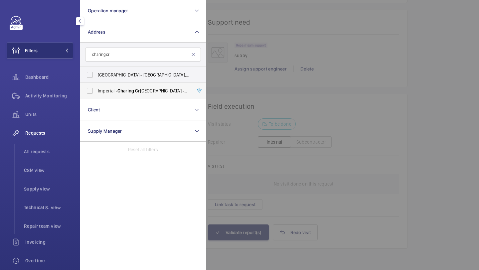
type input "charing cr"
click at [111, 91] on span "Imperial - Charing Cr oss Hospital - Charing Cr oss Hospital, LONDON W6 8RF" at bounding box center [143, 90] width 91 height 7
click at [96, 91] on input "Imperial - Charing Cr oss Hospital - Charing Cr oss Hospital, LONDON W6 8RF" at bounding box center [89, 90] width 13 height 13
checkbox input "true"
click at [281, 77] on div at bounding box center [445, 135] width 479 height 270
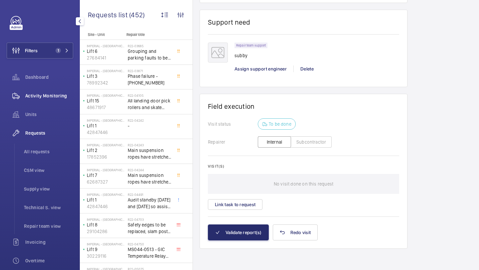
click at [45, 100] on div "Activity Monitoring" at bounding box center [40, 96] width 67 height 16
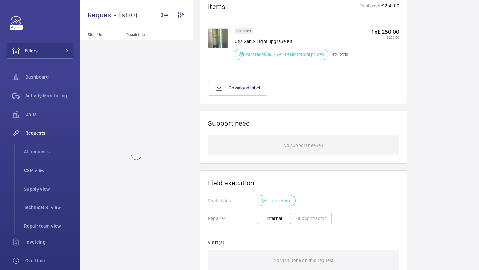
scroll to position [482, 0]
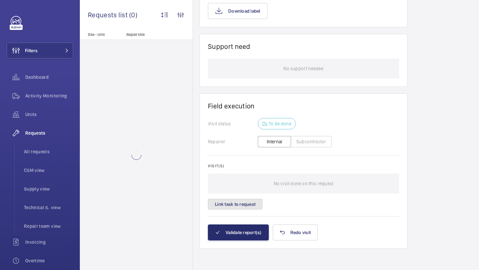
click at [250, 201] on button "Link task to request" at bounding box center [235, 204] width 55 height 11
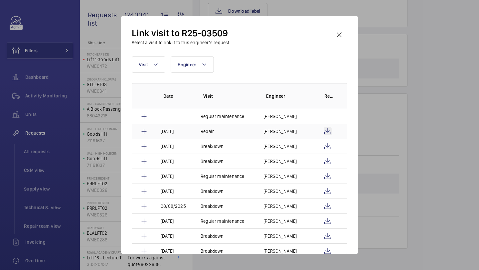
click at [327, 129] on wm-front-icon-button at bounding box center [328, 131] width 8 height 8
click at [324, 174] on wm-front-icon-button at bounding box center [328, 176] width 8 height 8
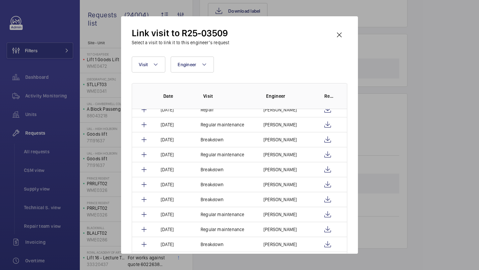
scroll to position [487, 0]
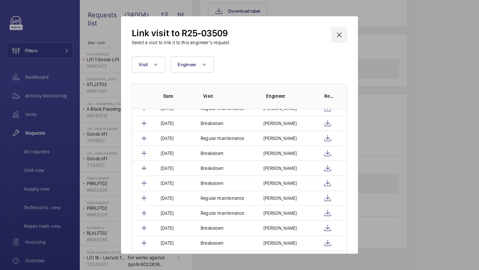
click at [341, 30] on wm-front-icon-button at bounding box center [339, 35] width 16 height 16
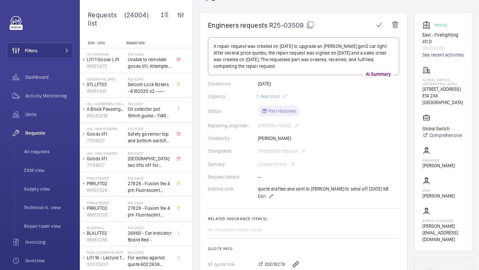
scroll to position [0, 0]
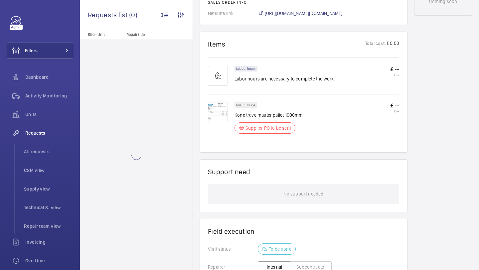
scroll to position [506, 0]
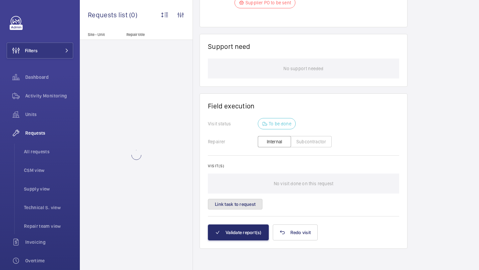
click at [245, 206] on button "Link task to request" at bounding box center [235, 204] width 55 height 11
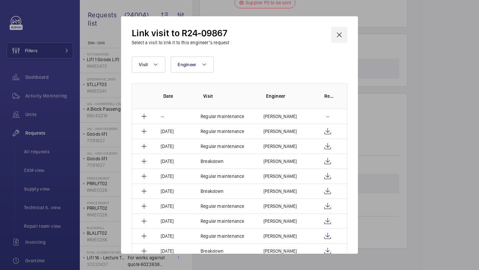
click at [340, 33] on wm-front-icon-button at bounding box center [339, 35] width 16 height 16
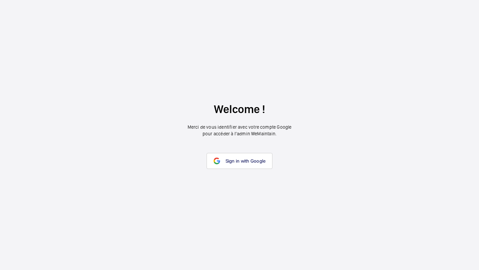
click at [231, 149] on wm-front-google-login "Welcome ! Merci de vous identifier avec votre compte Google pour accéder à l’ad…" at bounding box center [239, 135] width 479 height 270
click at [235, 169] on wm-front-google-login "Welcome ! Merci de vous identifier avec votre compte Google pour accéder à l’ad…" at bounding box center [239, 135] width 479 height 270
click at [236, 164] on link "Sign in with Google" at bounding box center [240, 161] width 66 height 16
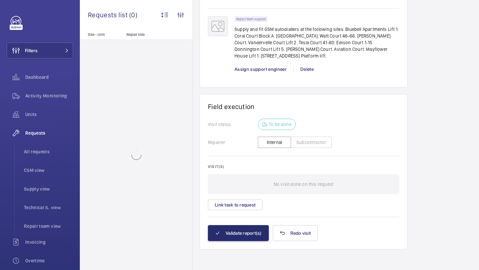
click at [248, 197] on div "Visit(s) No visit done on this request Link task to request" at bounding box center [303, 187] width 191 height 46
click at [247, 202] on button "Link task to request" at bounding box center [235, 205] width 55 height 11
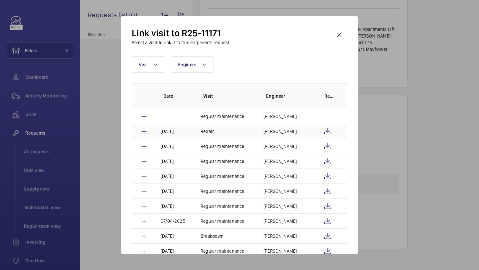
click at [281, 133] on p "Mike Bray" at bounding box center [279, 131] width 33 height 7
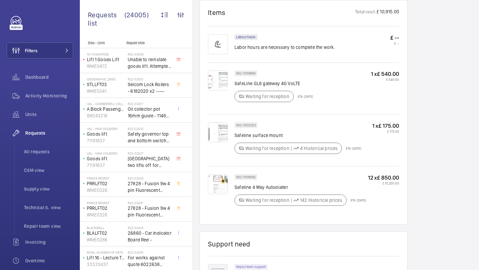
scroll to position [669, 0]
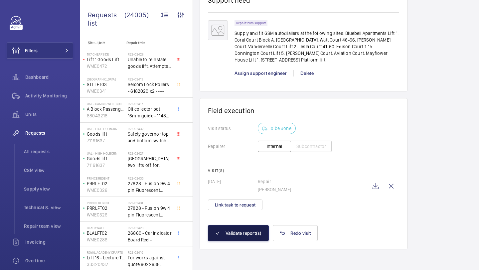
click at [226, 229] on button "Validate report(s)" at bounding box center [238, 233] width 61 height 16
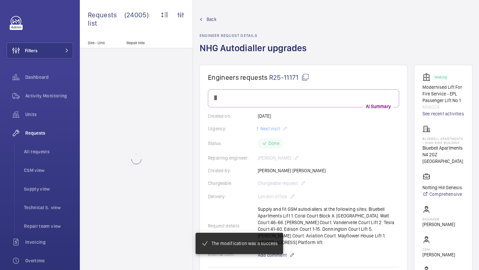
scroll to position [617, 0]
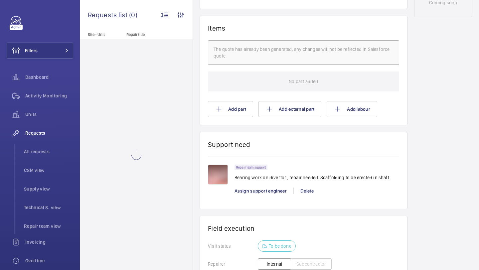
scroll to position [502, 0]
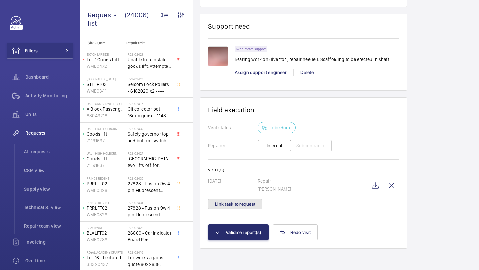
click at [254, 207] on button "Link task to request" at bounding box center [235, 204] width 55 height 11
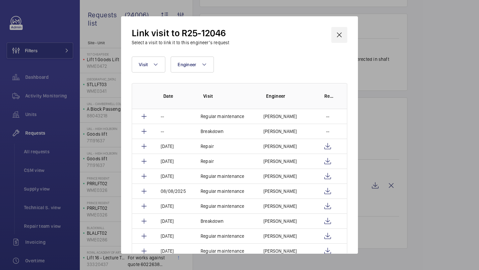
click at [342, 38] on wm-front-icon-button at bounding box center [339, 35] width 16 height 16
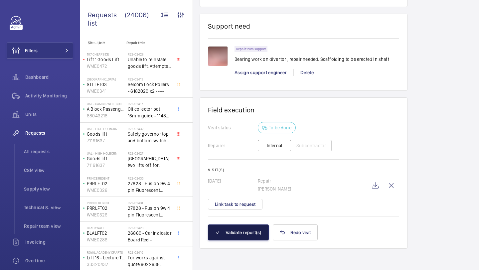
click at [242, 230] on button "Validate report(s)" at bounding box center [238, 232] width 61 height 16
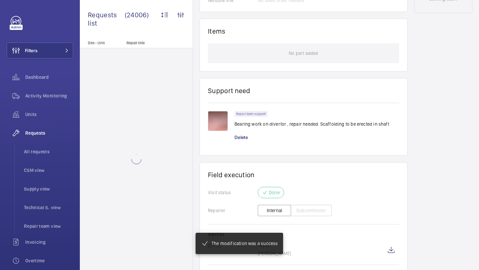
scroll to position [420, 0]
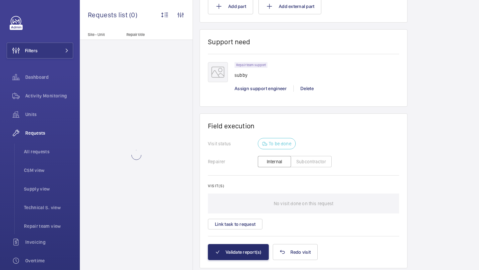
scroll to position [530, 0]
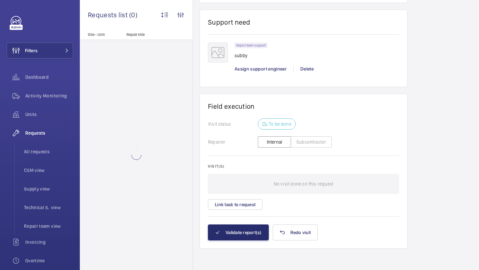
click at [247, 194] on div "Visit(s) No visit done on this request Link task to request" at bounding box center [303, 187] width 191 height 46
click at [247, 197] on div "Visit(s) No visit done on this request Link task to request" at bounding box center [303, 187] width 191 height 46
click at [247, 198] on div "Visit(s) No visit done on this request Link task to request" at bounding box center [303, 187] width 191 height 46
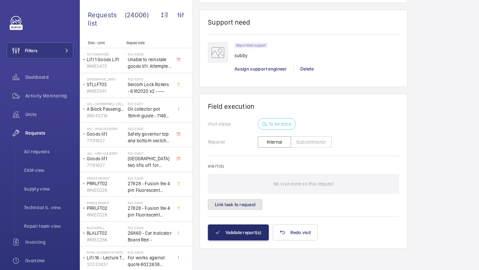
click at [242, 204] on button "Link task to request" at bounding box center [235, 204] width 55 height 11
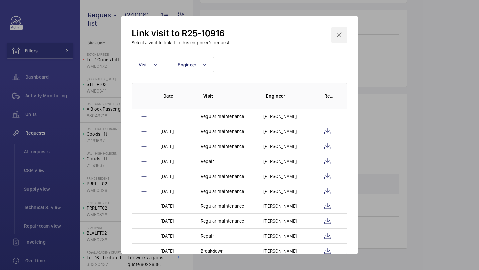
click at [341, 33] on wm-front-icon-button at bounding box center [339, 35] width 16 height 16
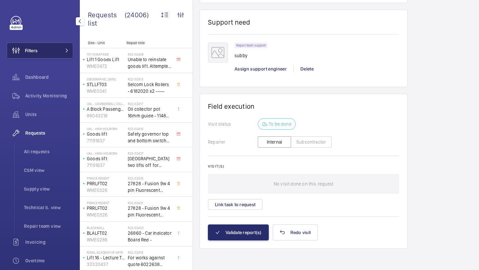
click at [63, 57] on button "Filters" at bounding box center [40, 51] width 67 height 16
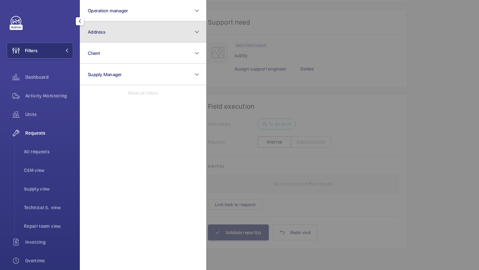
click at [138, 30] on button "Address" at bounding box center [143, 31] width 126 height 21
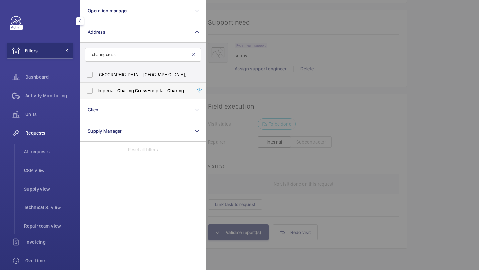
type input "charing cross"
click at [129, 93] on span "Imperial - Charing Cross Hospital - Charing Cross Hospital, LONDON W6 8RF" at bounding box center [143, 90] width 91 height 7
click at [96, 93] on input "Imperial - Charing Cross Hospital - Charing Cross Hospital, LONDON W6 8RF" at bounding box center [89, 90] width 13 height 13
checkbox input "true"
click at [446, 97] on div at bounding box center [445, 135] width 479 height 270
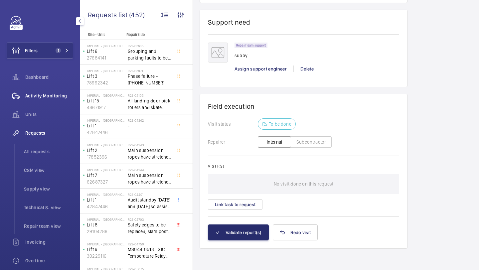
click at [52, 91] on div "Activity Monitoring" at bounding box center [40, 96] width 67 height 16
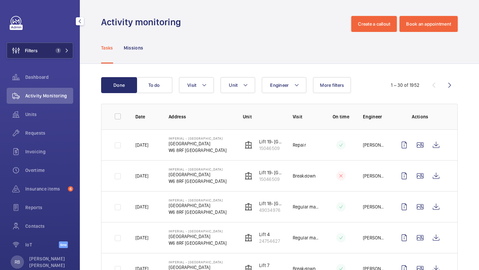
click at [42, 52] on button "Filters 1" at bounding box center [40, 51] width 67 height 16
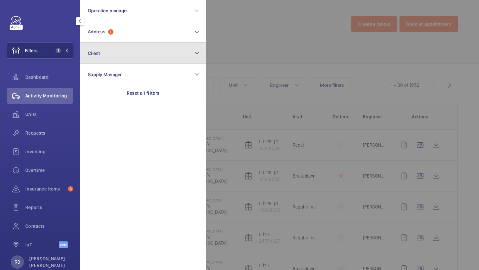
click at [103, 44] on button "Client" at bounding box center [143, 53] width 126 height 21
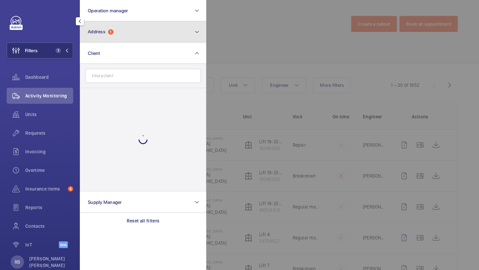
click at [121, 29] on button "Address 1" at bounding box center [143, 31] width 126 height 21
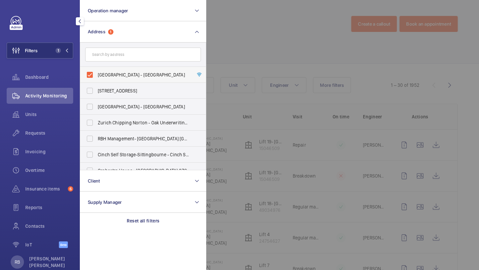
click at [115, 70] on label "Imperial - Charing Cross Hospital - Charing Cross Hospital, LONDON W6 8RF" at bounding box center [138, 75] width 116 height 16
click at [96, 70] on input "Imperial - Charing Cross Hospital - Charing Cross Hospital, LONDON W6 8RF" at bounding box center [89, 74] width 13 height 13
checkbox input "false"
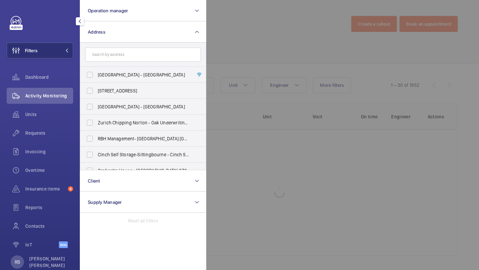
click at [261, 75] on div at bounding box center [445, 135] width 479 height 270
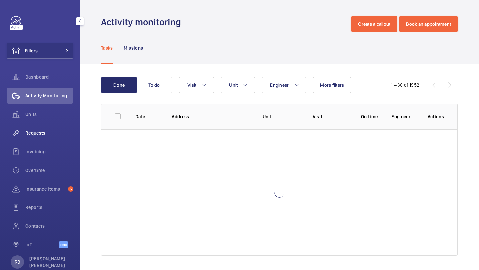
click at [52, 134] on span "Requests" at bounding box center [49, 133] width 48 height 7
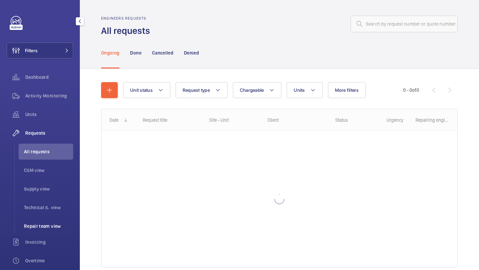
click at [41, 219] on li "Repair team view" at bounding box center [46, 226] width 55 height 16
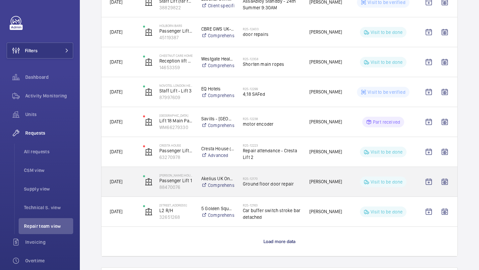
scroll to position [1196, 0]
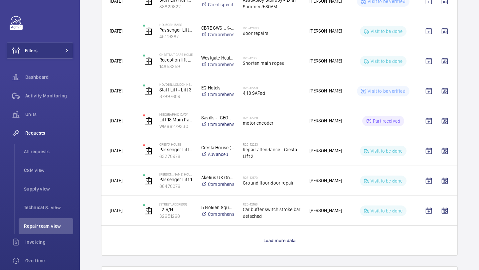
click at [274, 237] on p "Load more data" at bounding box center [279, 240] width 32 height 7
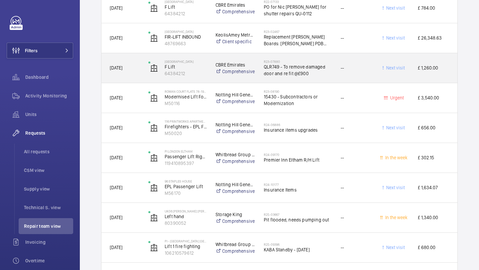
scroll to position [2157, 0]
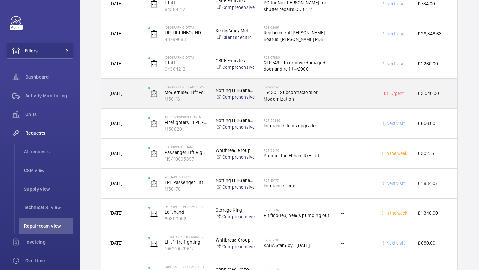
click at [307, 89] on span "15430 - Subcontractors or Modernization" at bounding box center [298, 95] width 68 height 13
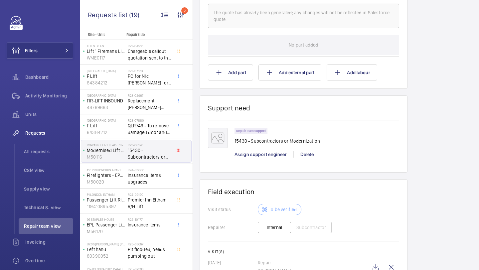
scroll to position [495, 0]
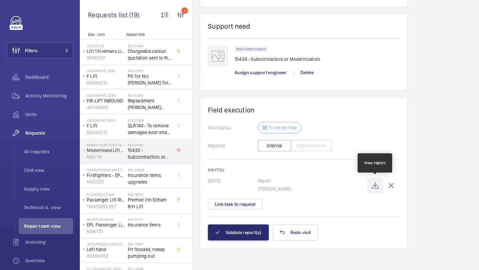
click at [373, 183] on wm-front-icon-button at bounding box center [375, 186] width 16 height 16
click at [246, 207] on button "Link task to request" at bounding box center [235, 204] width 55 height 11
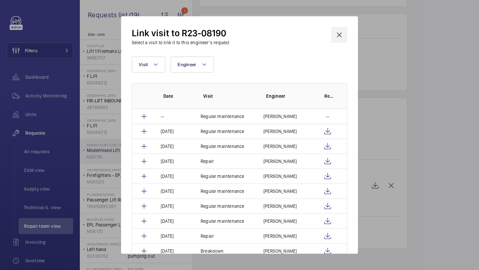
click at [343, 39] on wm-front-icon-button at bounding box center [339, 35] width 16 height 16
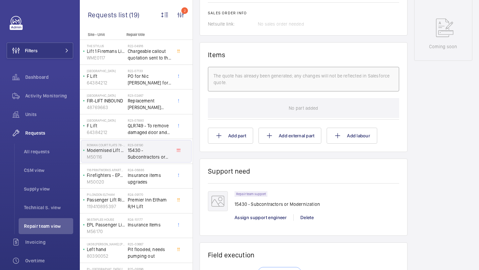
scroll to position [132, 0]
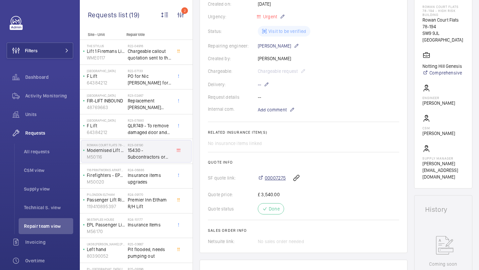
click at [277, 179] on span "00007275" at bounding box center [275, 178] width 21 height 7
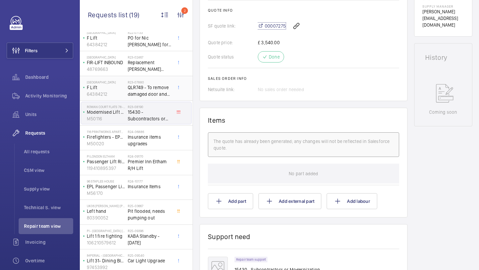
scroll to position [61, 0]
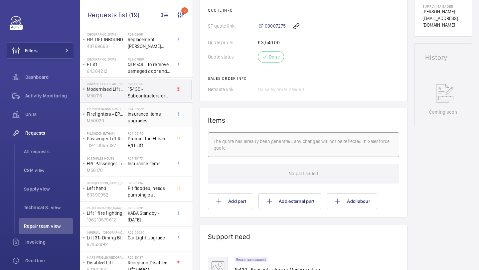
click at [156, 120] on span "Insurance items upgrades" at bounding box center [150, 117] width 44 height 13
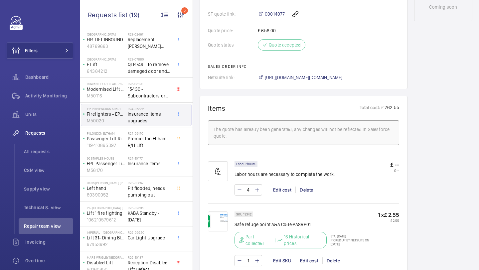
scroll to position [364, 0]
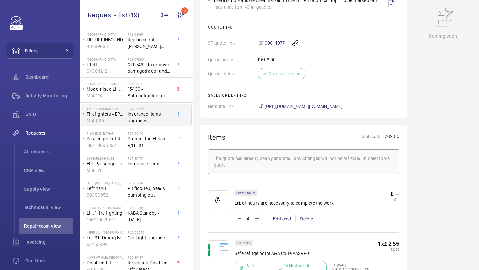
click at [277, 46] on span "00014077" at bounding box center [275, 43] width 20 height 7
click at [156, 135] on span "Premier Inn Eltham R/H Lift" at bounding box center [150, 141] width 44 height 13
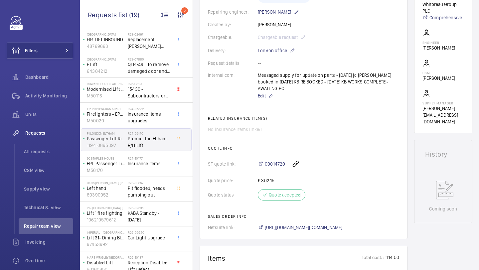
scroll to position [173, 0]
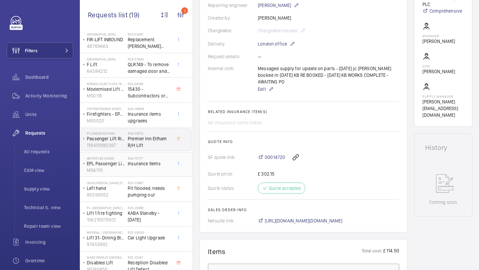
click at [117, 163] on p "EPL Passenger Lift" at bounding box center [106, 163] width 38 height 7
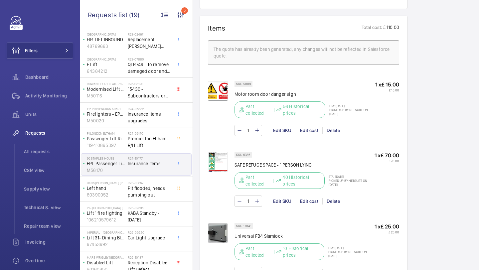
scroll to position [780, 0]
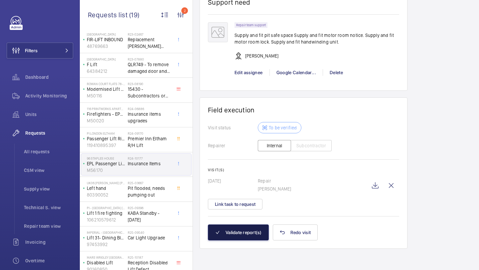
click at [235, 233] on button "Validate report(s)" at bounding box center [238, 232] width 61 height 16
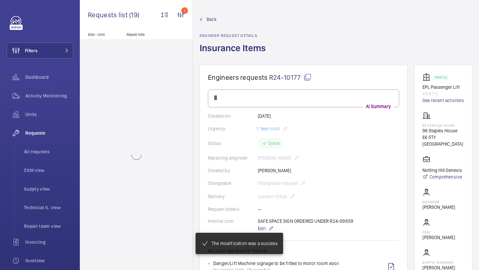
scroll to position [0, 0]
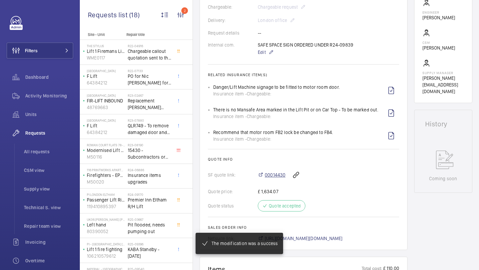
scroll to position [196, 0]
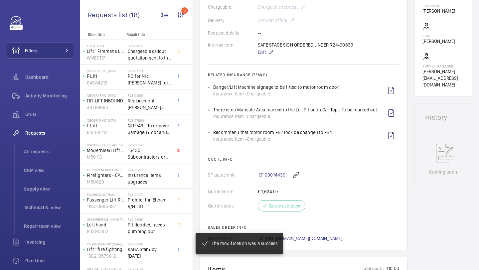
click at [270, 176] on span "00014430" at bounding box center [275, 175] width 21 height 7
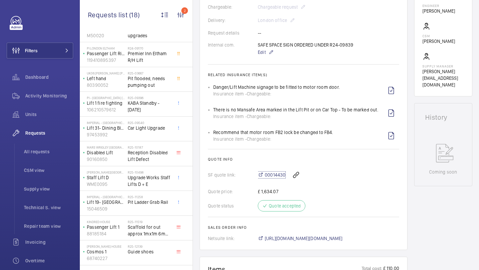
scroll to position [216, 0]
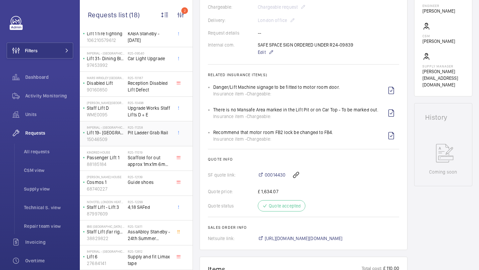
click at [143, 130] on span "Pit Ladder Grab Rail" at bounding box center [150, 132] width 44 height 7
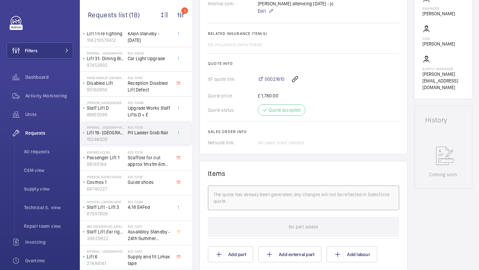
scroll to position [189, 0]
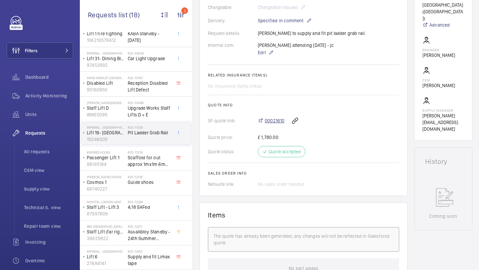
click at [274, 120] on span "00021610" at bounding box center [275, 120] width 20 height 7
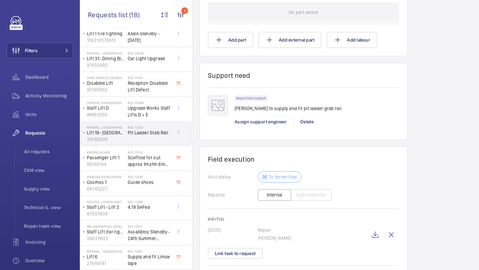
scroll to position [495, 0]
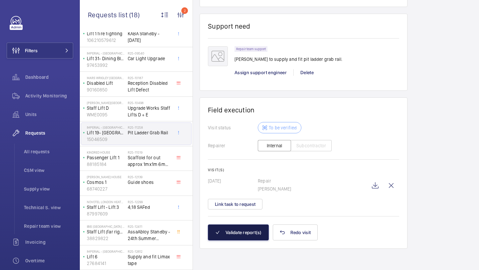
click at [246, 234] on button "Validate report(s)" at bounding box center [238, 232] width 61 height 16
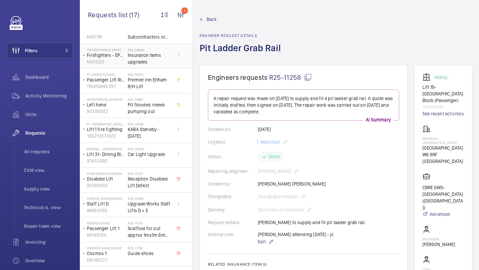
scroll to position [191, 0]
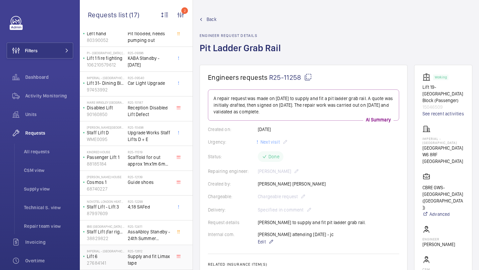
click at [156, 261] on span "Supply and fit Limax tape" at bounding box center [150, 259] width 44 height 13
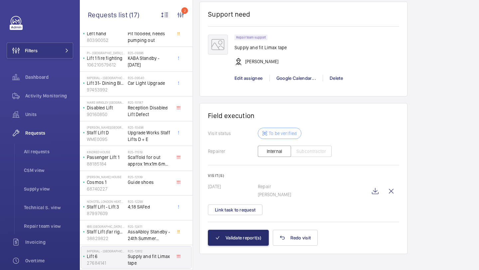
scroll to position [543, 0]
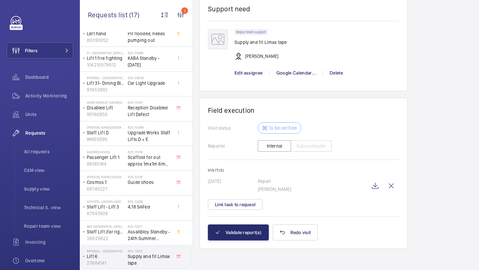
click at [150, 247] on div "R25-12612 Supply and fit Limax tape" at bounding box center [151, 257] width 47 height 22
click at [154, 236] on span "AssaAbloy Standby - 24th Summer 9:30AM" at bounding box center [150, 234] width 44 height 13
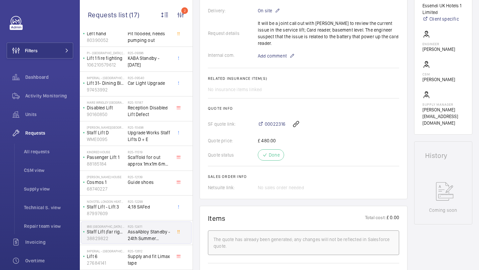
scroll to position [199, 0]
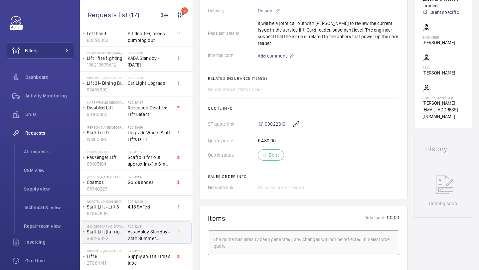
click at [272, 121] on span "00022316" at bounding box center [275, 124] width 21 height 7
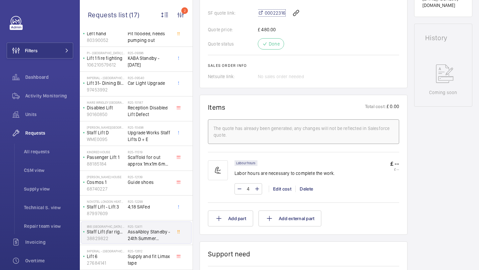
scroll to position [550, 0]
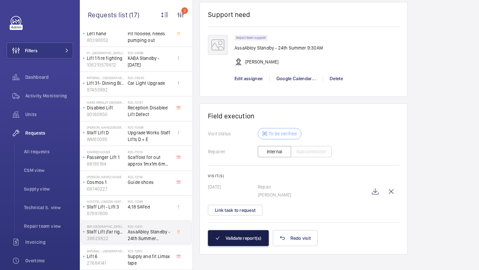
click at [247, 234] on button "Validate report(s)" at bounding box center [238, 238] width 61 height 16
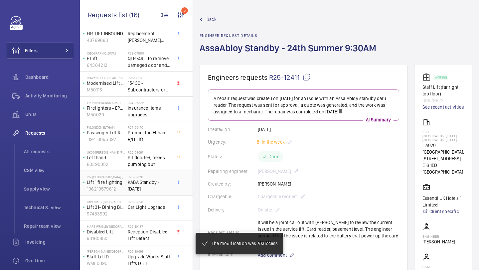
scroll to position [166, 0]
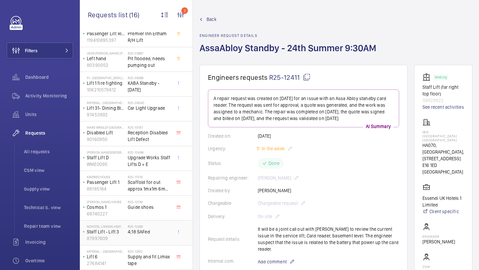
click at [151, 225] on h2 "R25-12299" at bounding box center [150, 226] width 44 height 4
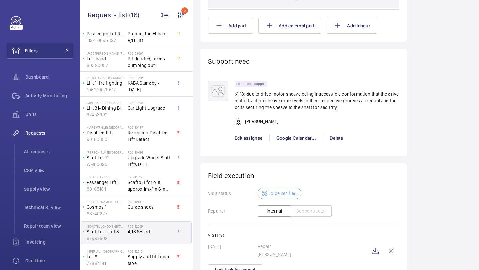
scroll to position [543, 0]
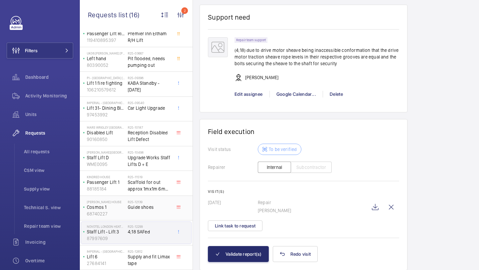
click at [162, 218] on div "R25-12139 Guide shoes" at bounding box center [150, 209] width 44 height 19
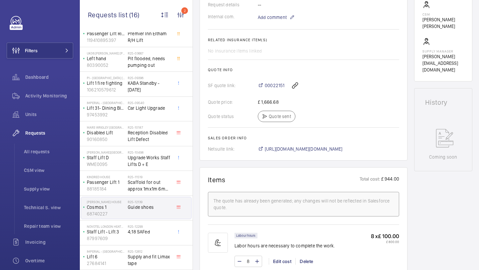
scroll to position [204, 0]
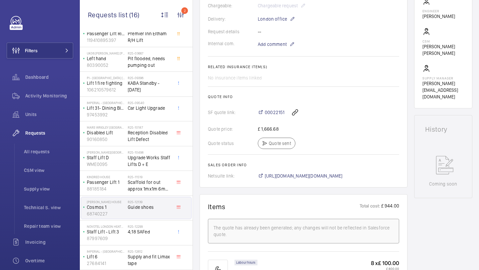
click at [278, 117] on div "00022151" at bounding box center [328, 112] width 141 height 16
click at [276, 114] on span "00022151" at bounding box center [275, 112] width 20 height 7
click at [268, 114] on span "00022151" at bounding box center [275, 112] width 20 height 7
click at [150, 185] on span "Scaffold for out approx 1mx1m 6m high" at bounding box center [150, 185] width 44 height 13
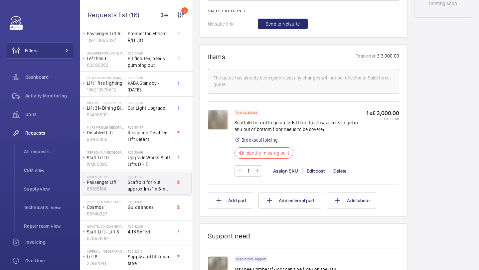
scroll to position [237, 0]
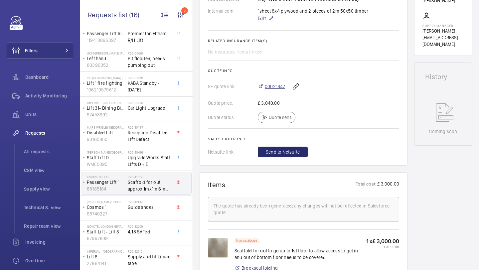
click at [275, 87] on span "00021847" at bounding box center [275, 86] width 20 height 7
click at [147, 157] on span "Upgrade Works Staff Lifts D + E" at bounding box center [150, 160] width 44 height 13
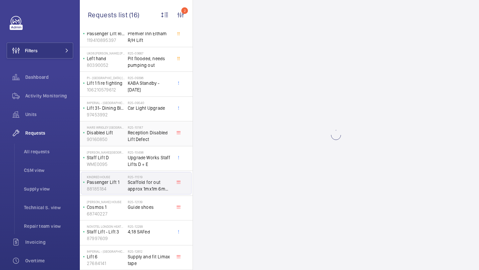
scroll to position [166, 0]
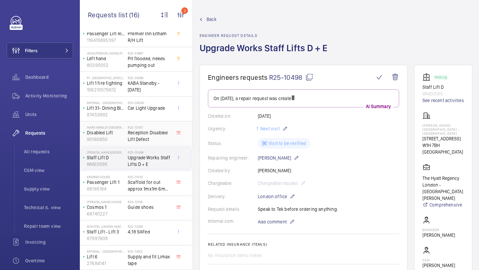
click at [158, 131] on span "Reception Disabled Lift Defect" at bounding box center [150, 135] width 44 height 13
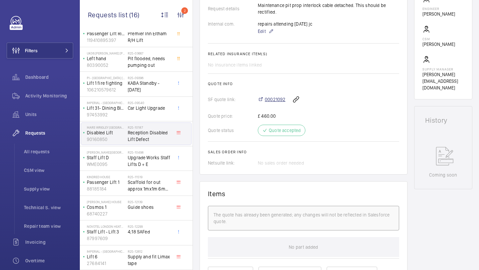
scroll to position [230, 0]
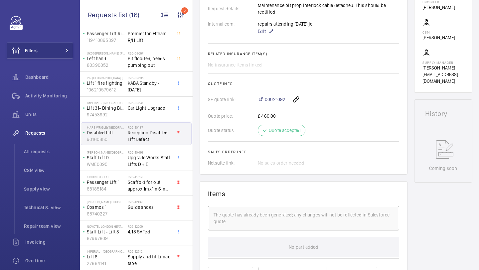
click at [276, 96] on div "00021092" at bounding box center [328, 99] width 141 height 16
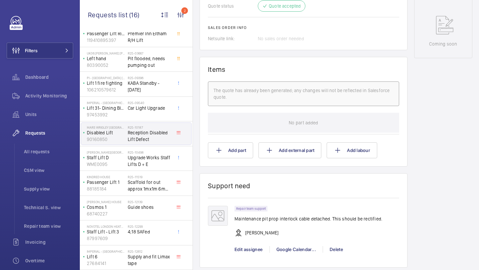
scroll to position [536, 0]
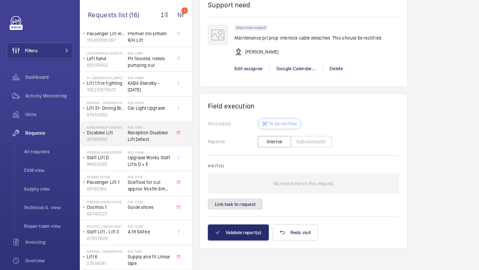
click at [239, 208] on button "Link task to request" at bounding box center [235, 204] width 55 height 11
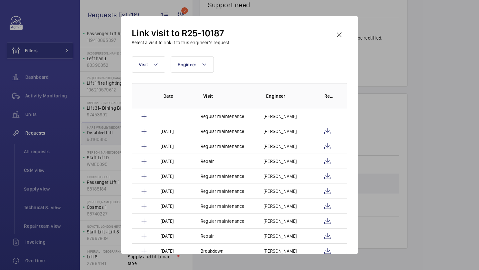
click at [341, 43] on div "Link visit to R25-10187 Select a visit to link it to this engineer’s request" at bounding box center [240, 36] width 216 height 19
click at [341, 38] on wm-front-icon-button at bounding box center [339, 35] width 16 height 16
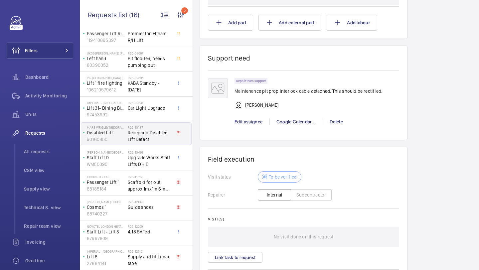
scroll to position [536, 0]
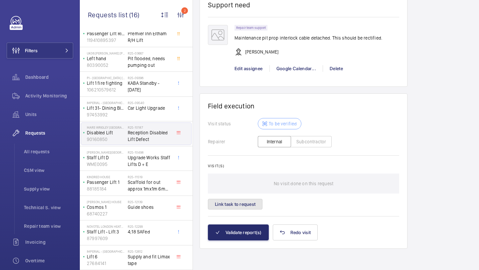
click at [254, 205] on button "Link task to request" at bounding box center [235, 204] width 55 height 11
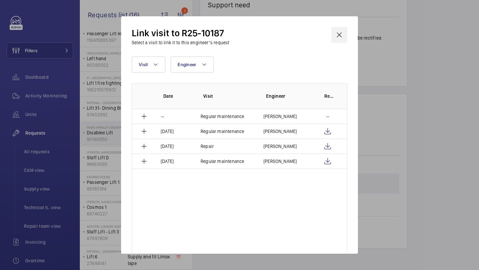
click at [341, 34] on wm-front-icon-button at bounding box center [339, 35] width 16 height 16
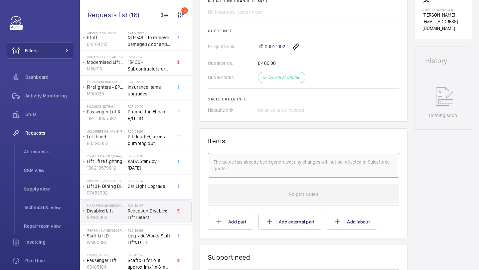
scroll to position [155, 0]
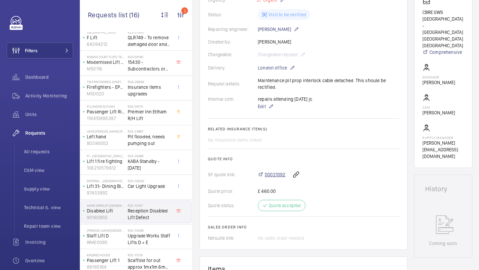
click at [274, 173] on span "00021092" at bounding box center [275, 174] width 21 height 7
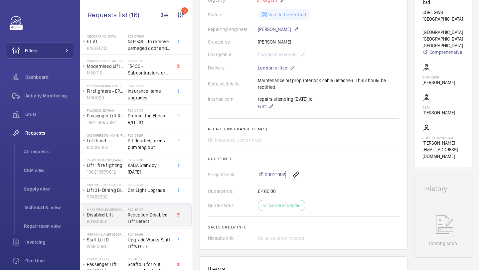
scroll to position [84, 0]
click at [158, 193] on span "Car Light Upgrade" at bounding box center [150, 190] width 44 height 7
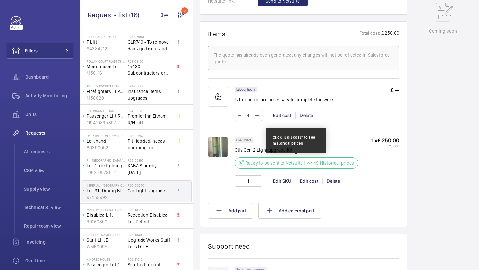
scroll to position [244, 0]
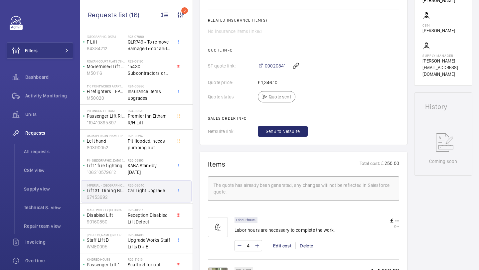
click at [274, 66] on span "00020841" at bounding box center [275, 66] width 21 height 7
click at [152, 169] on span "KABA Standby - [DATE]" at bounding box center [150, 168] width 44 height 13
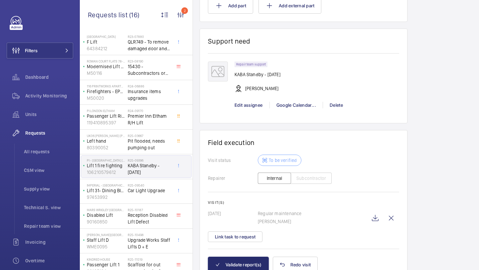
scroll to position [294, 0]
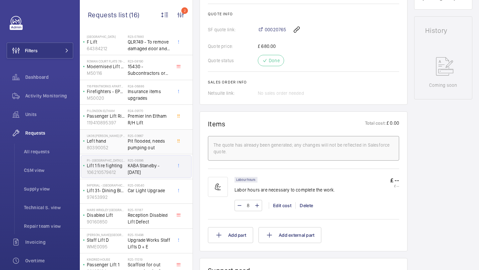
click at [157, 134] on h2 "R25-03667" at bounding box center [150, 136] width 44 height 4
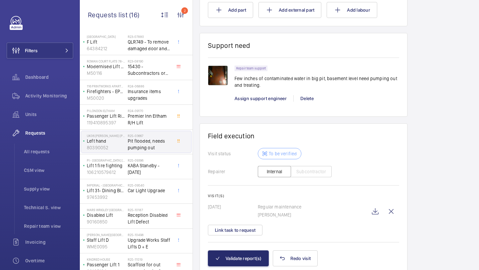
scroll to position [488, 0]
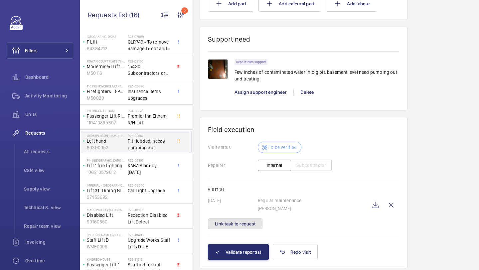
click at [236, 229] on button "Link task to request" at bounding box center [235, 224] width 55 height 11
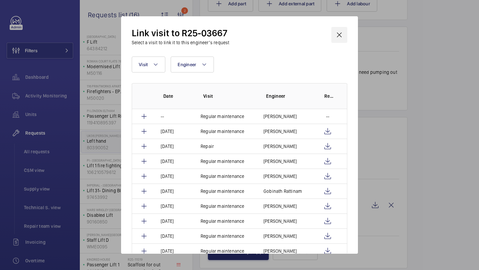
click at [337, 34] on wm-front-icon-button at bounding box center [339, 35] width 16 height 16
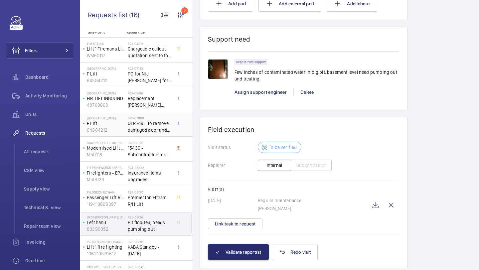
scroll to position [0, 0]
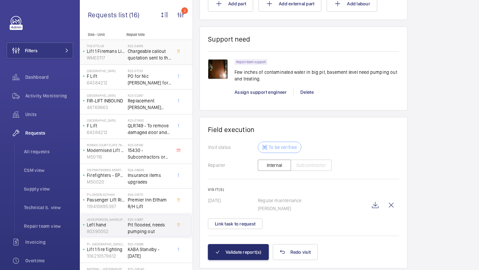
click at [160, 55] on span "Chargeable callout quotation sent to the client." at bounding box center [150, 54] width 44 height 13
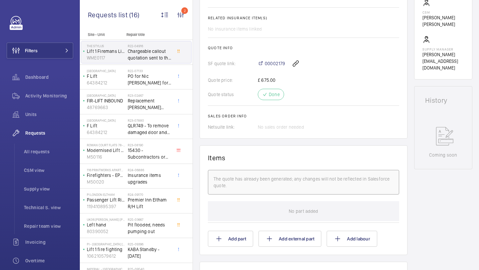
scroll to position [246, 0]
